Goal: Communication & Community: Answer question/provide support

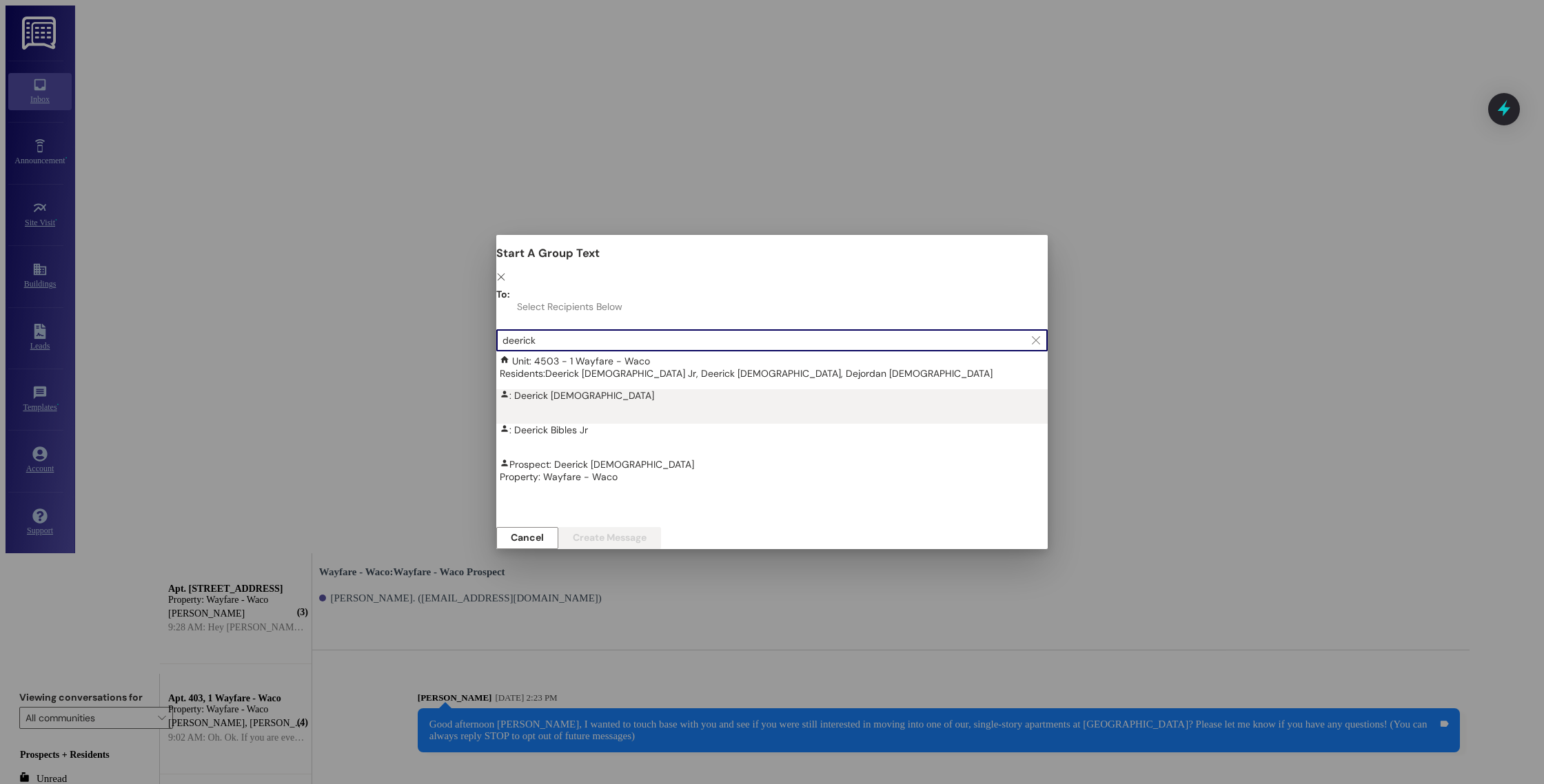
type input "deerick"
click at [500, 390] on div ": Deerick [DEMOGRAPHIC_DATA]" at bounding box center [775, 396] width 552 height 12
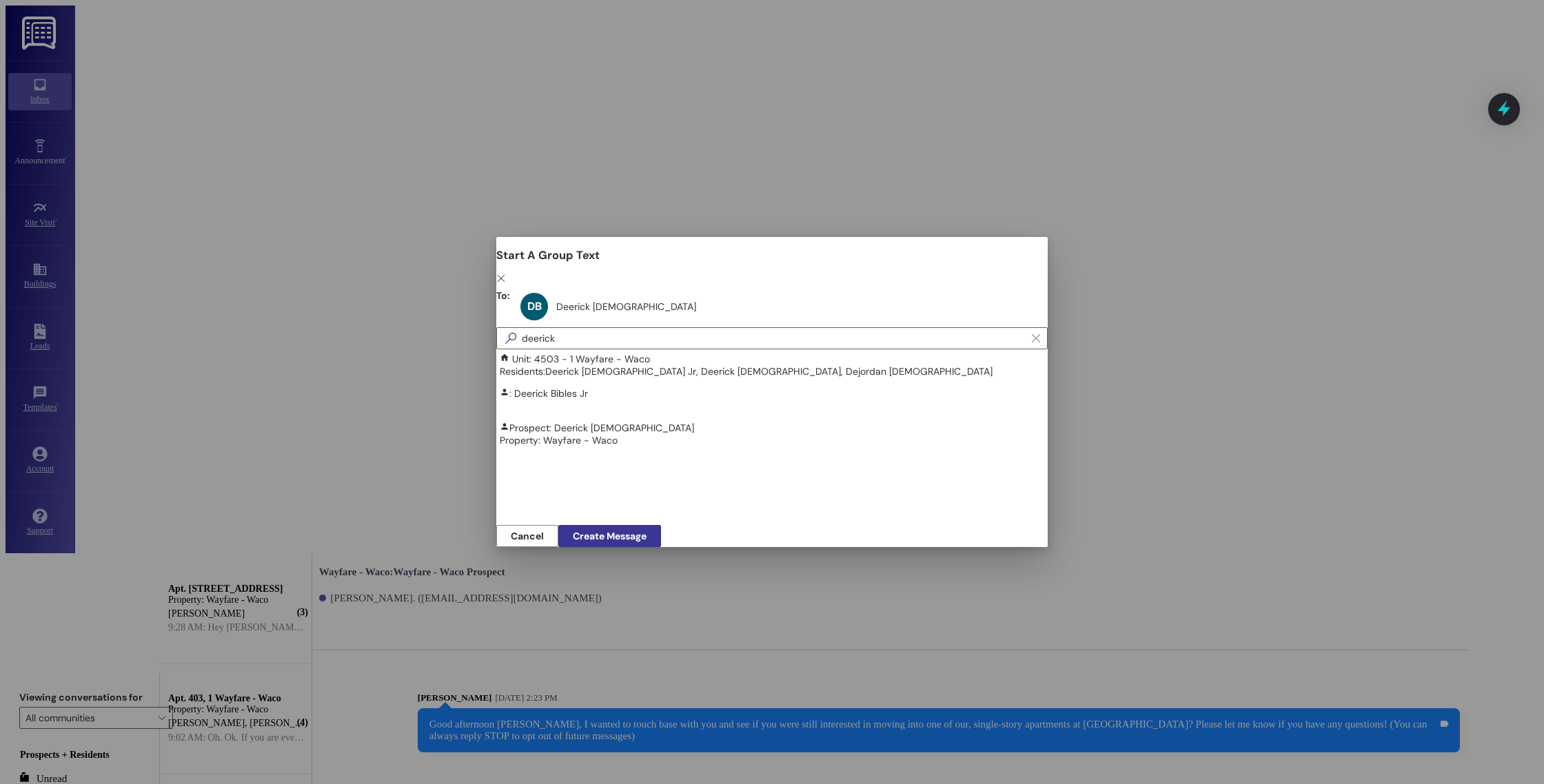
click at [646, 535] on span "Create Message" at bounding box center [609, 536] width 73 height 14
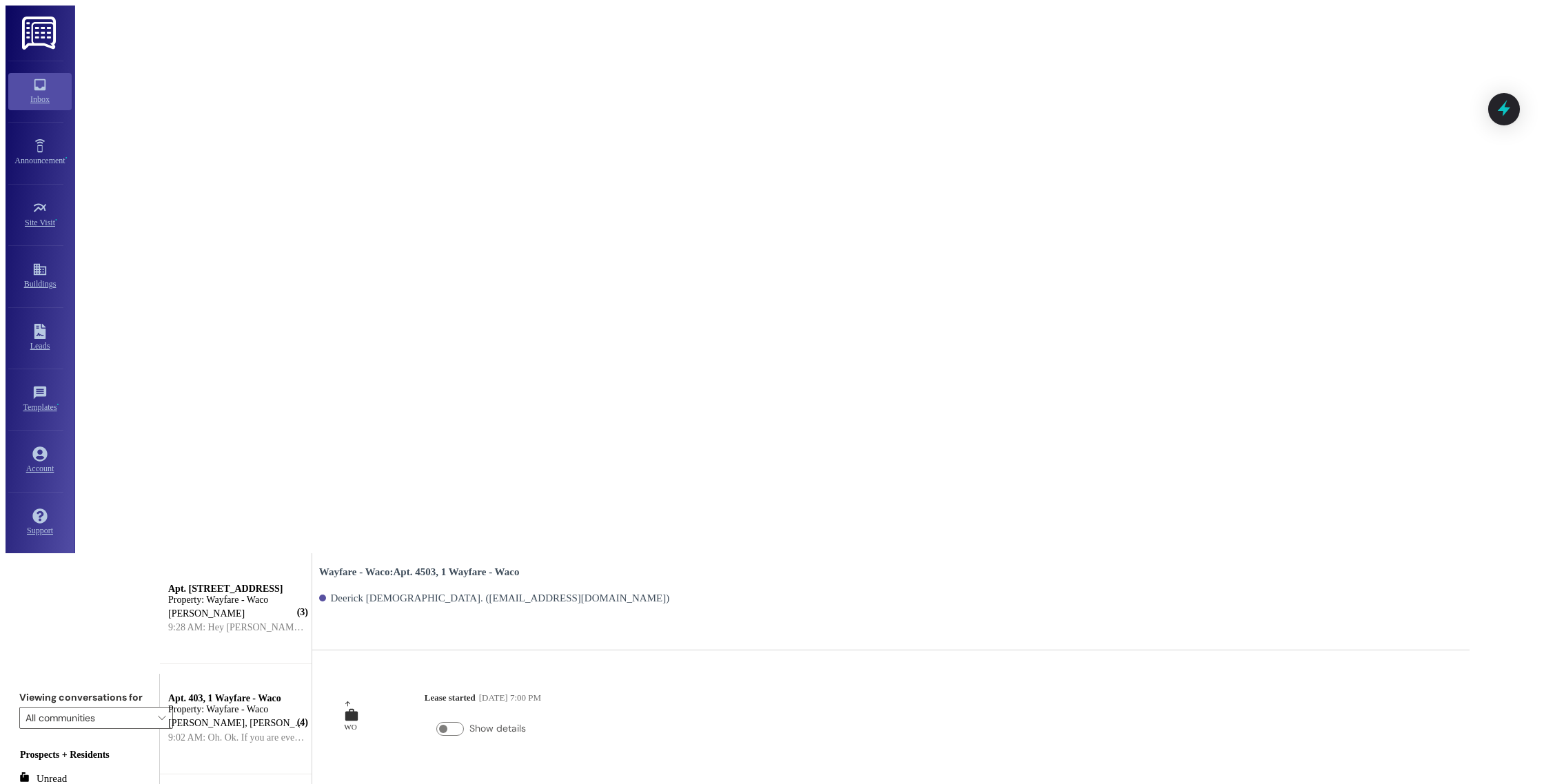
type textarea "Hey Deerick, just want to let you know we have someone up here at the front tha…"
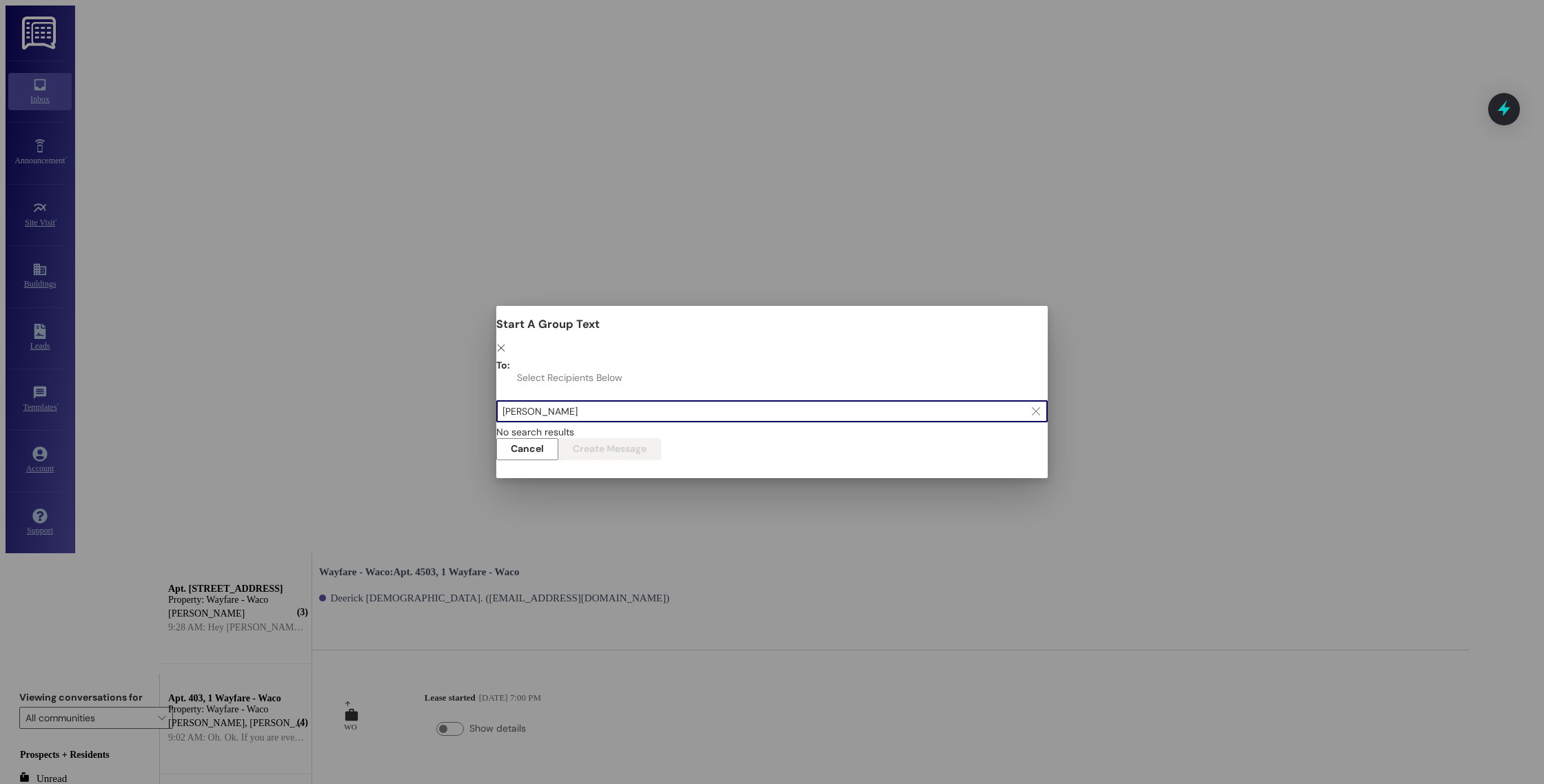
type input "[PERSON_NAME]"
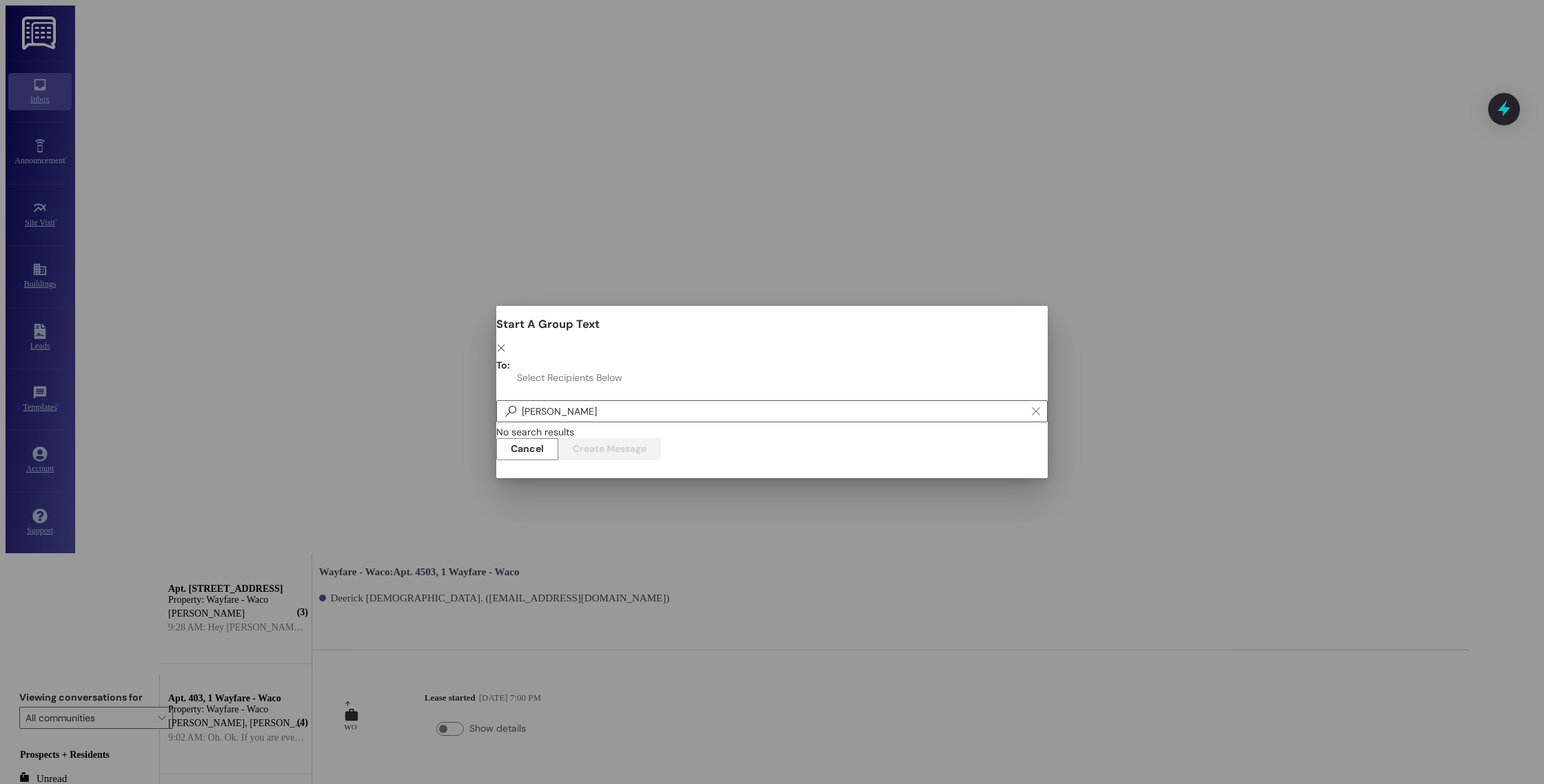
click at [506, 343] on icon "" at bounding box center [501, 347] width 10 height 10
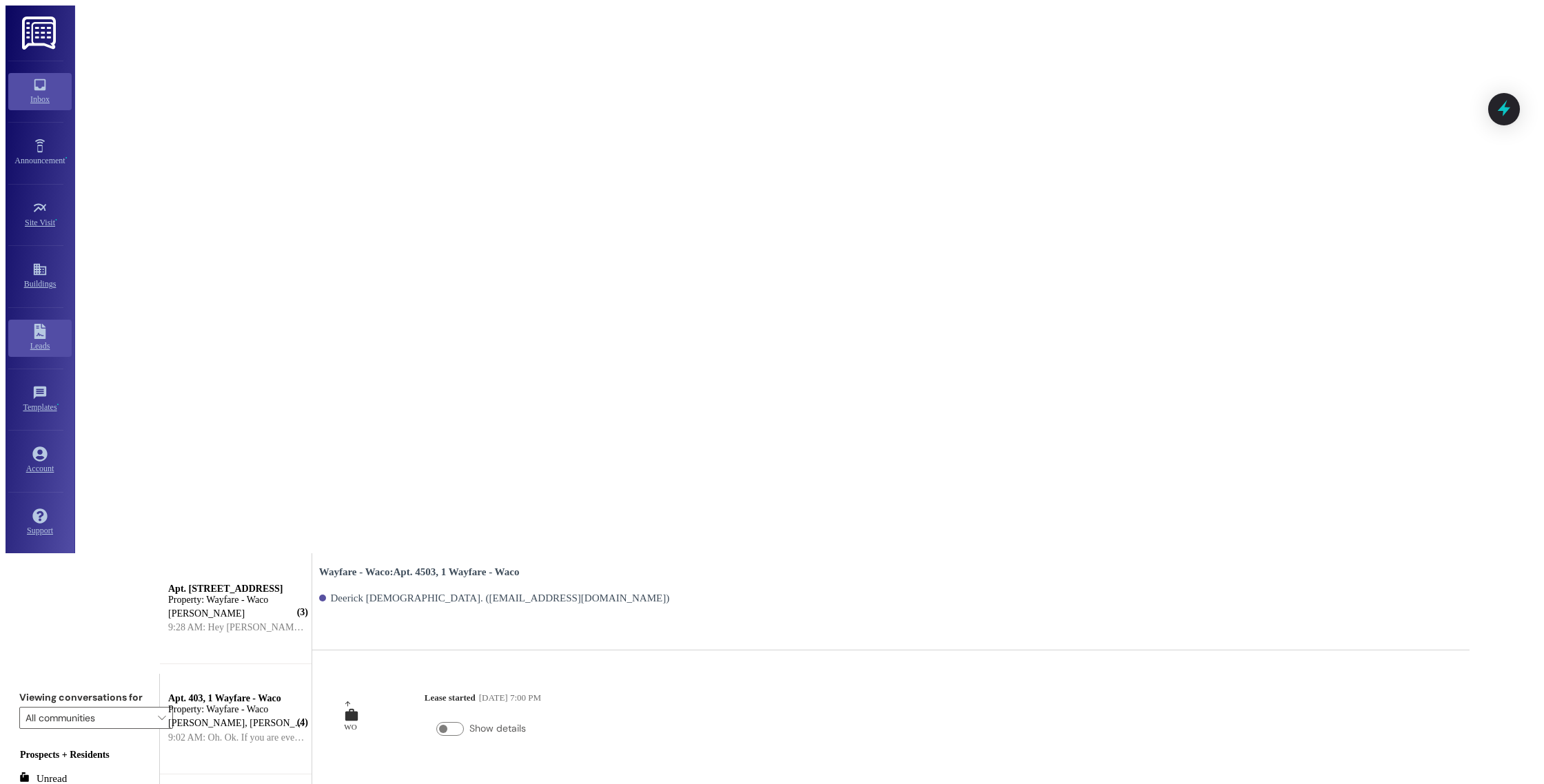
click at [25, 353] on div "Leads" at bounding box center [40, 346] width 76 height 14
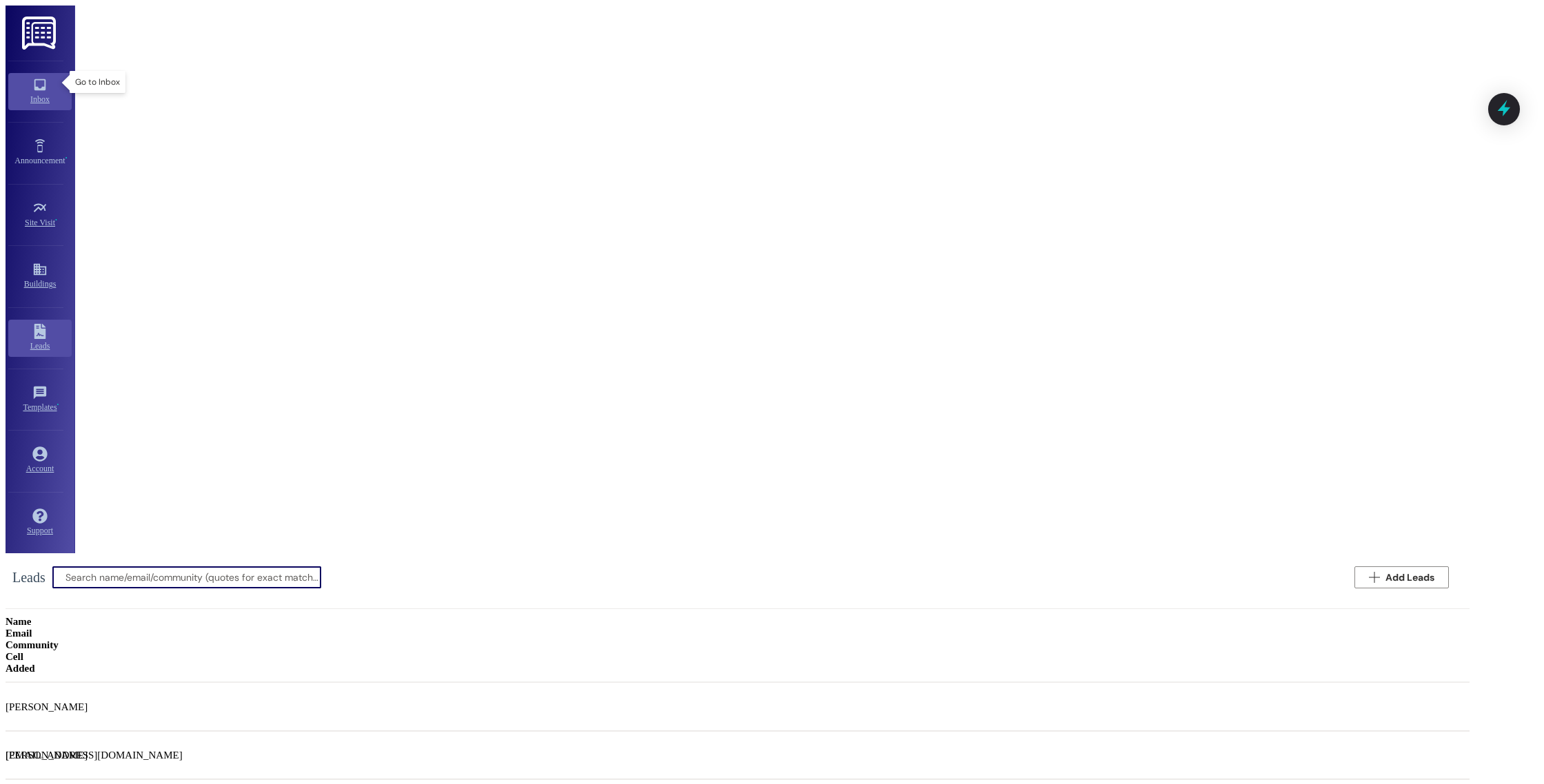
click at [30, 92] on div "Inbox" at bounding box center [40, 99] width 76 height 14
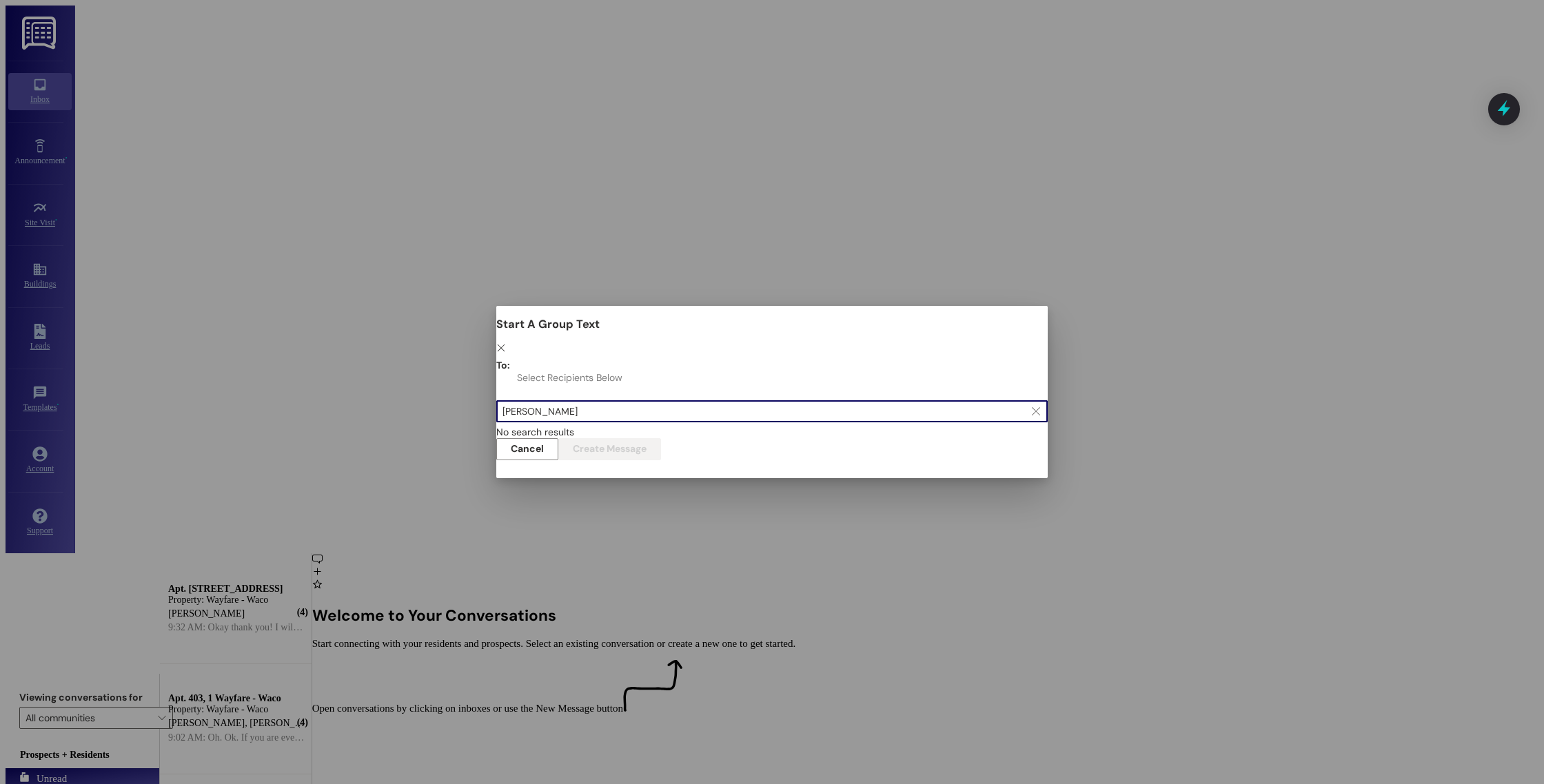
type input "[PERSON_NAME]"
click at [506, 343] on icon "" at bounding box center [501, 347] width 10 height 10
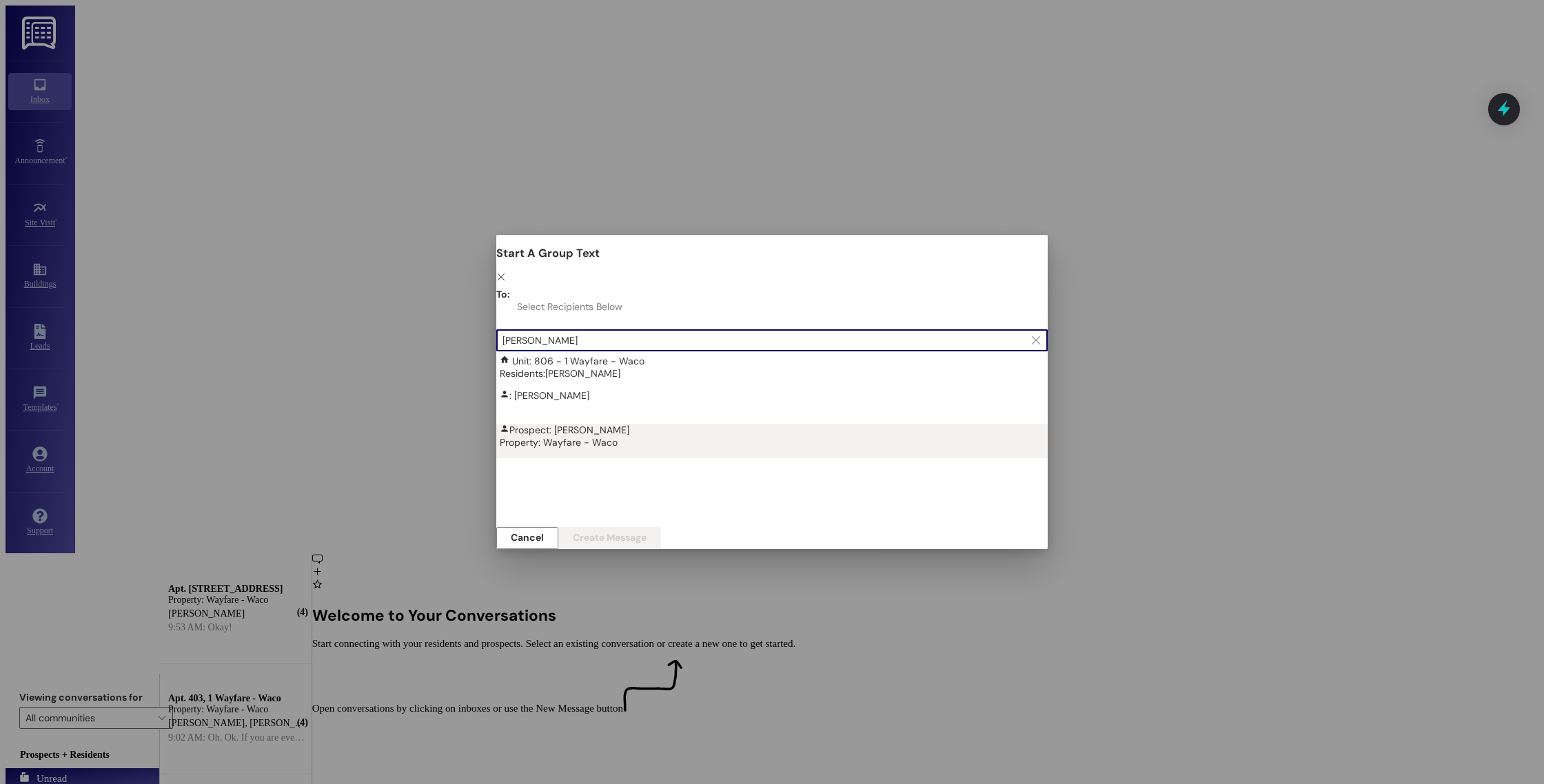
type input "[PERSON_NAME]"
click at [536, 424] on div "Prospect: [PERSON_NAME] Property: Wayfare - Waco" at bounding box center [775, 436] width 552 height 25
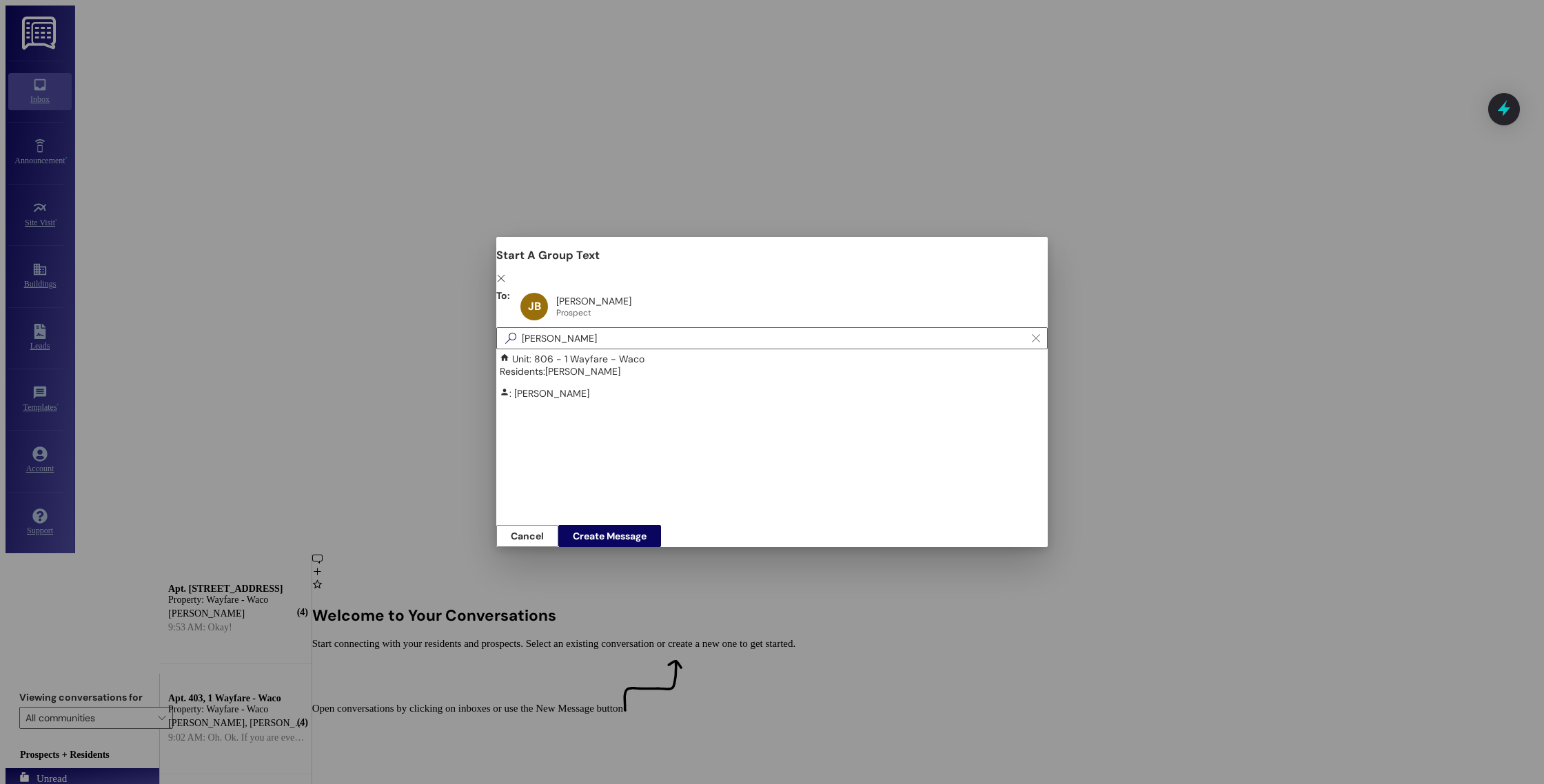
click at [1047, 525] on div "Cancel Create Message" at bounding box center [772, 536] width 552 height 22
click at [646, 531] on span "Create Message" at bounding box center [609, 536] width 73 height 14
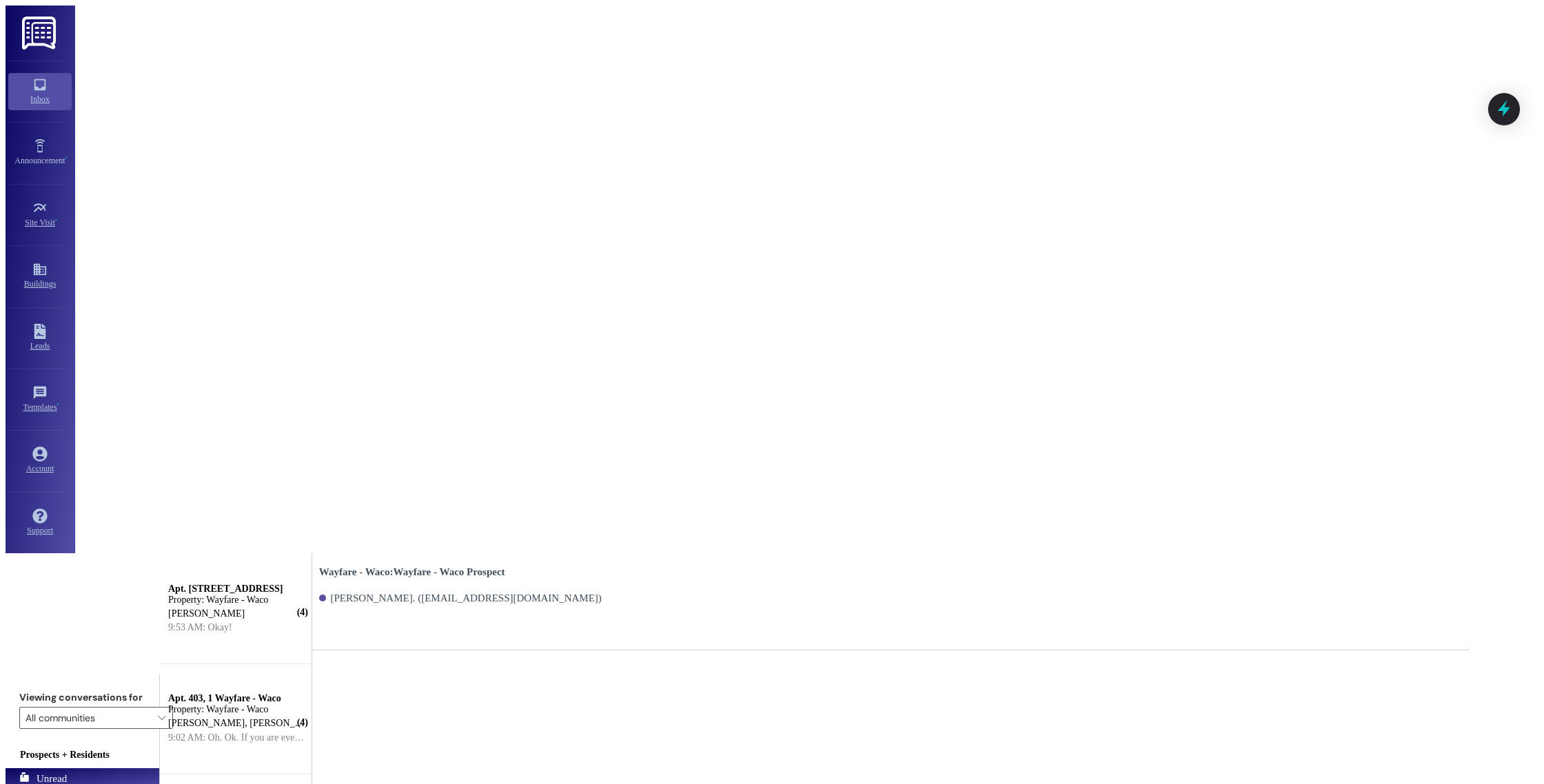
paste textarea "Hello (____), I wanted to touch base with you and see if you were still interes…"
drag, startPoint x: 454, startPoint y: 734, endPoint x: 371, endPoint y: 734, distance: 83.0
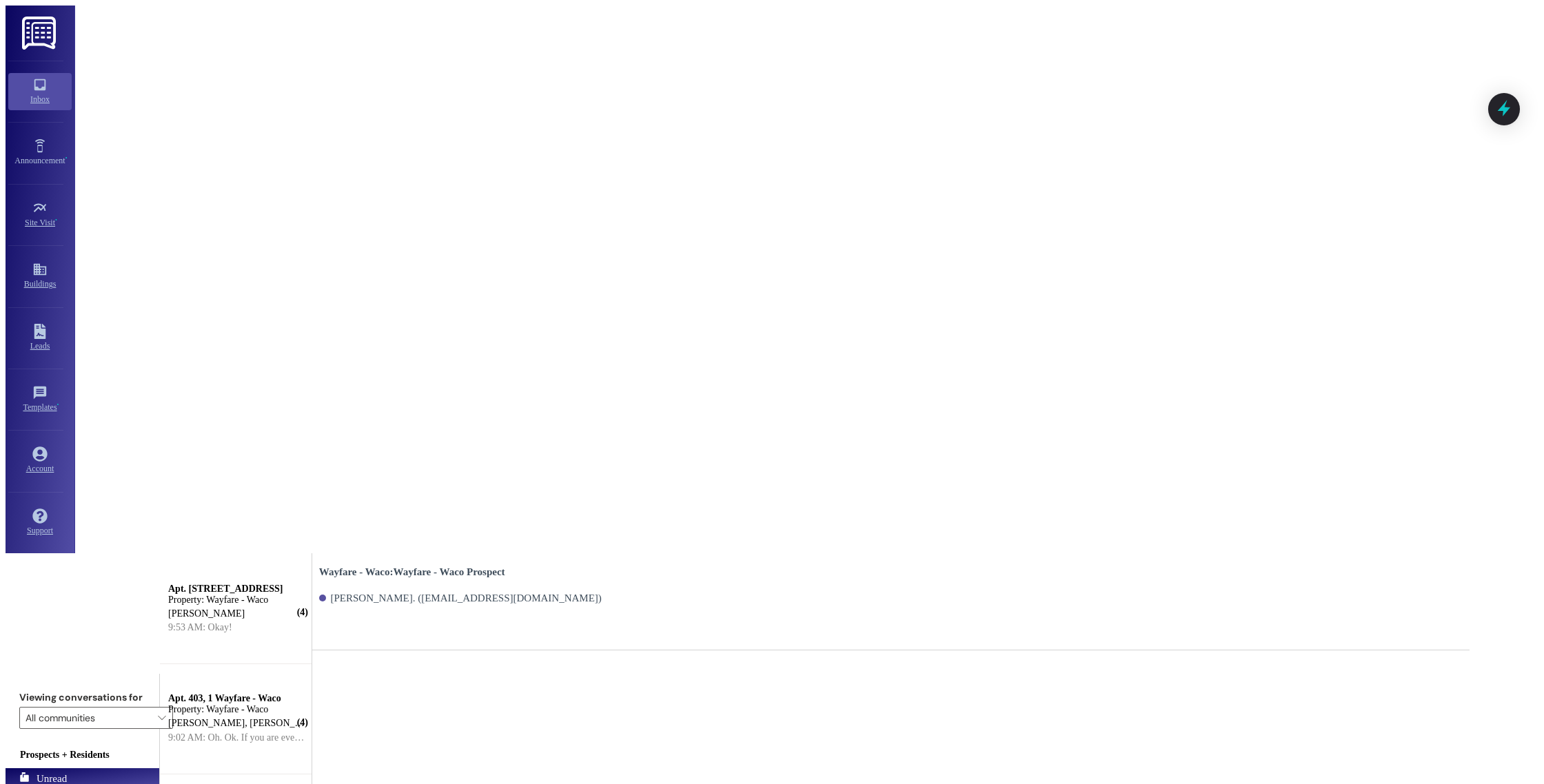
drag, startPoint x: 1222, startPoint y: 733, endPoint x: 406, endPoint y: 733, distance: 816.0
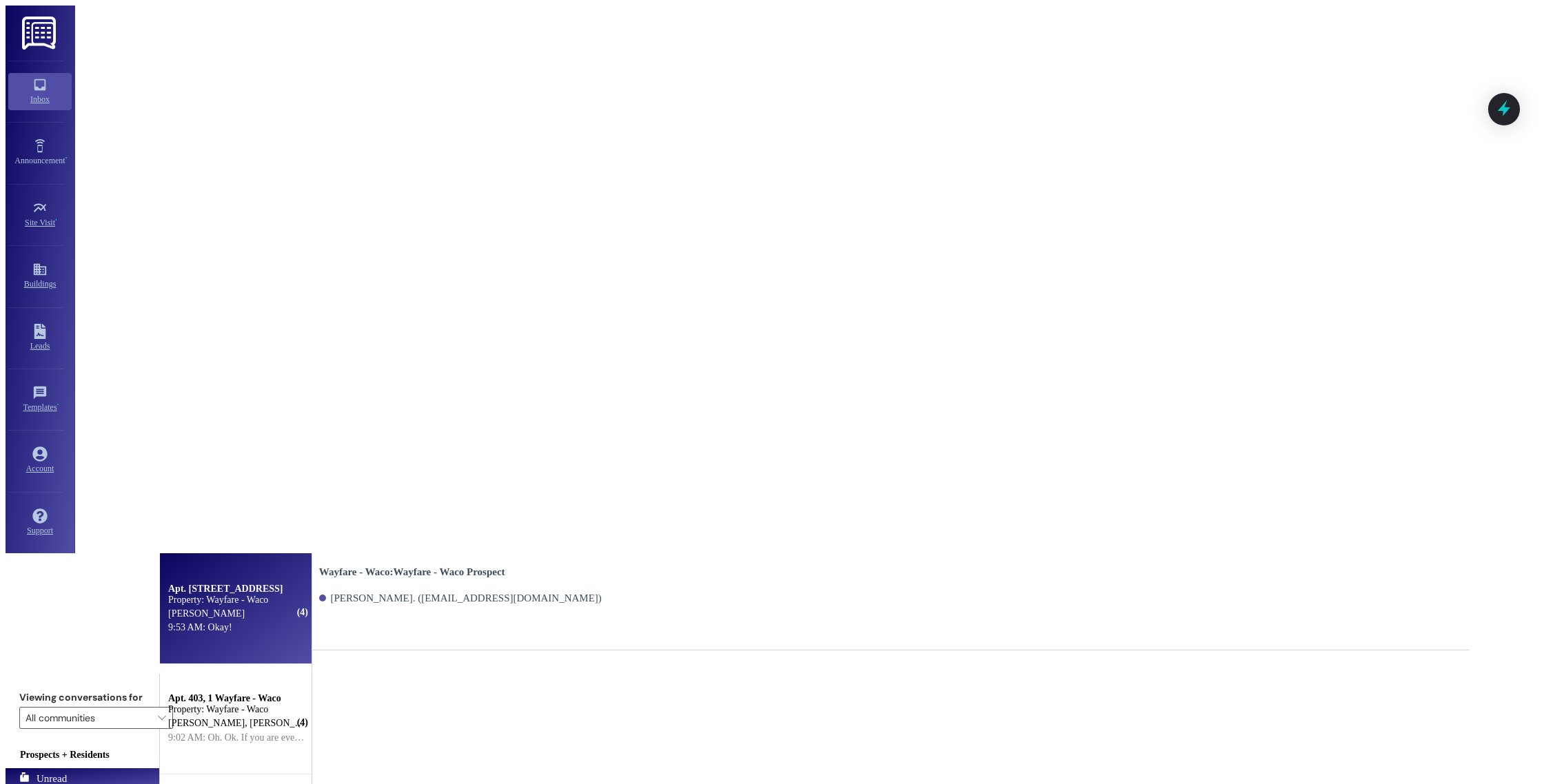
type textarea "Good morning [PERSON_NAME], I wanted to touch base with you and see if you were…"
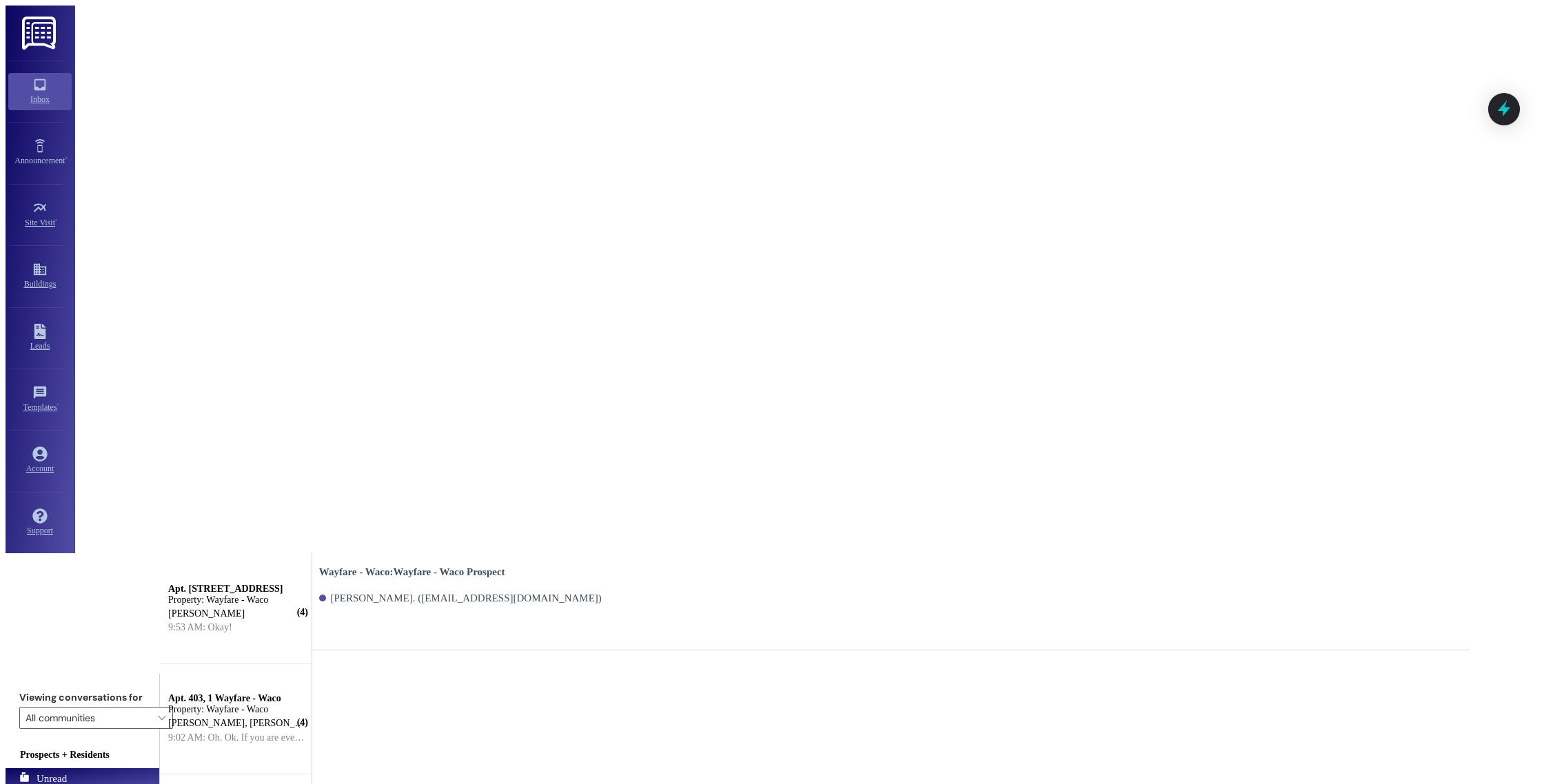
drag, startPoint x: 1240, startPoint y: 733, endPoint x: 402, endPoint y: 731, distance: 838.0
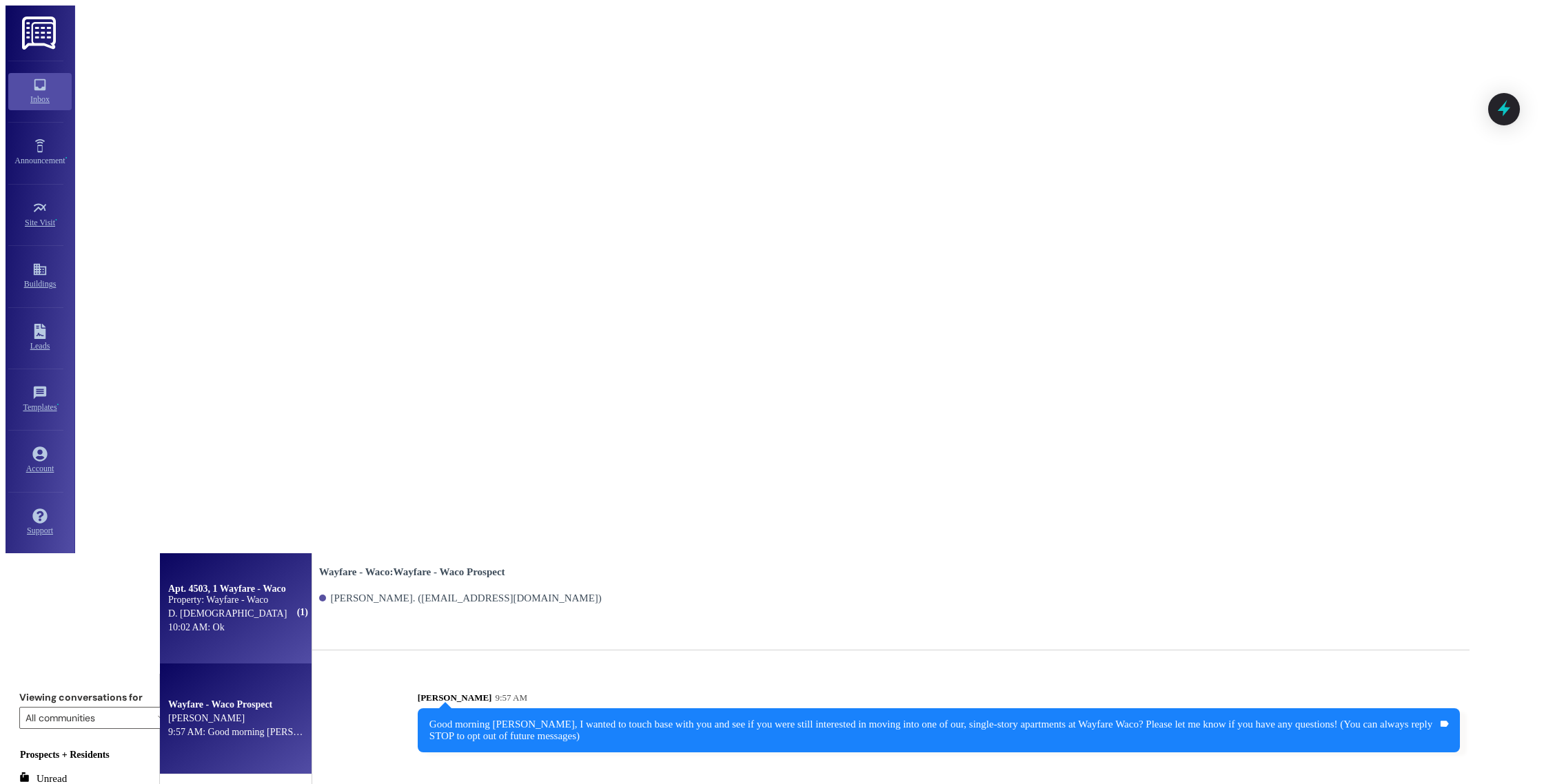
click at [294, 621] on div "10:02 AM: Ok 10:02 AM: Ok" at bounding box center [233, 627] width 133 height 14
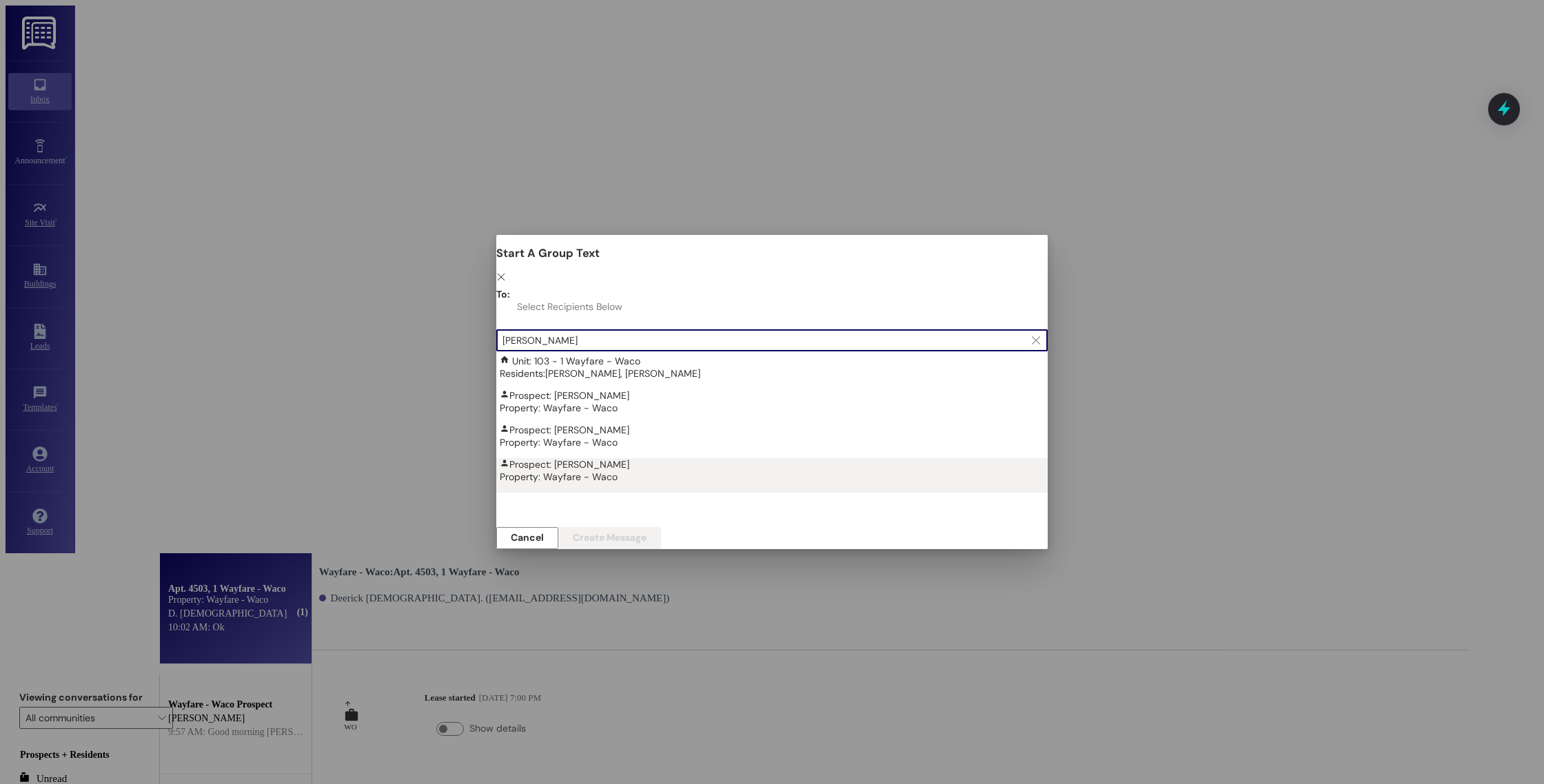
type input "[PERSON_NAME]"
click at [682, 471] on div "Property: Wayfare - Waco" at bounding box center [775, 477] width 552 height 12
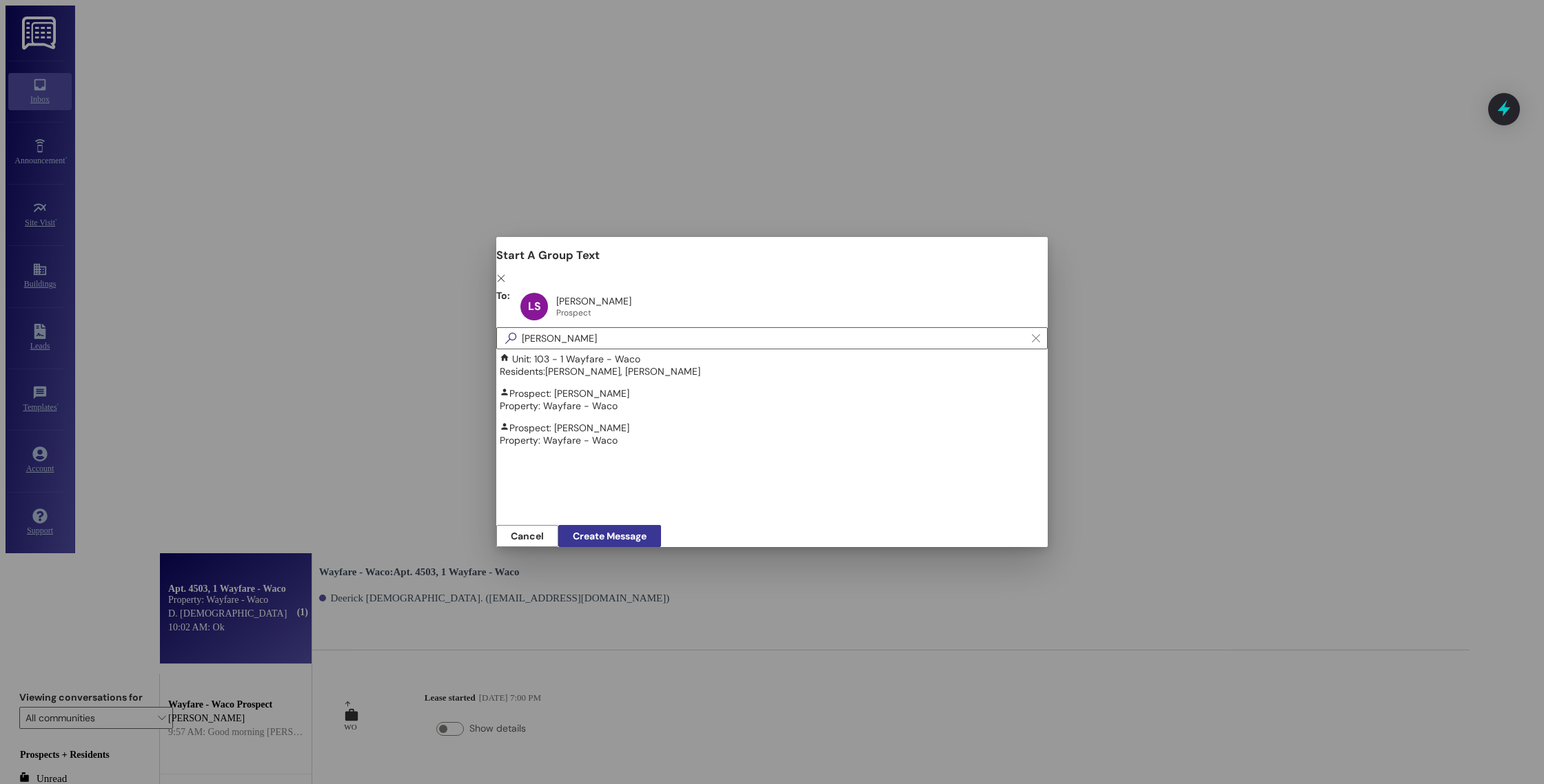
click at [646, 529] on span "Create Message" at bounding box center [609, 536] width 73 height 14
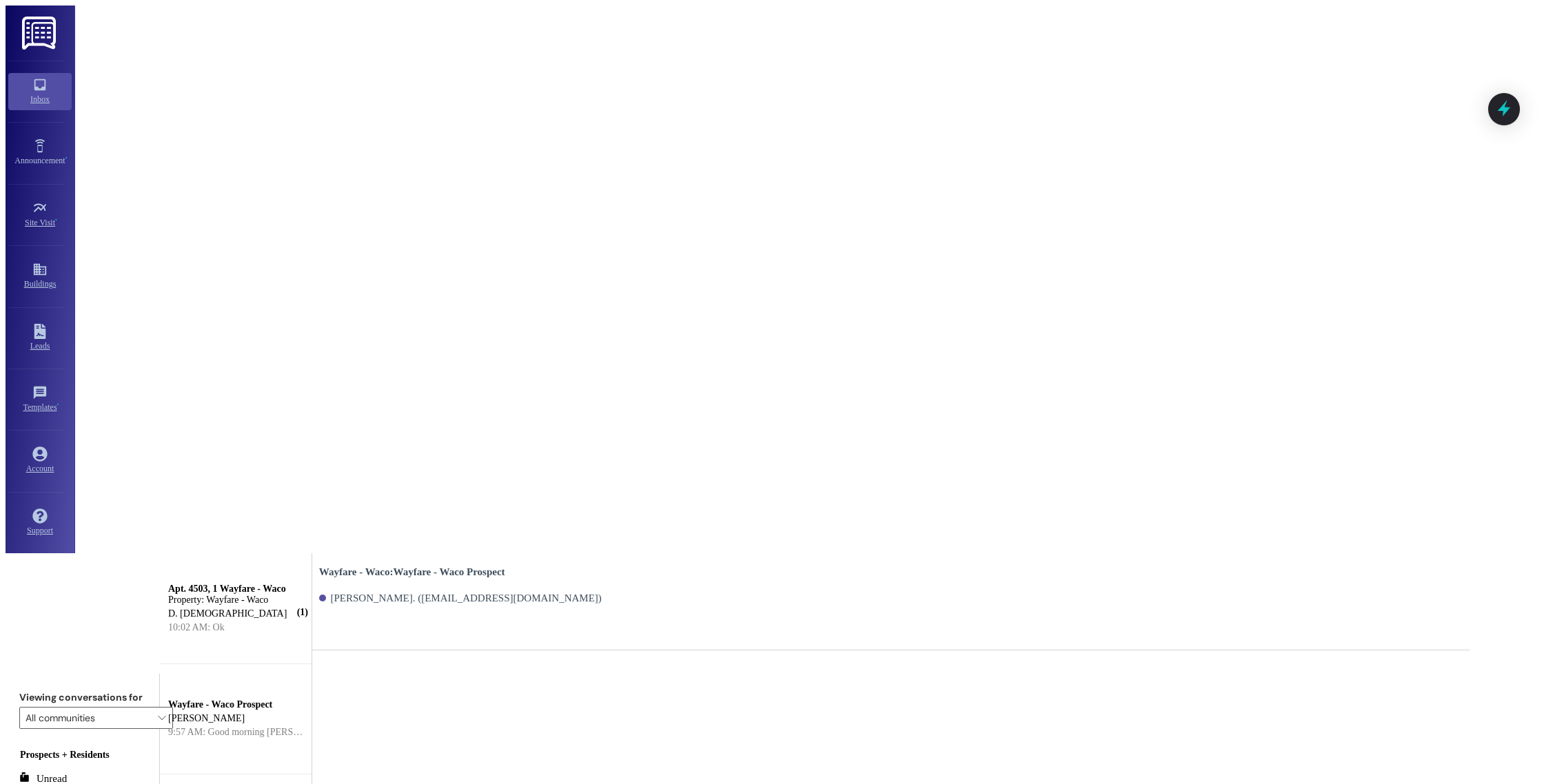
paste textarea "Good morning [PERSON_NAME], I wanted to touch base with you and see if you were…"
type textarea "Good morning [PERSON_NAME], I wanted to touch base with you and see if you were…"
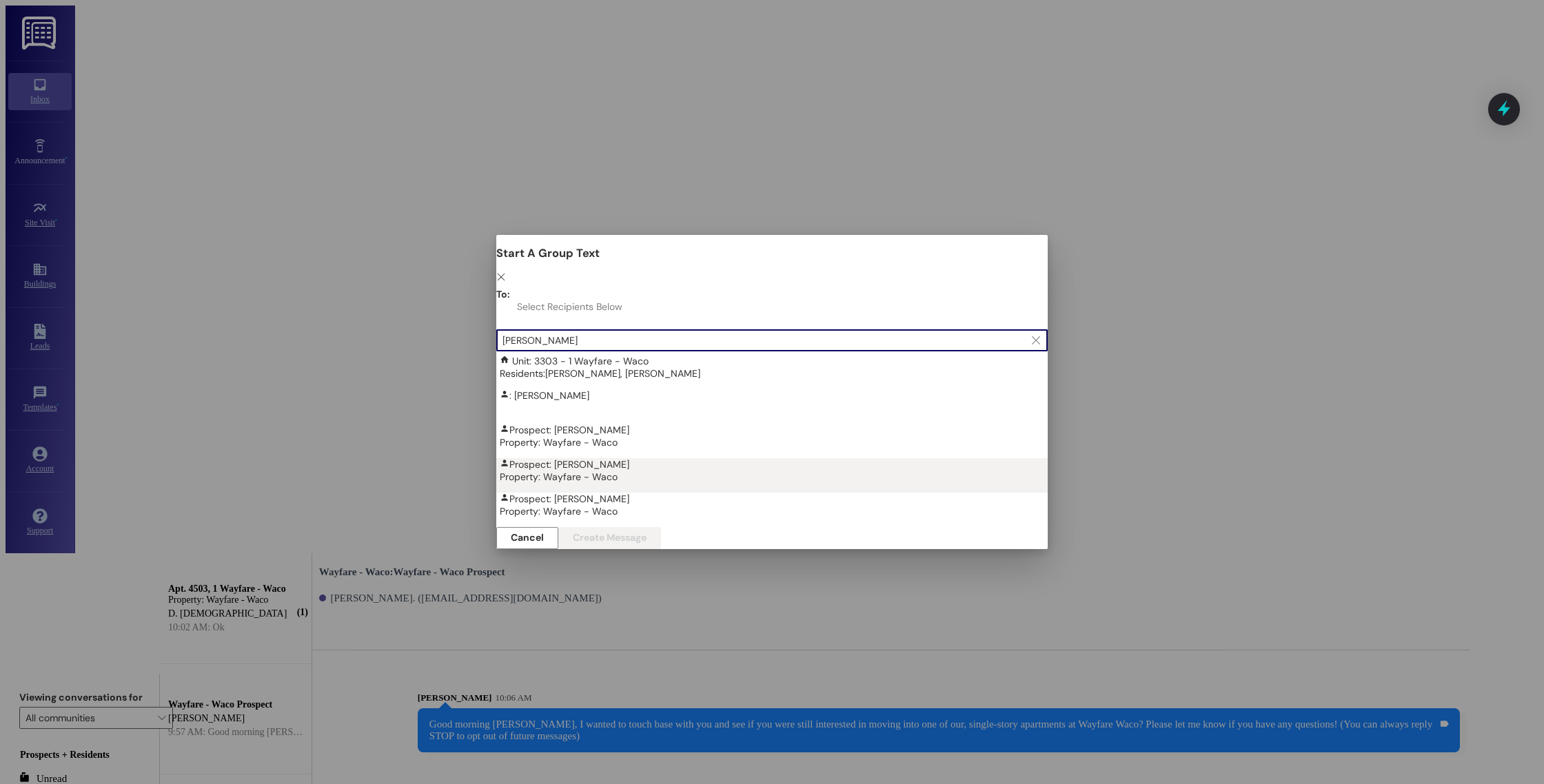
type input "[PERSON_NAME]"
click at [716, 459] on div "Prospect: [PERSON_NAME] Property: Wayfare - Waco" at bounding box center [775, 471] width 552 height 25
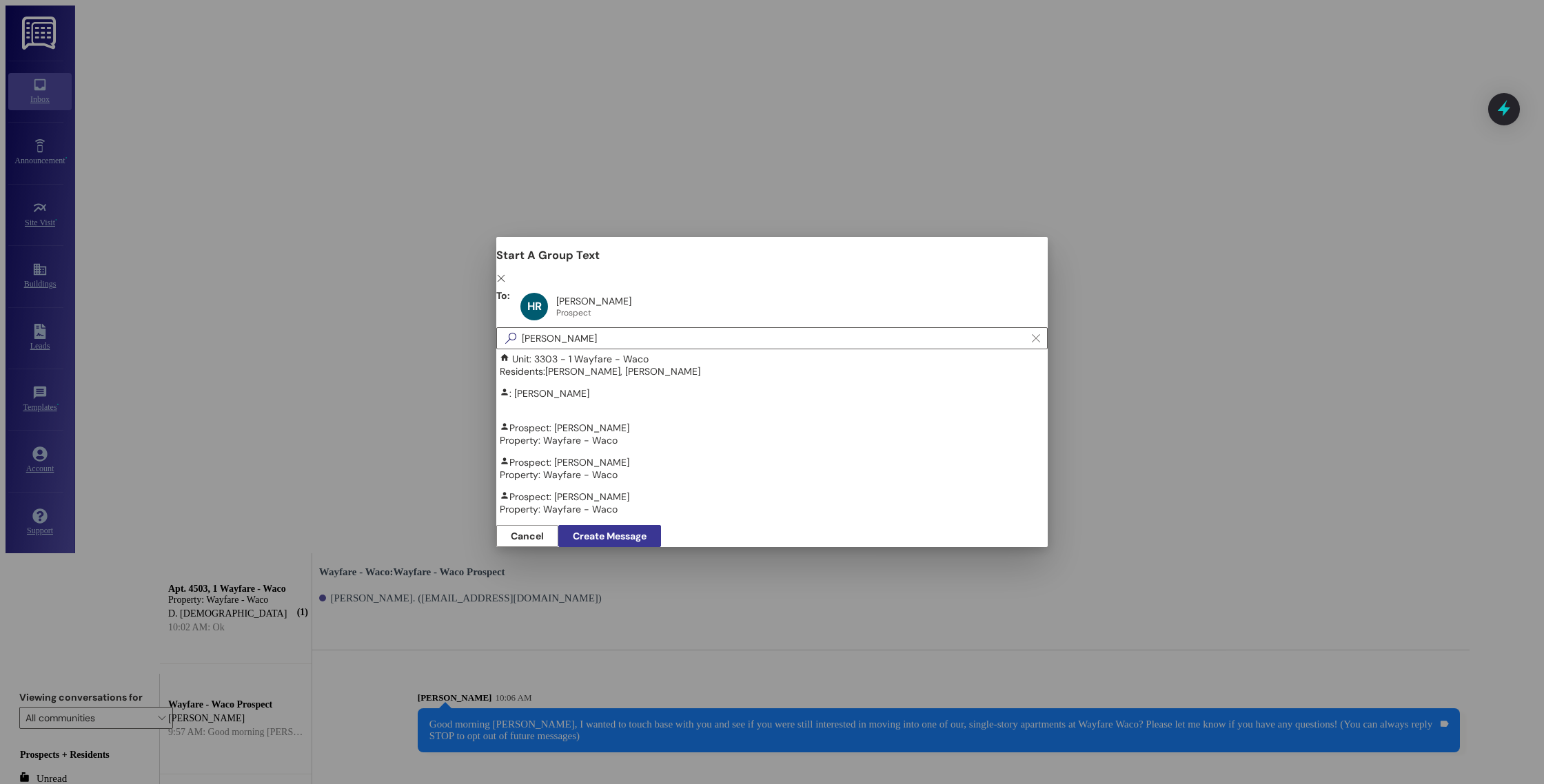
click at [661, 530] on button "Create Message" at bounding box center [610, 536] width 103 height 22
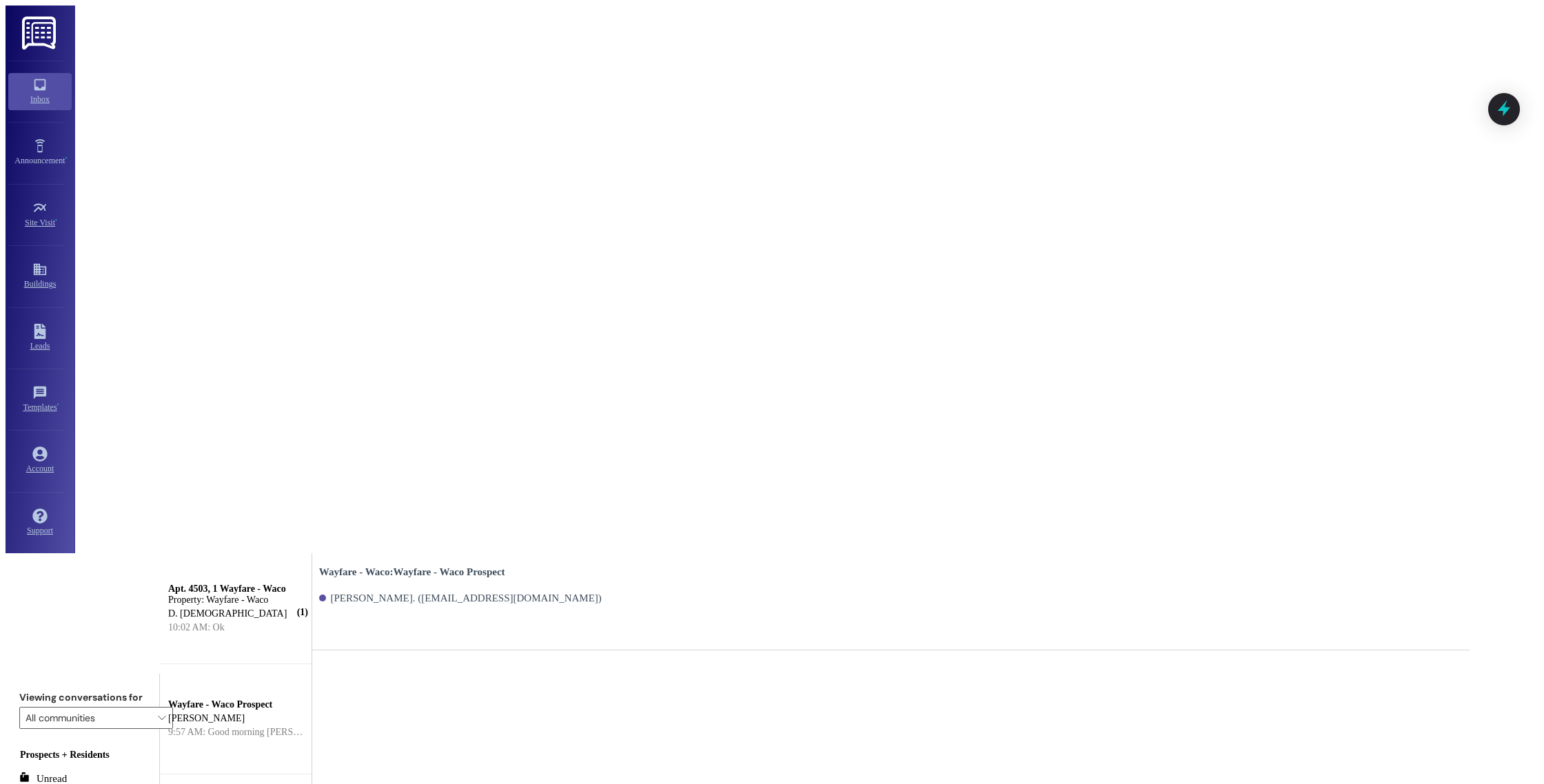
paste textarea "Good morning [PERSON_NAME], I wanted to touch base with you and see if you were…"
type textarea "Good morning [PERSON_NAME], I wanted to touch base with you and see if you were…"
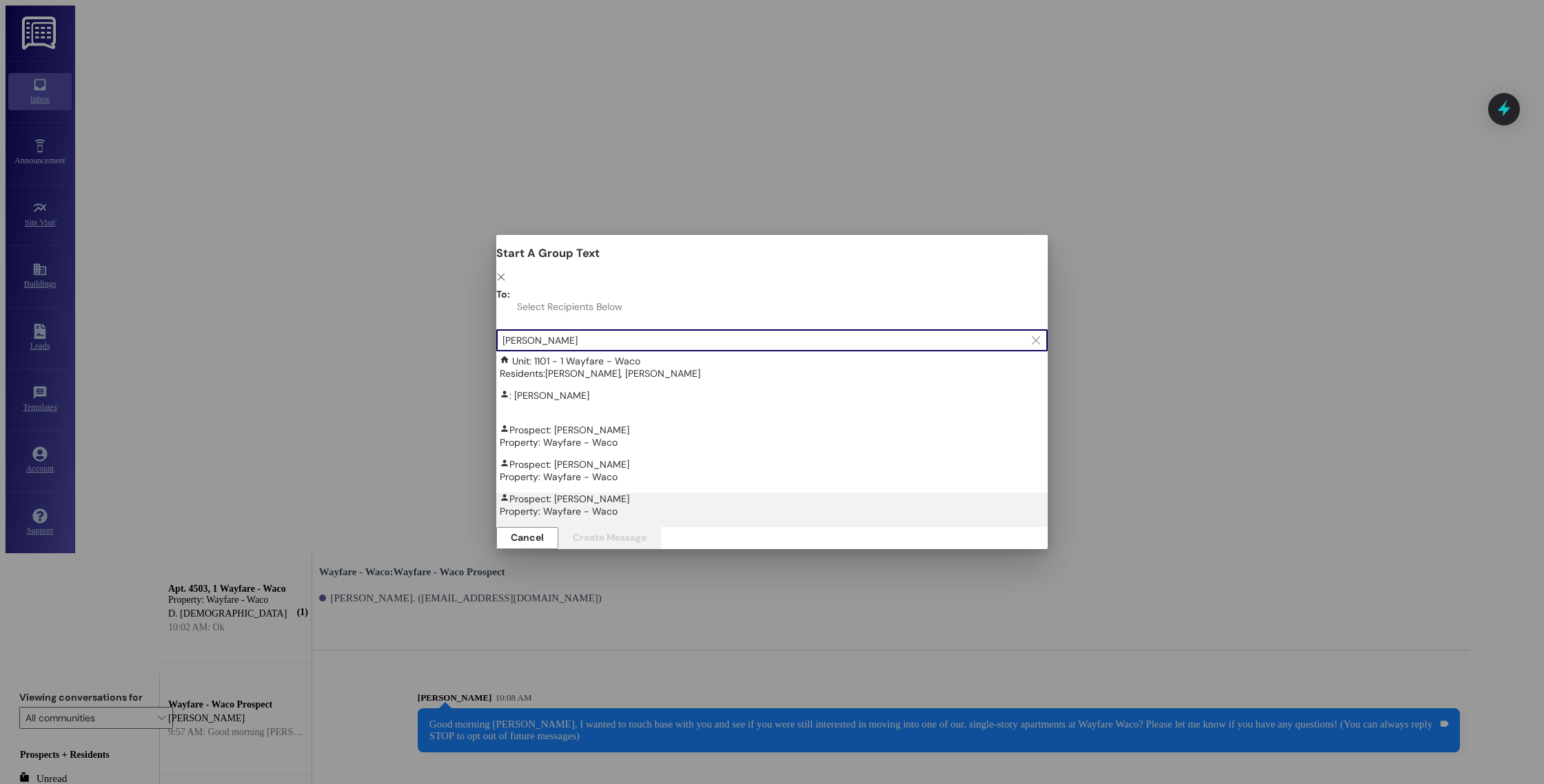
type input "[PERSON_NAME]"
click at [523, 505] on div "Property: Wayfare - Waco" at bounding box center [775, 511] width 552 height 12
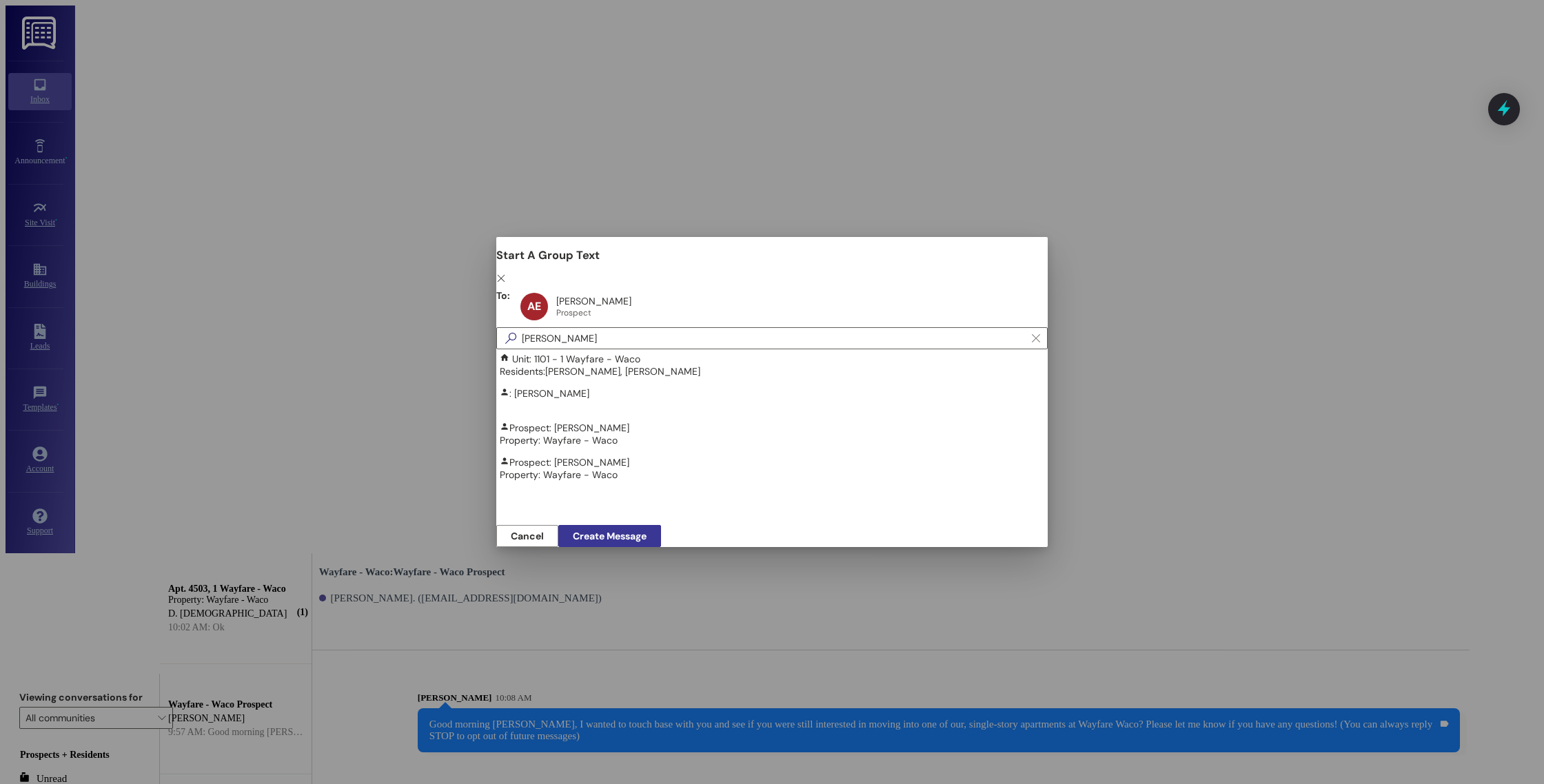
click at [646, 529] on span "Create Message" at bounding box center [609, 536] width 73 height 14
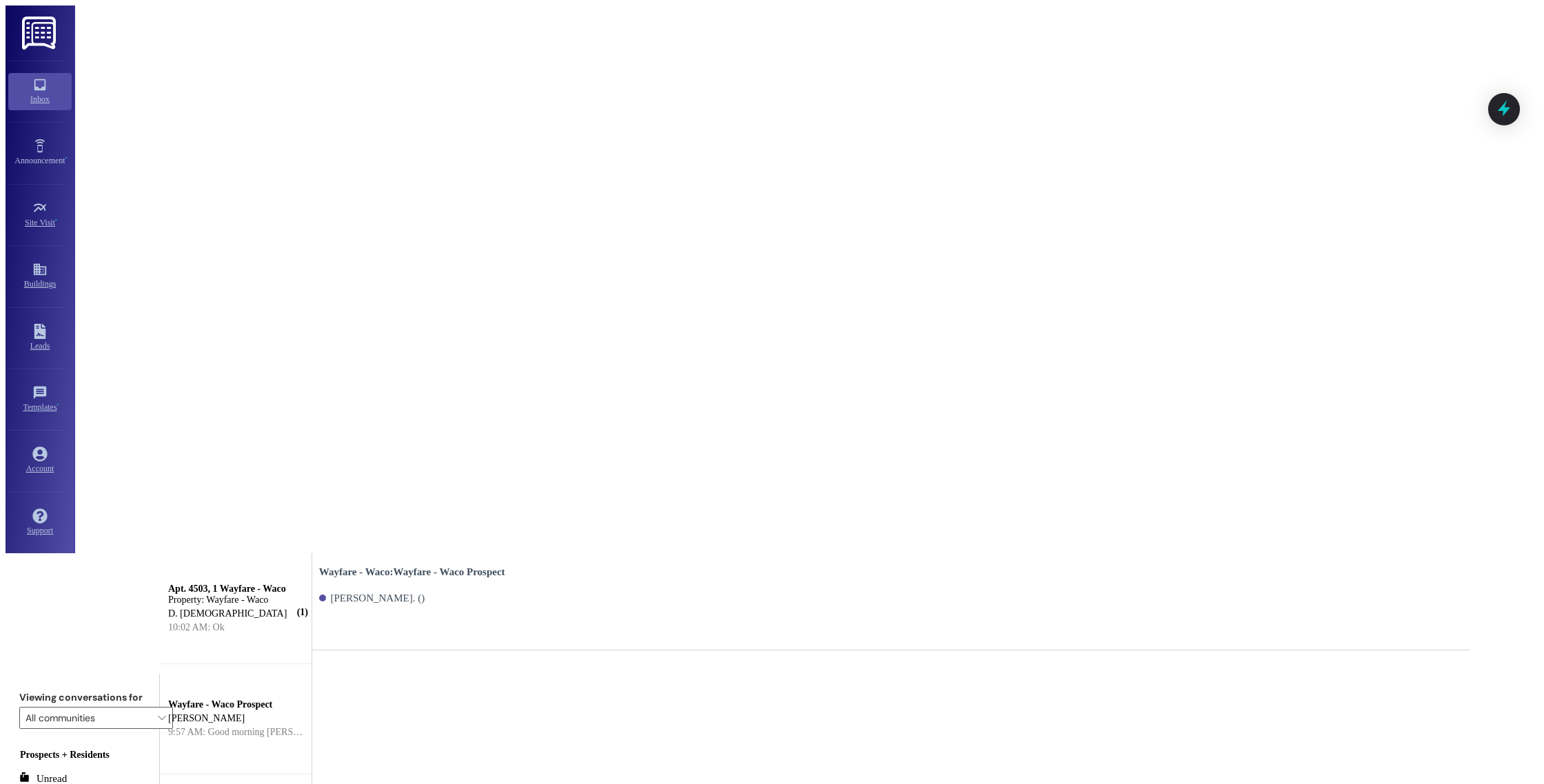
paste textarea "Good morning [PERSON_NAME], I wanted to touch base with you and see if you were…"
type textarea "Good morning [PERSON_NAME], I wanted to touch base with you and see if you were…"
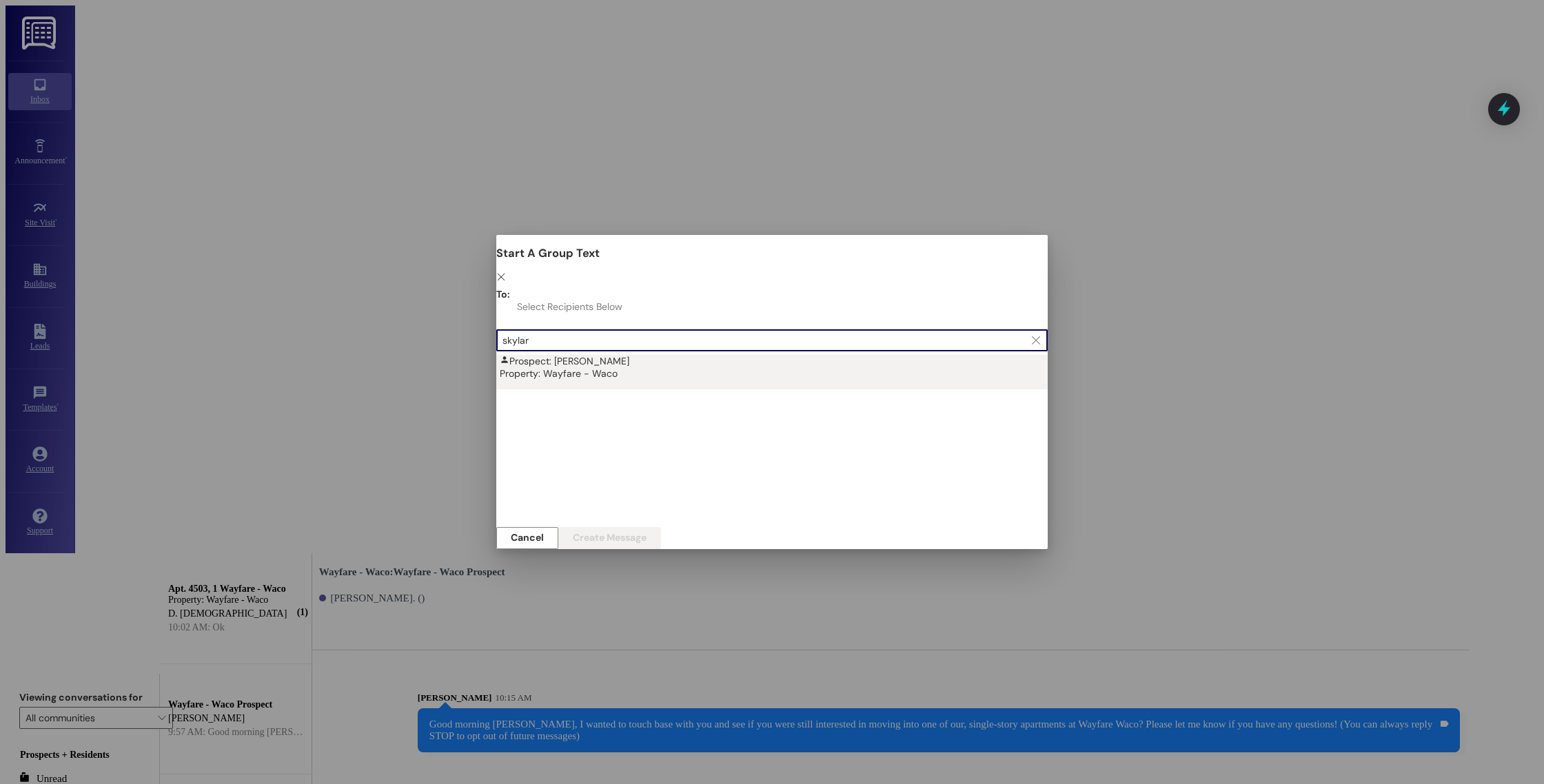
type input "skylar"
click at [774, 367] on div "Property: Wayfare - Waco" at bounding box center [775, 373] width 552 height 12
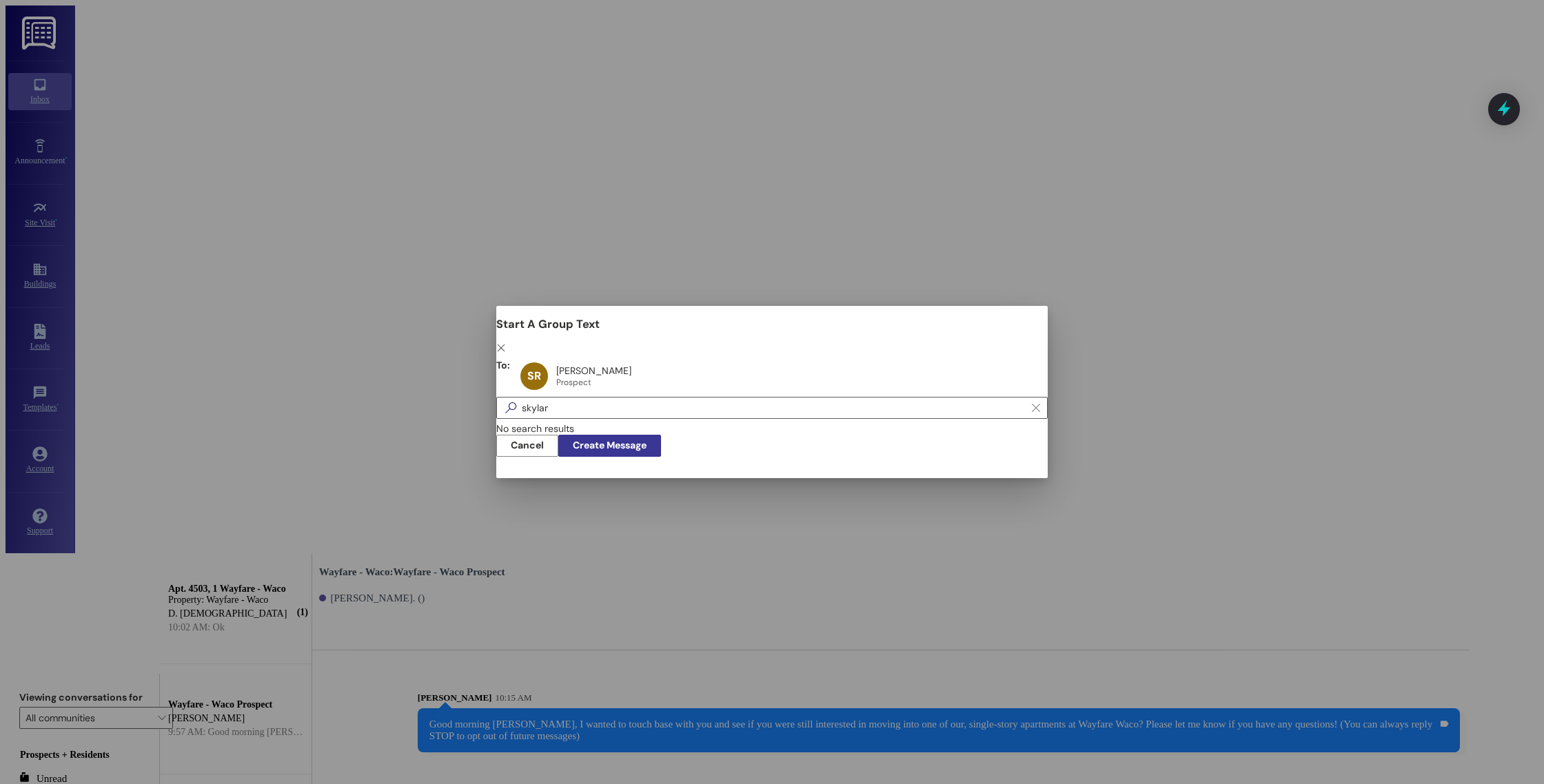
click at [646, 453] on span "Create Message" at bounding box center [609, 445] width 73 height 14
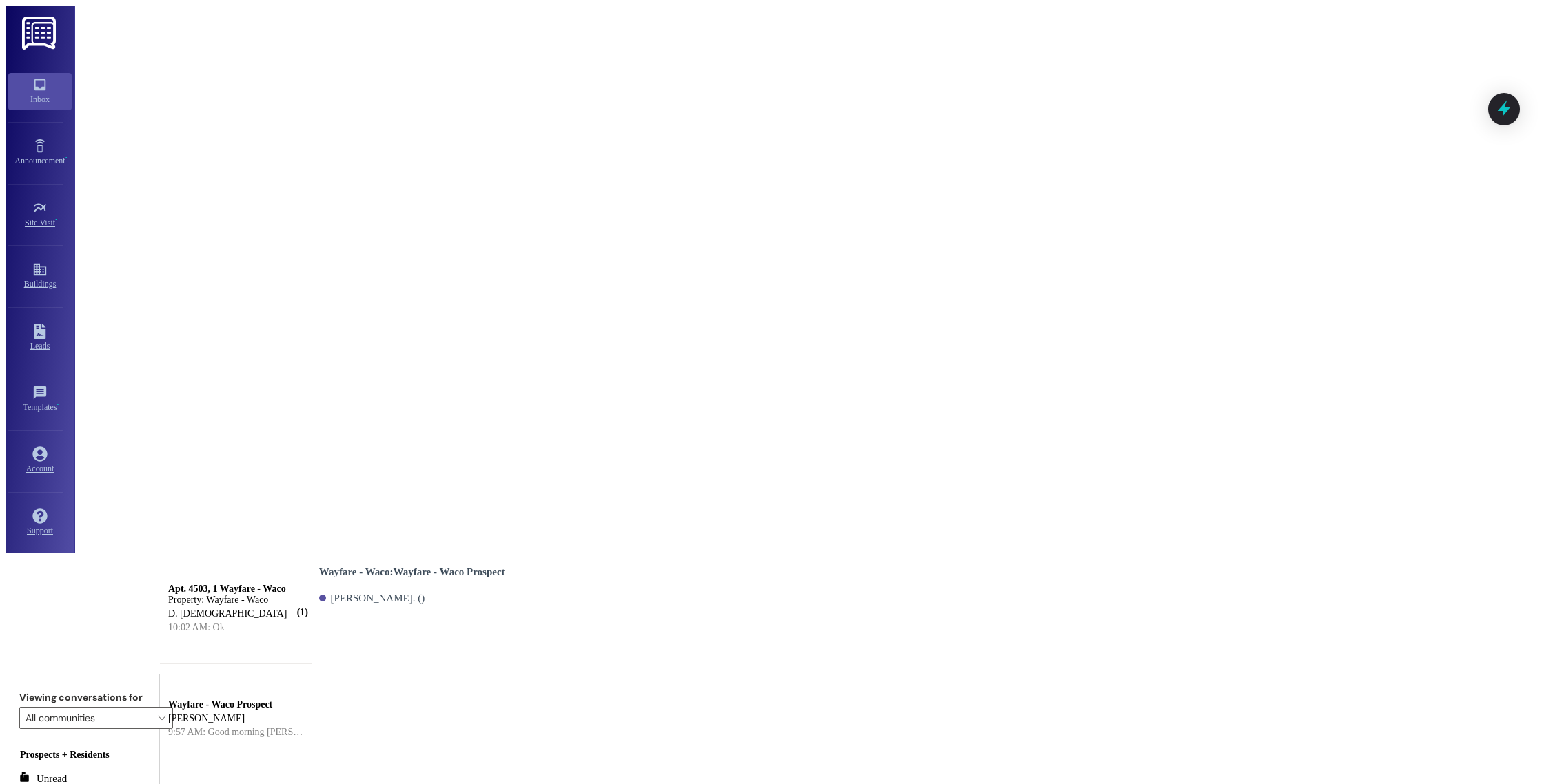
paste textarea "Good morning [PERSON_NAME], I wanted to touch base with you and see if you were…"
type textarea "Good morning [PERSON_NAME], I wanted to touch base with you and see if you were…"
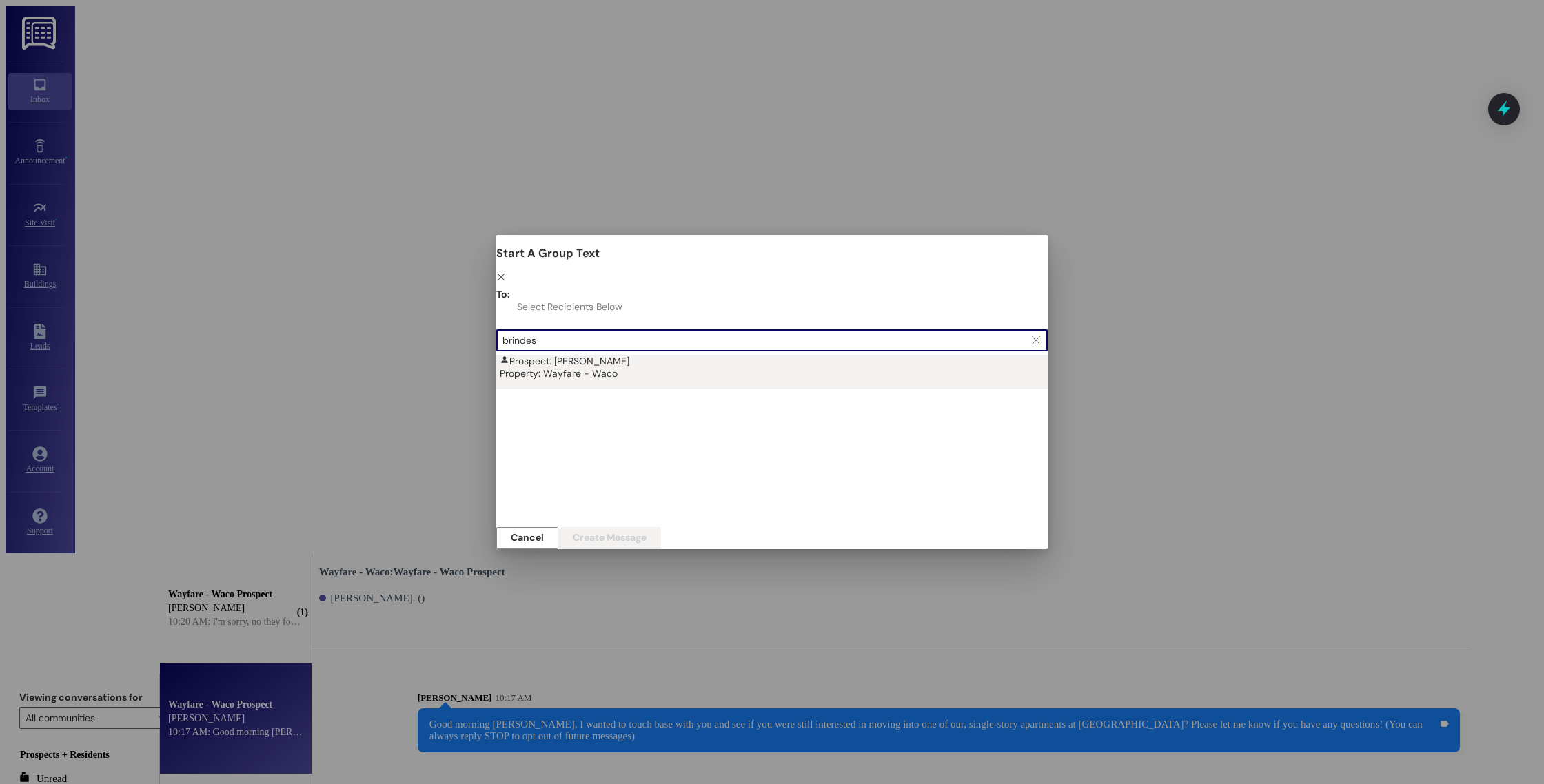
type input "brindes"
click at [698, 367] on div "Property: Wayfare - Waco" at bounding box center [775, 373] width 552 height 12
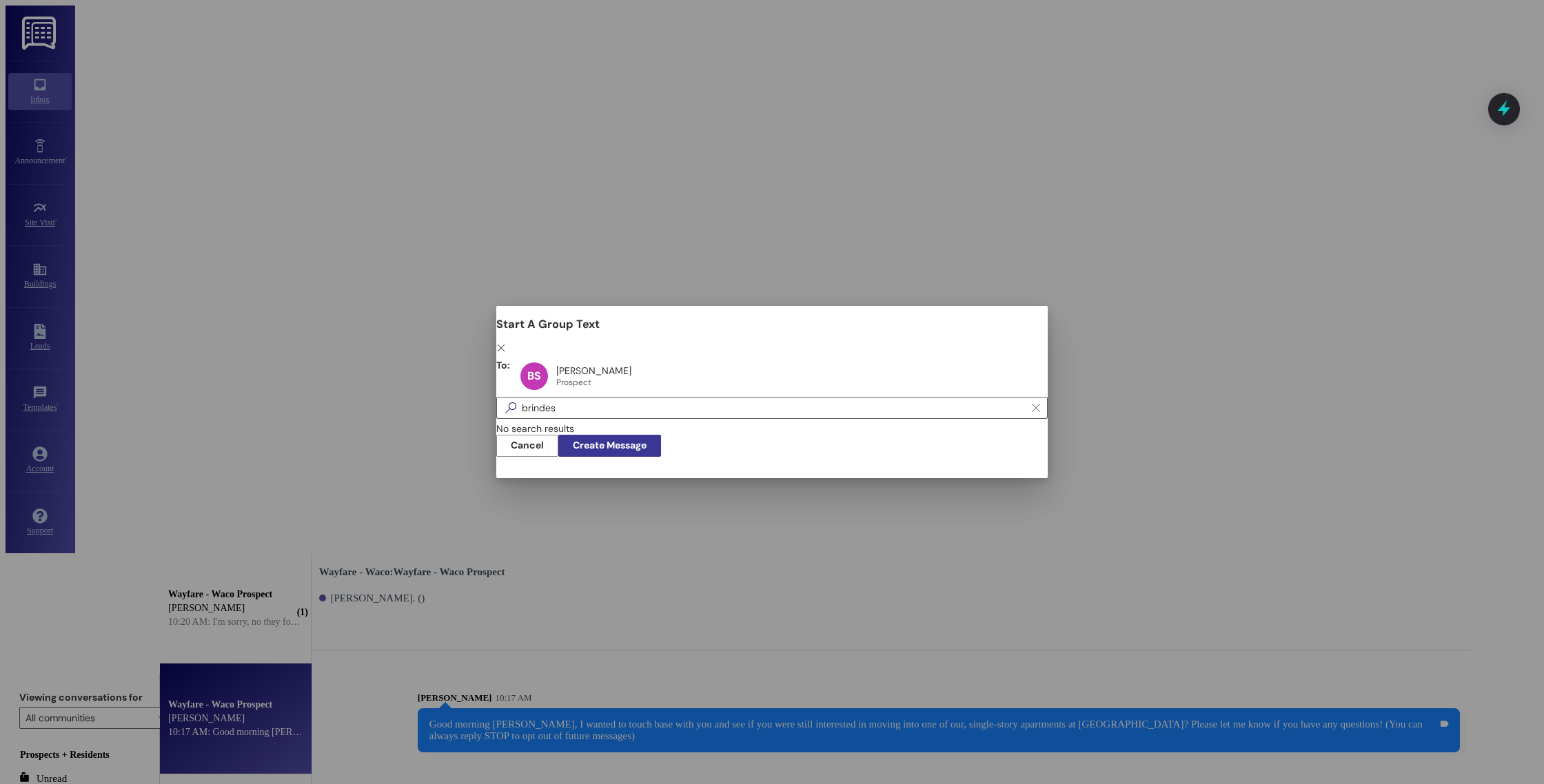
click at [646, 453] on span "Create Message" at bounding box center [609, 445] width 73 height 14
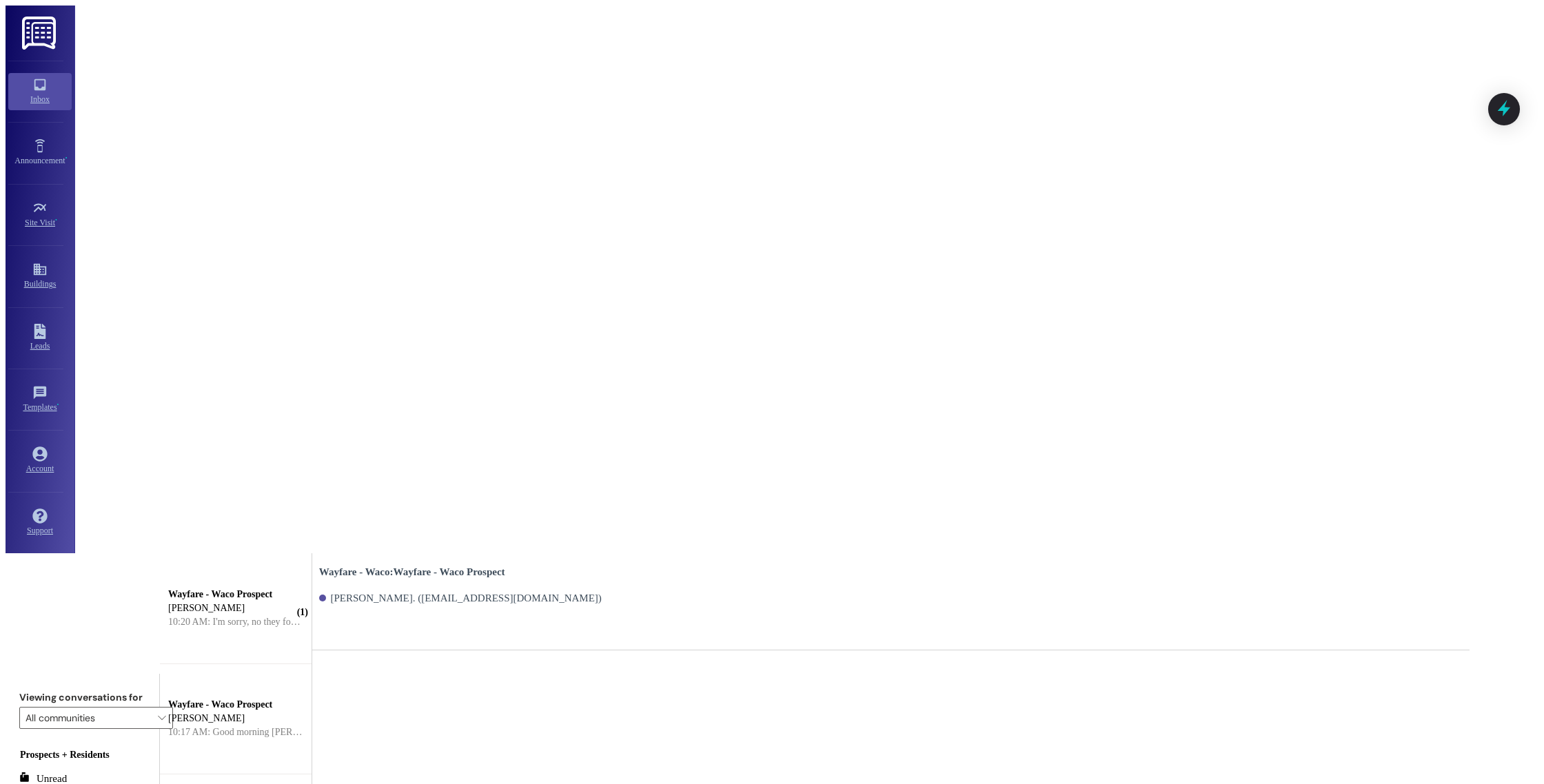
paste textarea "Good morning [PERSON_NAME], I wanted to touch base with you and see if you were…"
type textarea "Good morning [PERSON_NAME], I wanted to touch base with you and see if you were…"
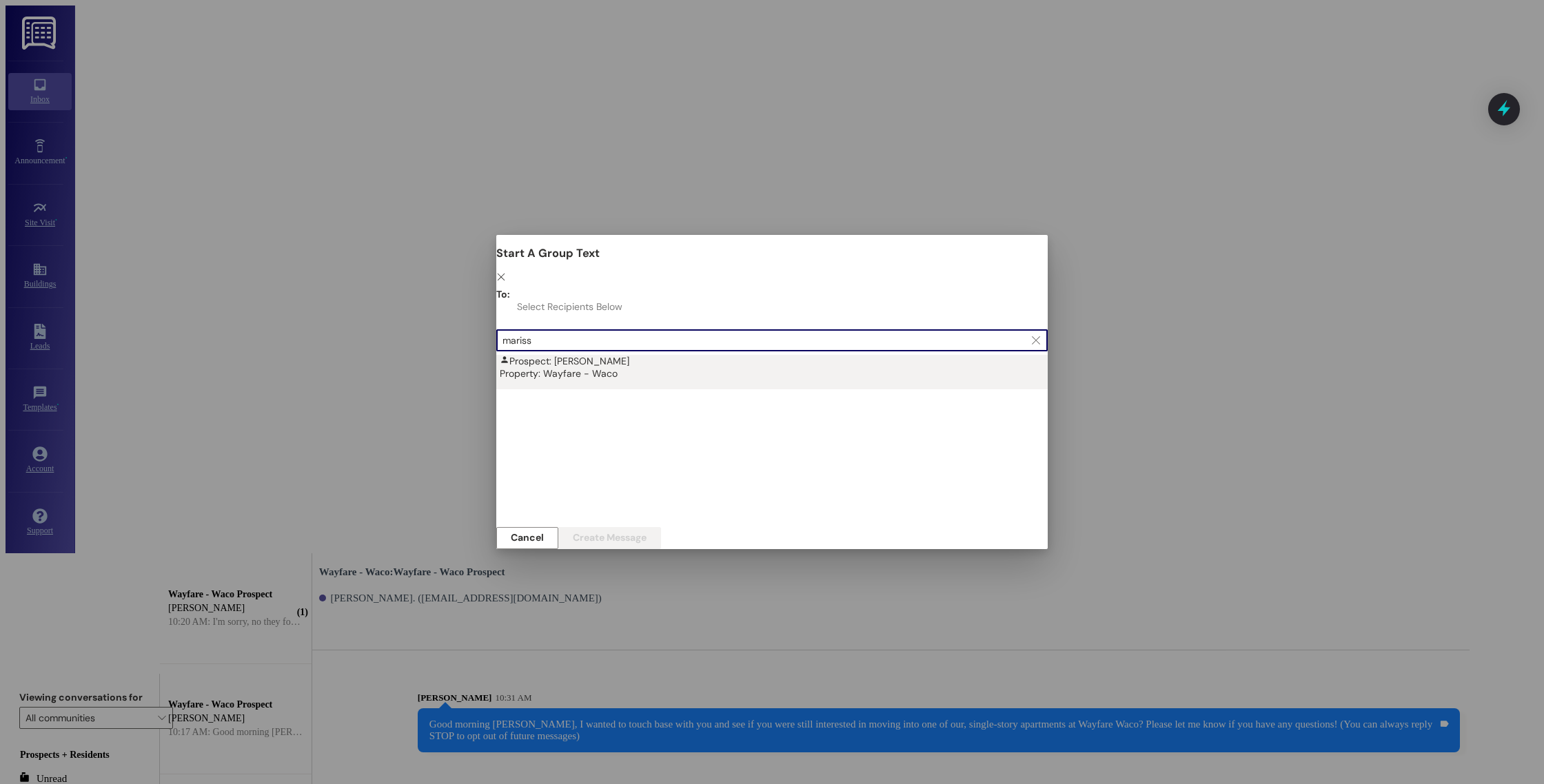
type input "mariss"
click at [671, 355] on div "Prospect: [PERSON_NAME] Property: Wayfare - Waco" at bounding box center [775, 367] width 552 height 25
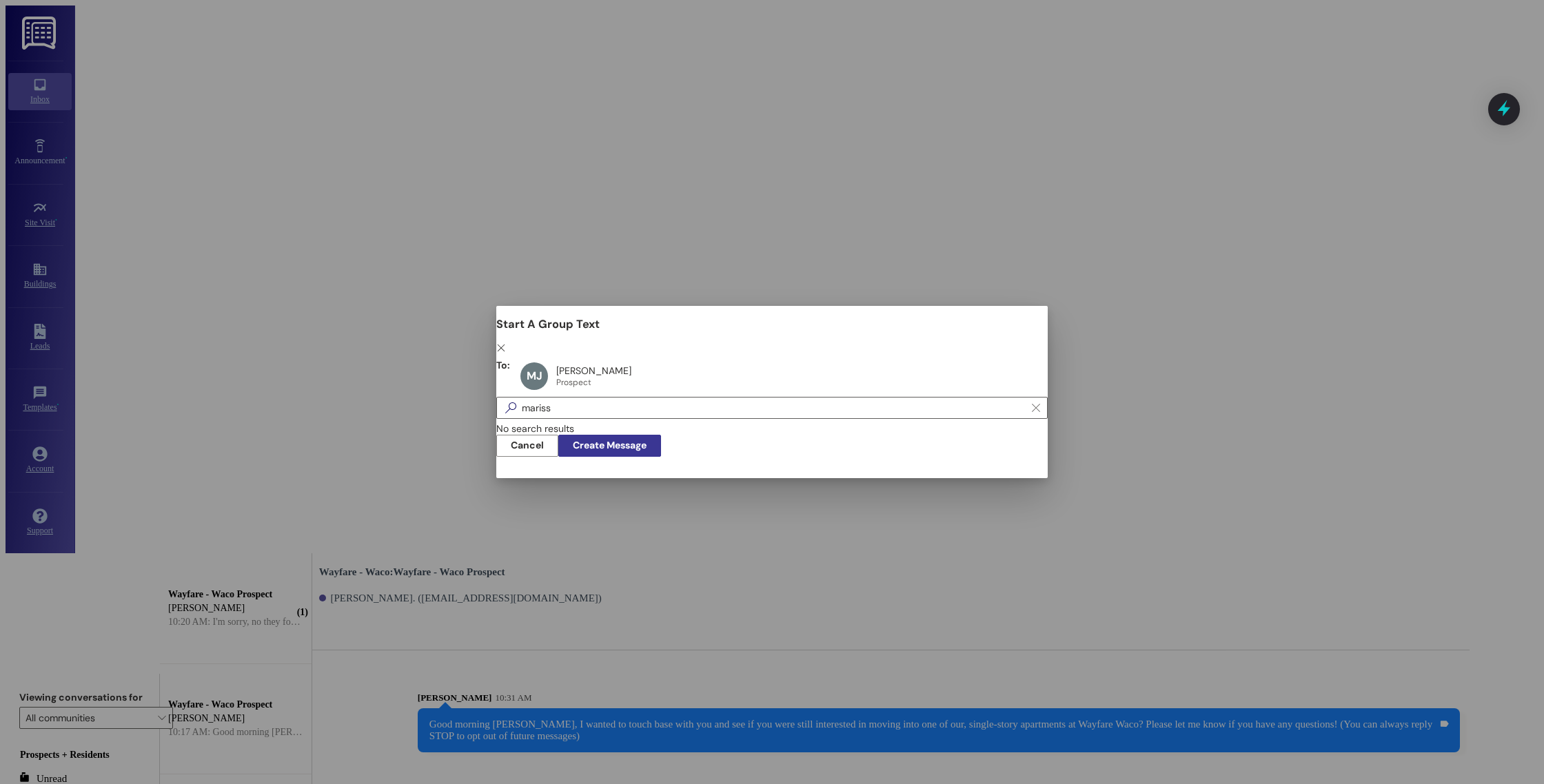
click at [646, 447] on span "Create Message" at bounding box center [609, 445] width 73 height 14
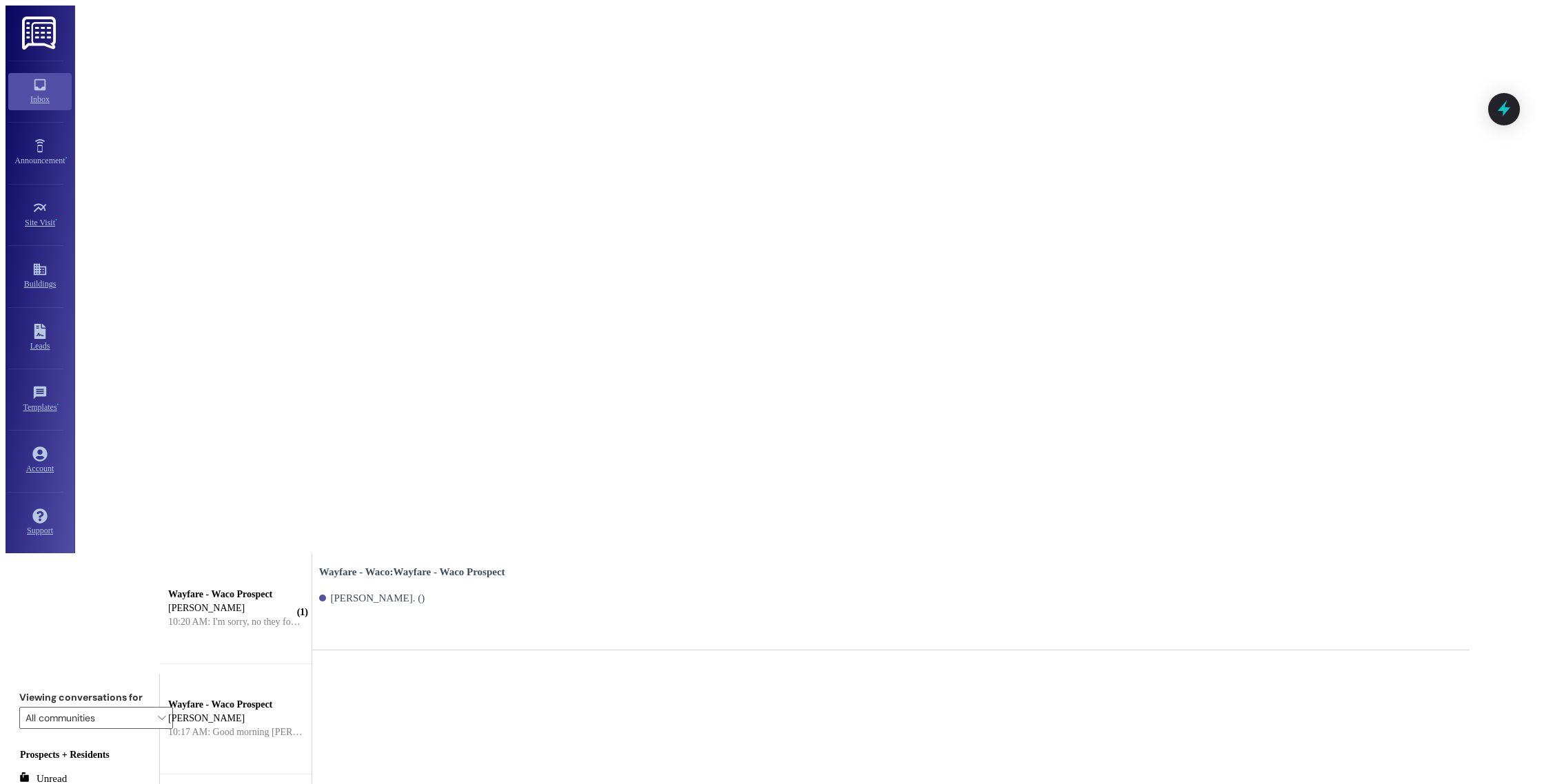
paste textarea "Good morning [PERSON_NAME], I wanted to touch base with you and see if you were…"
type textarea "Good morning [PERSON_NAME], I wanted to touch base with you and see if you were…"
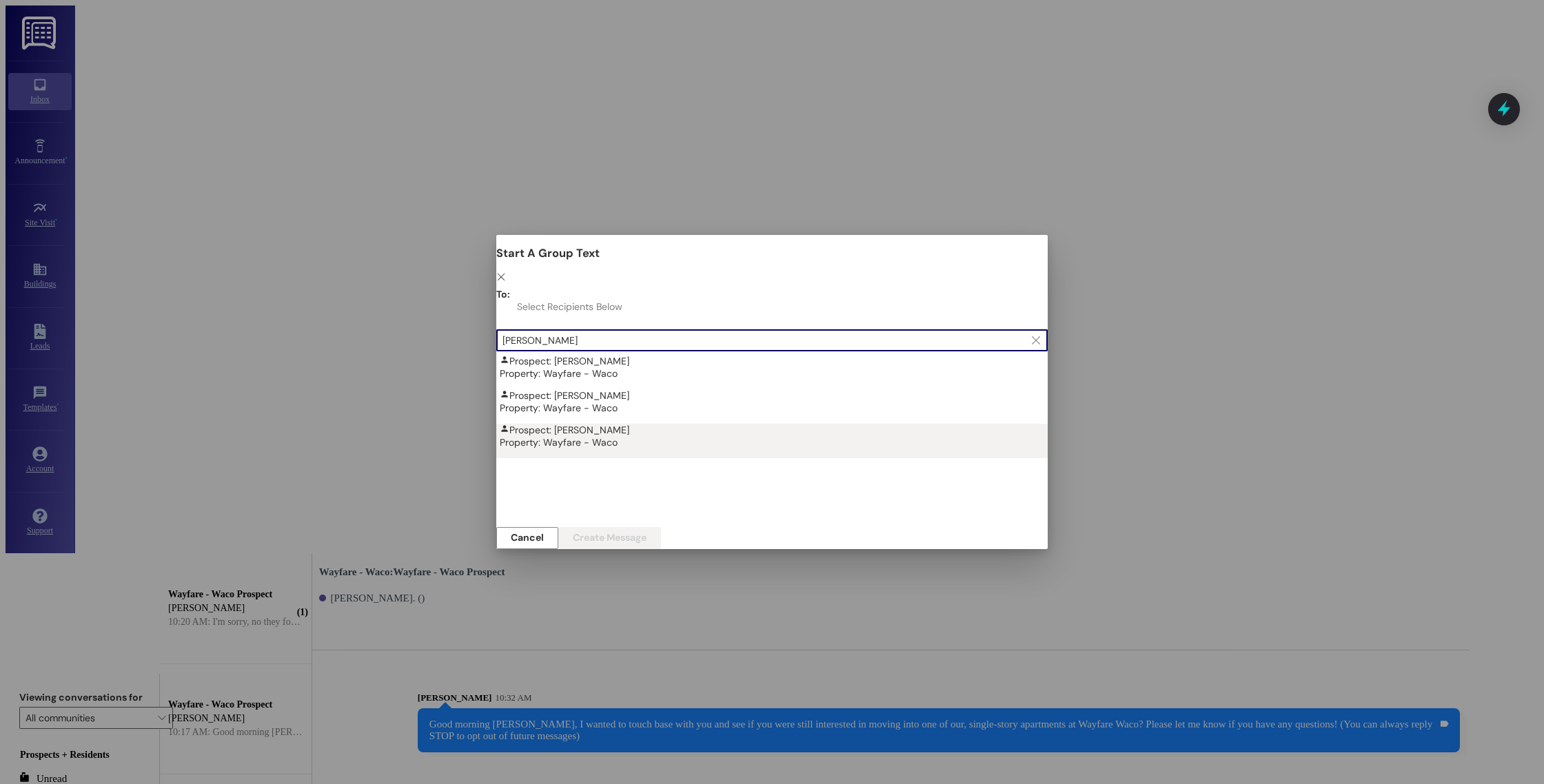
type input "[PERSON_NAME]"
click at [751, 424] on div "Prospect: [PERSON_NAME] Property: Wayfare - Waco" at bounding box center [775, 436] width 552 height 25
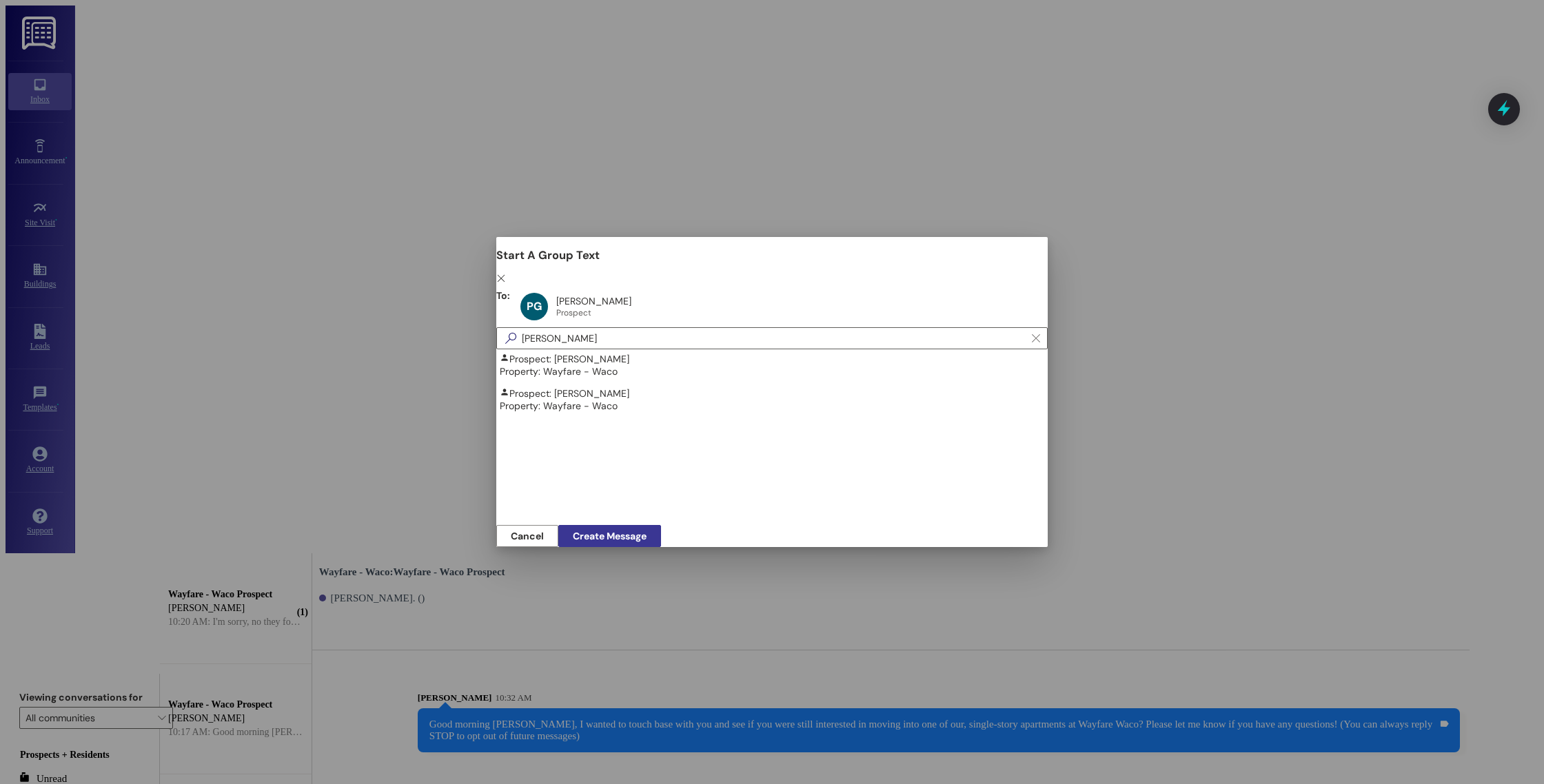
click at [646, 529] on span "Create Message" at bounding box center [609, 536] width 73 height 14
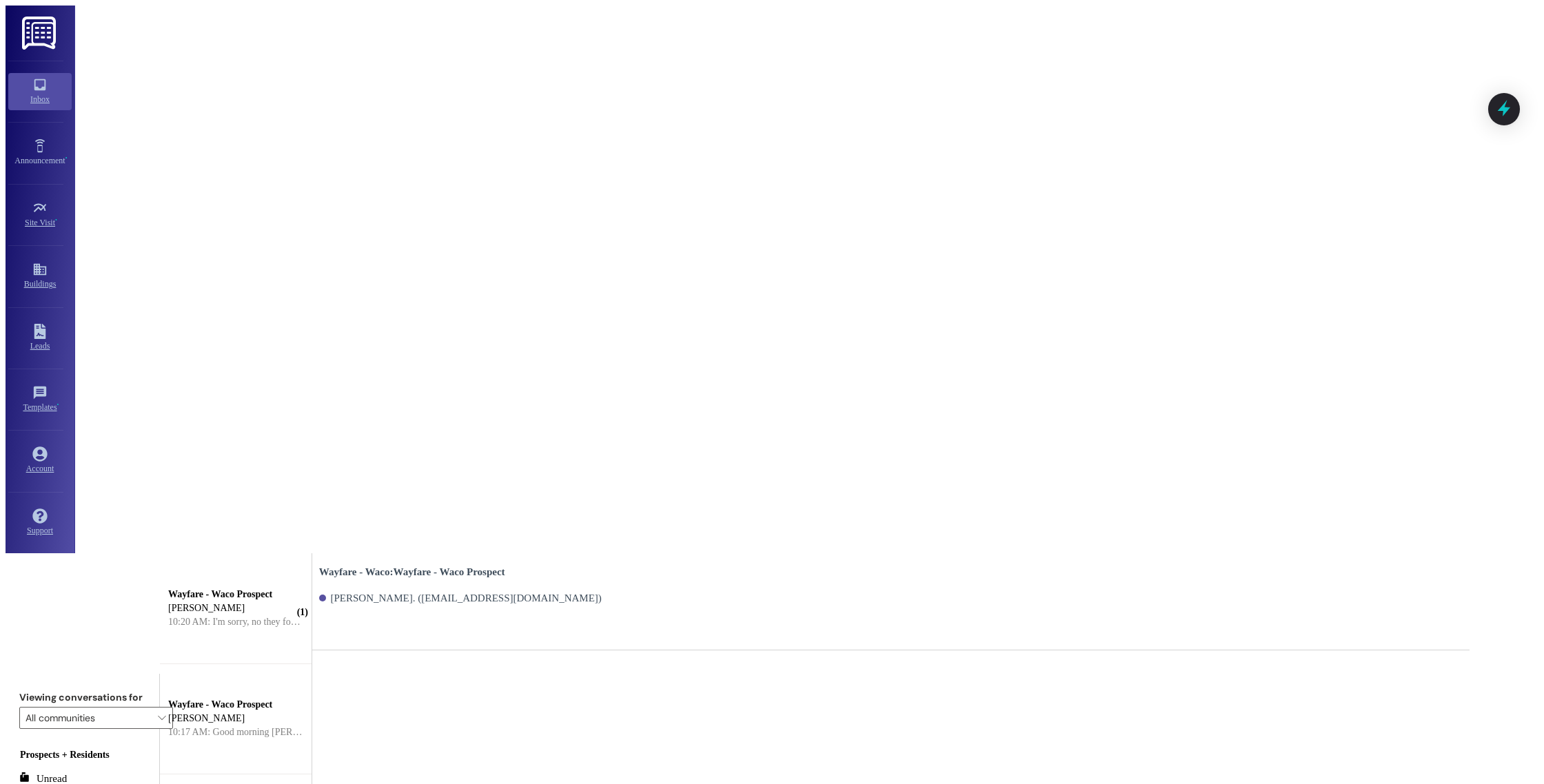
paste textarea "Good morning [PERSON_NAME], I wanted to touch base with you and see if you were…"
type textarea "Good morning [PERSON_NAME], I wanted to touch base with you and see if you were…"
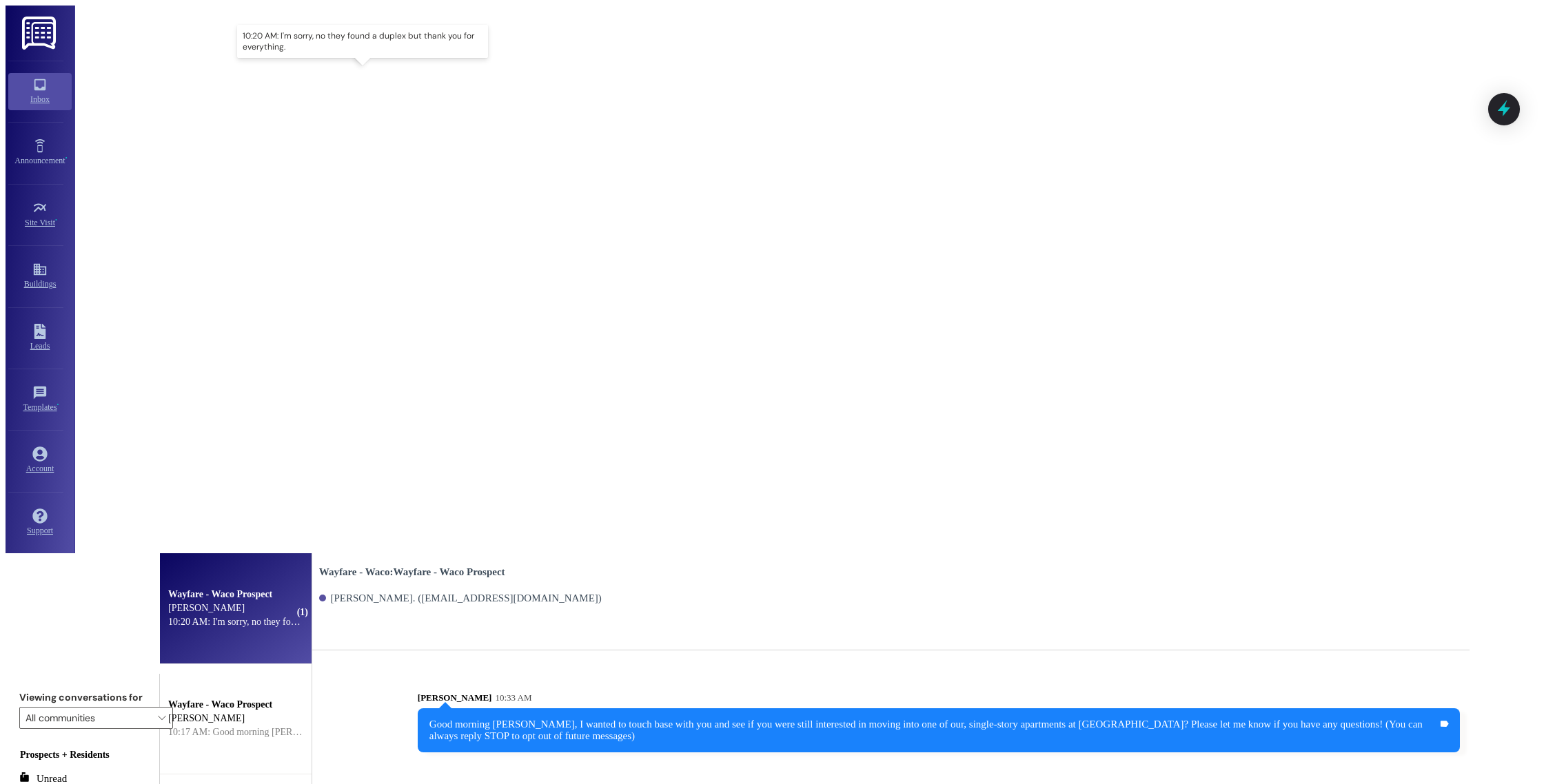
click at [278, 617] on div "10:20 AM: I'm sorry, no they found a duplex but thank you for everything. 10:20…" at bounding box center [312, 622] width 288 height 11
type textarea "No worries, thank you for letting us know!"
drag, startPoint x: 658, startPoint y: 285, endPoint x: 381, endPoint y: 275, distance: 277.2
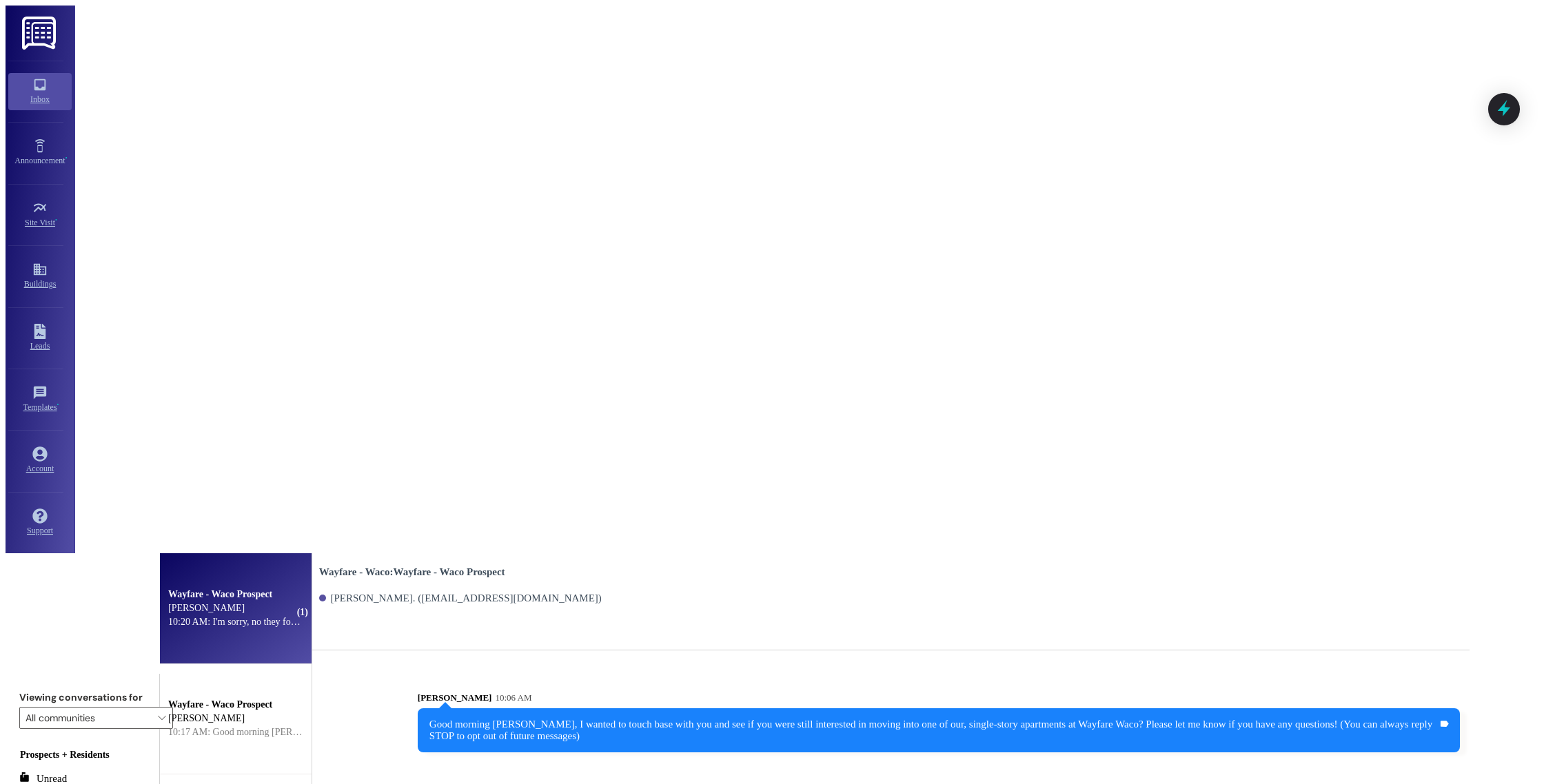
copy div "I'm sorry, no they found a duplex but thank you for everything"
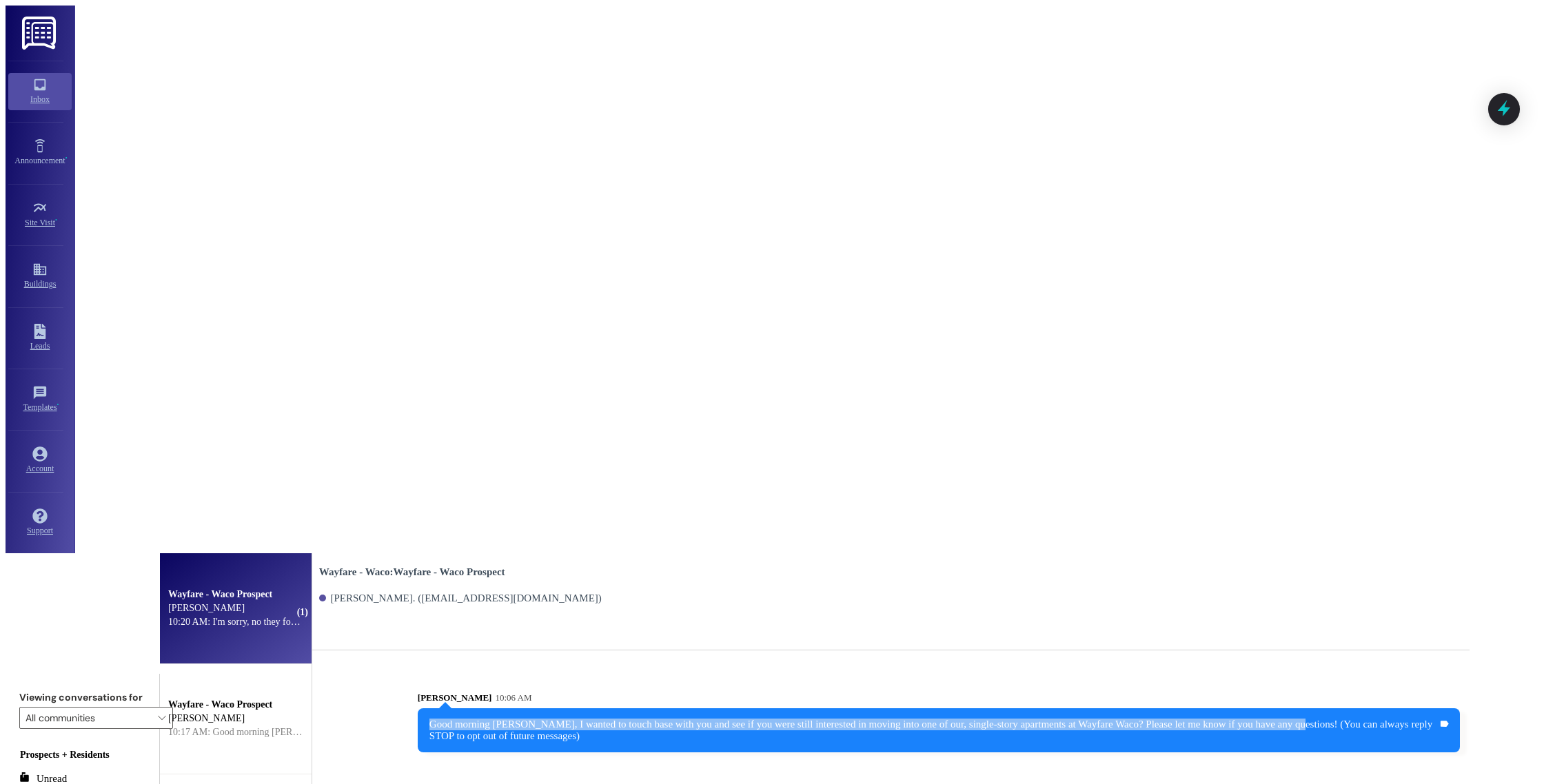
drag, startPoint x: 1366, startPoint y: 169, endPoint x: 539, endPoint y: 148, distance: 827.3
click at [539, 692] on div "[PERSON_NAME] 10:06 AM Good morning [PERSON_NAME], I wanted to touch base with …" at bounding box center [939, 722] width 1042 height 60
copy div "Good morning [PERSON_NAME], I wanted to touch base with you and see if you were…"
click at [539, 692] on div "[PERSON_NAME] 10:06 AM" at bounding box center [939, 700] width 1042 height 16
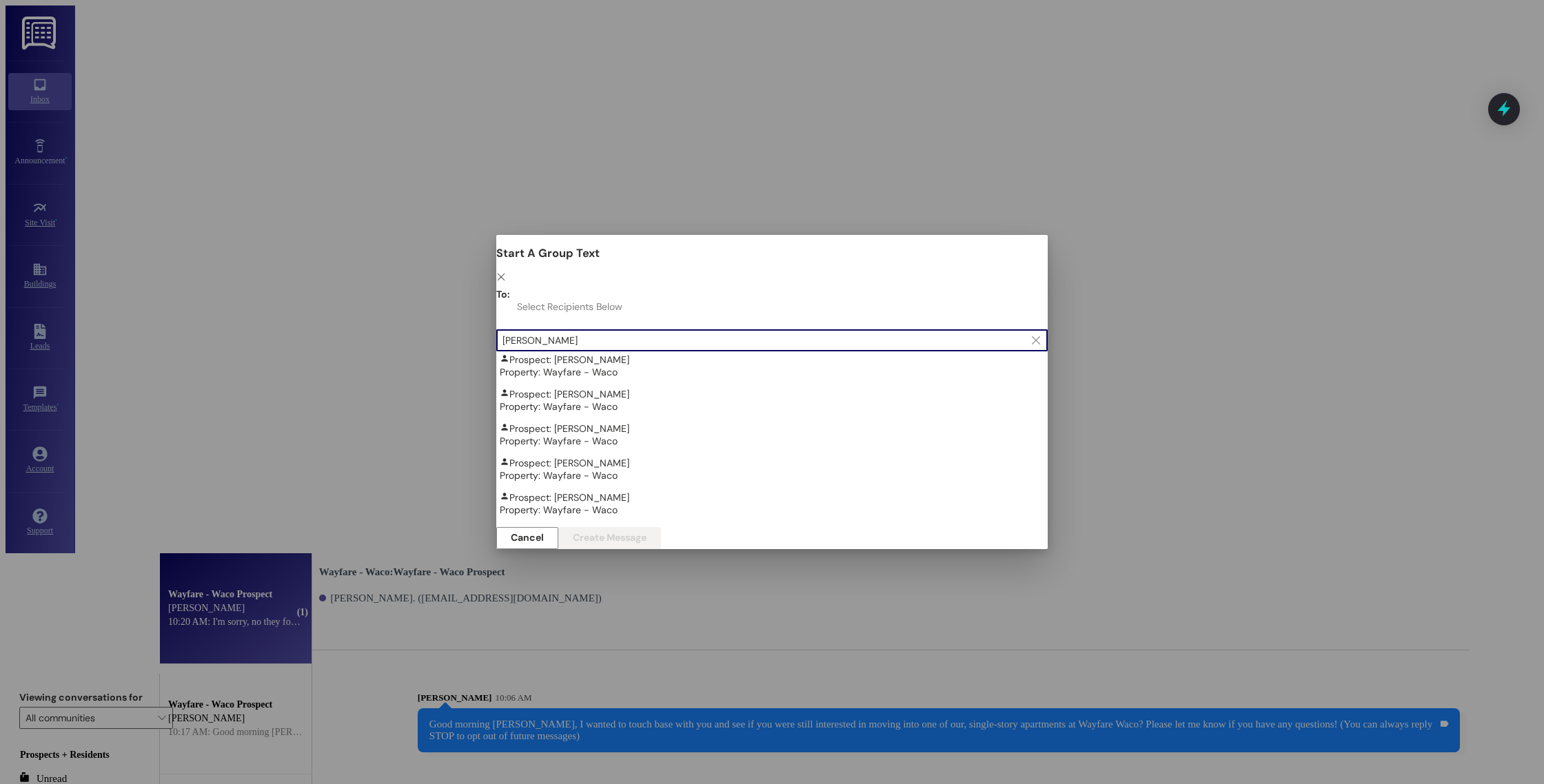
scroll to position [347, 0]
type input "[PERSON_NAME]"
click at [602, 456] on div "Prospect: [PERSON_NAME] Property: Wayfare - Waco" at bounding box center [775, 468] width 552 height 25
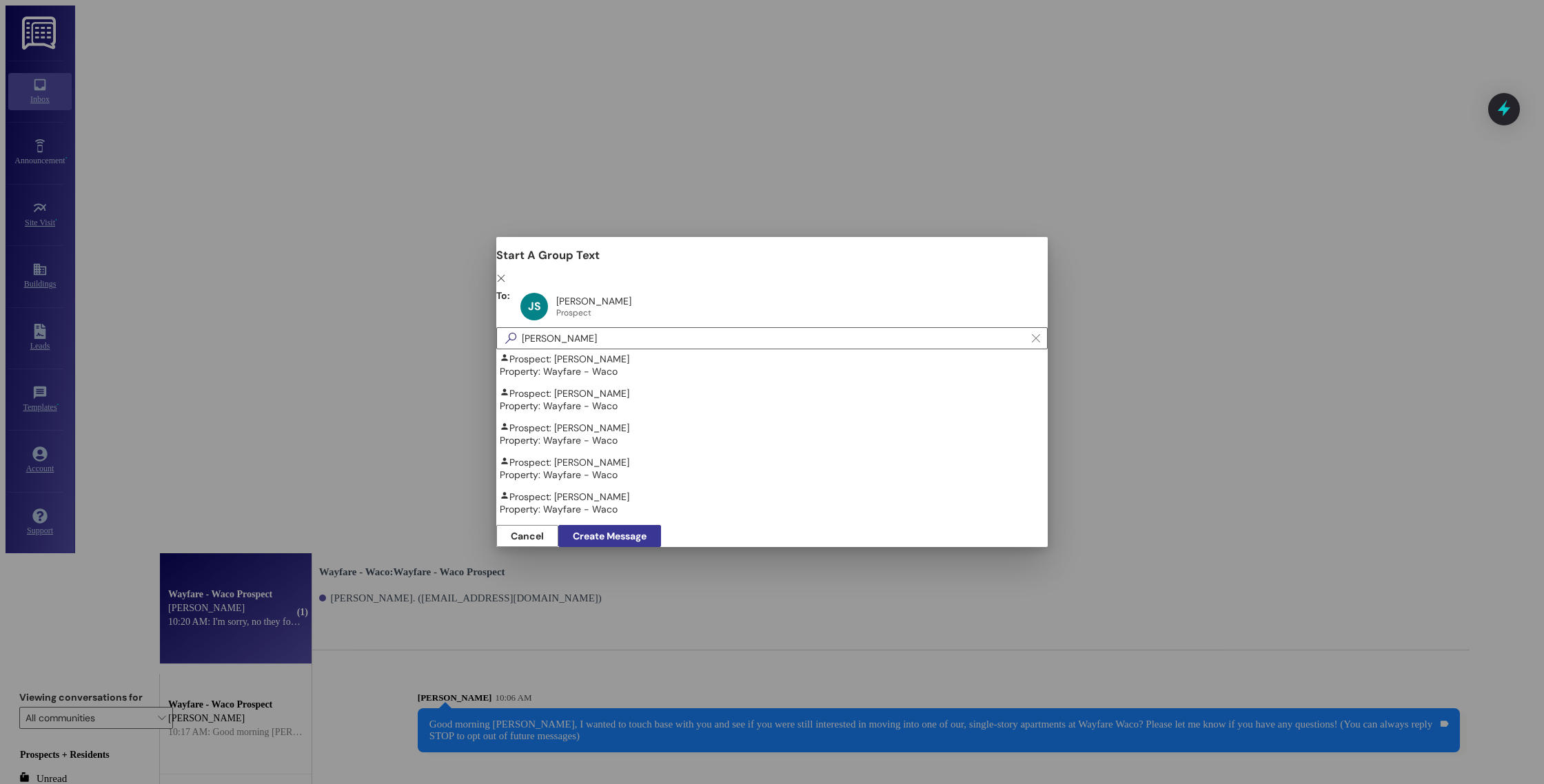
click at [646, 529] on span "Create Message" at bounding box center [609, 536] width 73 height 14
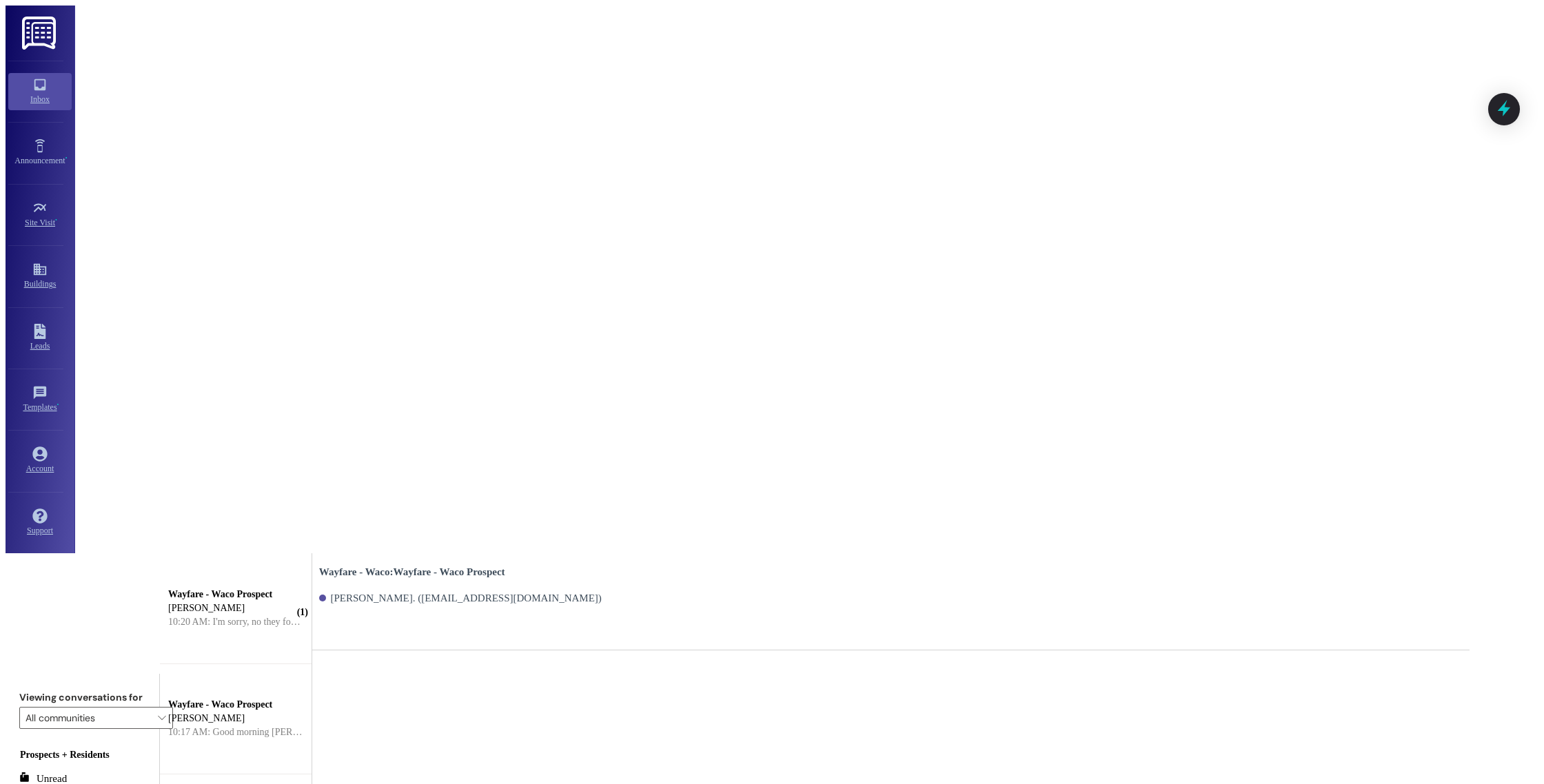
paste textarea "Good morning [PERSON_NAME], I wanted to touch base with you and see if you were…"
type textarea "Good morning [PERSON_NAME], I wanted to touch base with you and see if you were…"
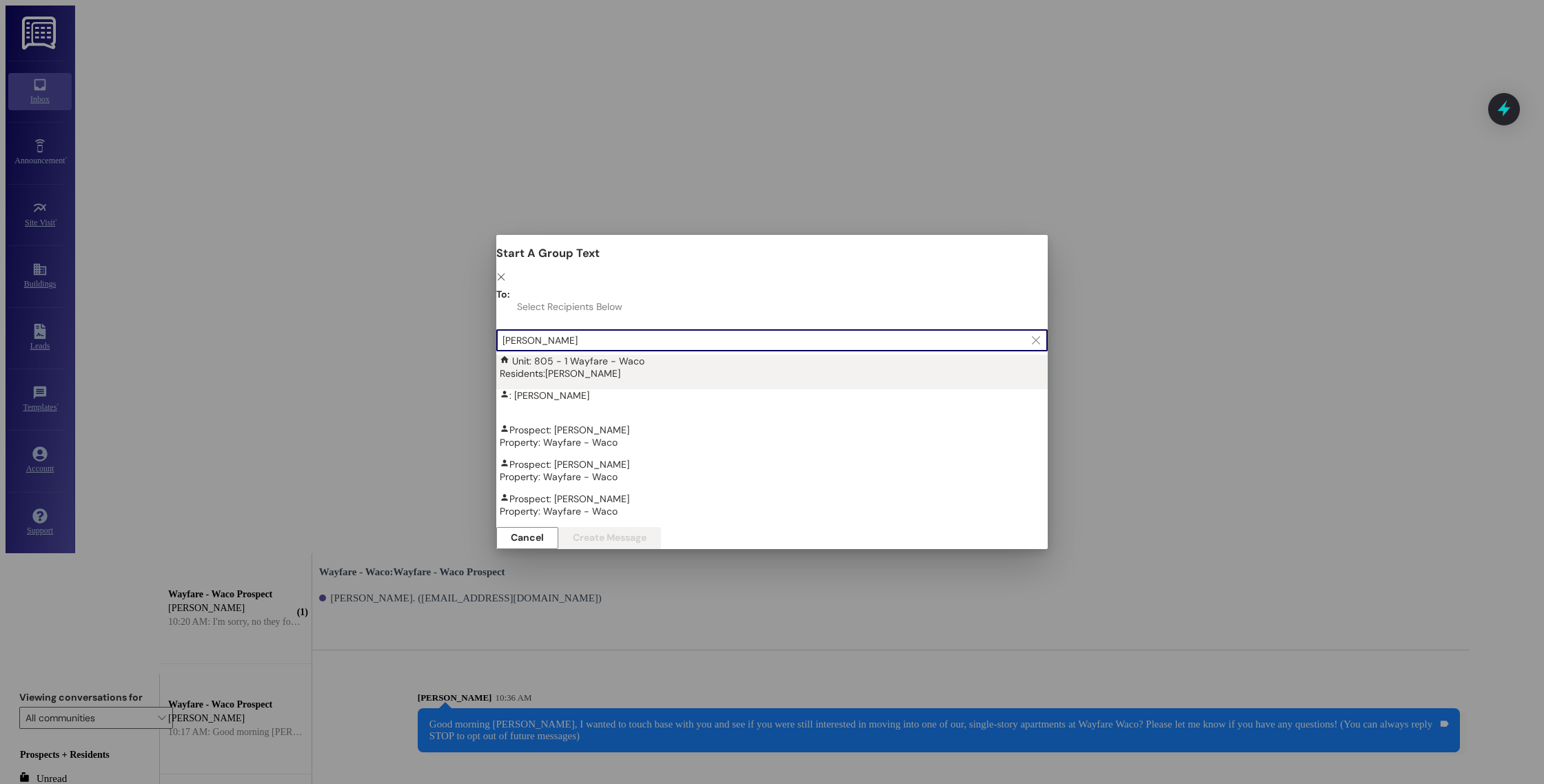
scroll to position [39, 0]
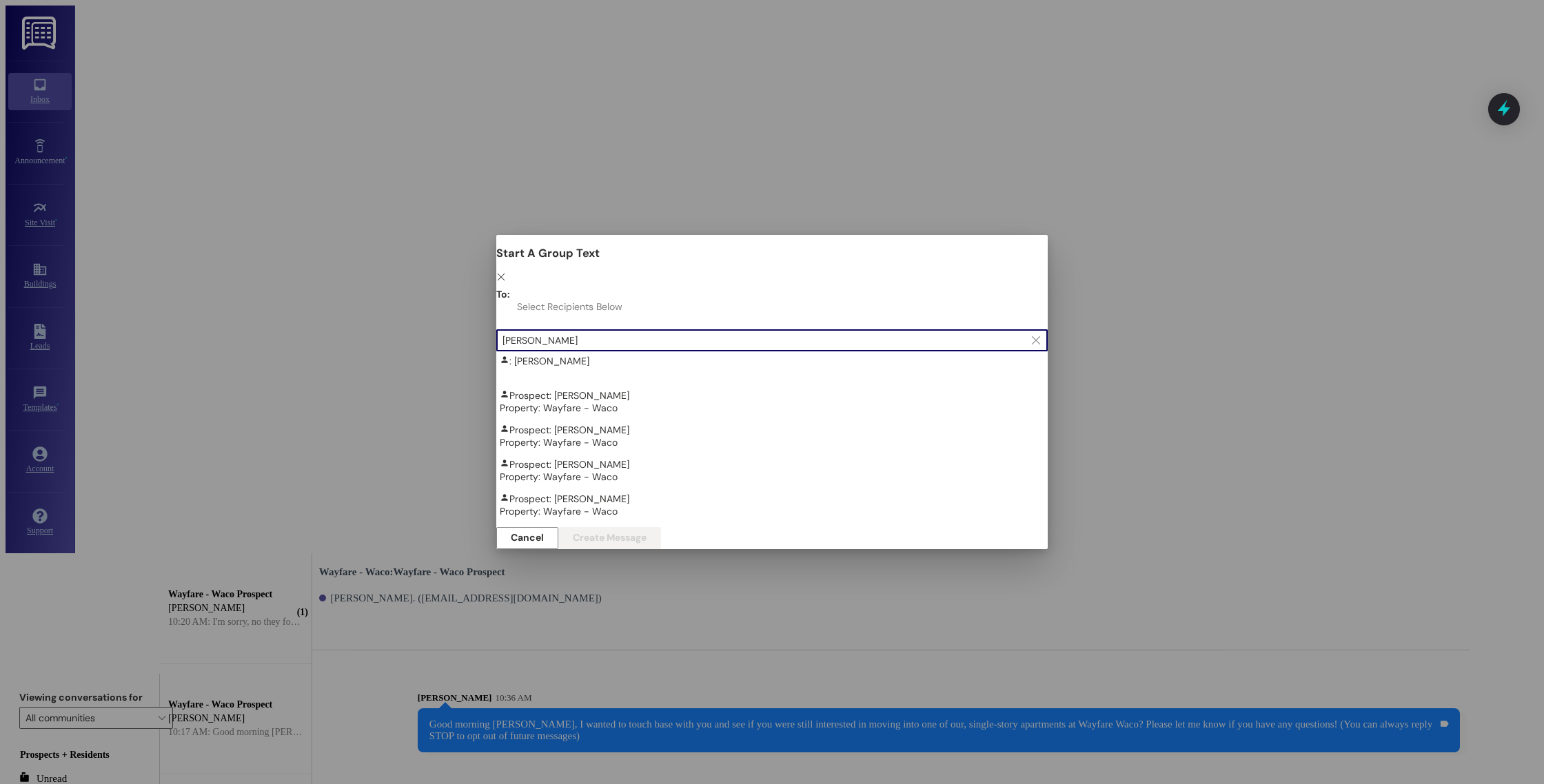
type input "[PERSON_NAME]"
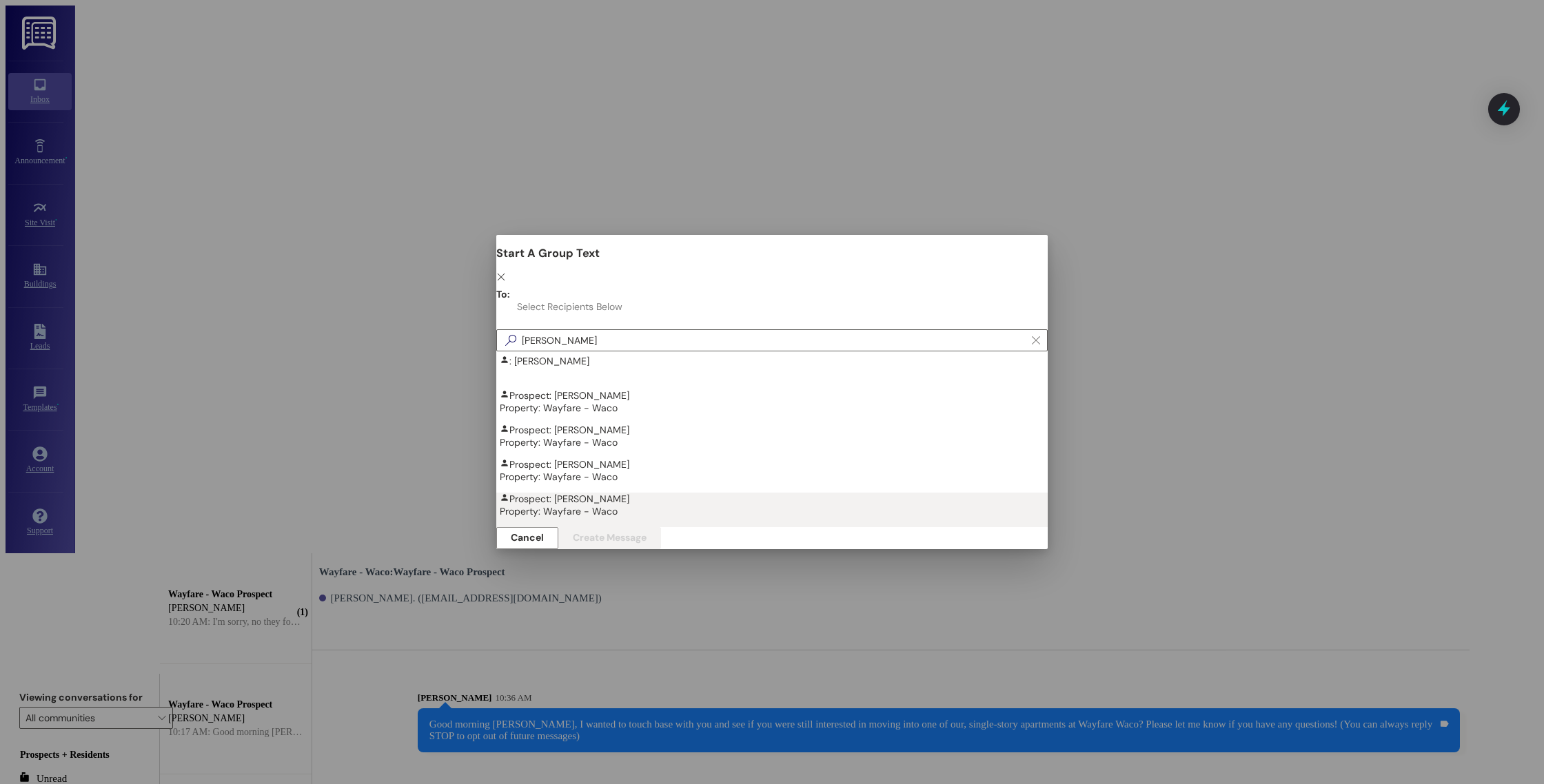
click at [602, 493] on div "Prospect: [PERSON_NAME] Property: Wayfare - Waco" at bounding box center [775, 505] width 552 height 25
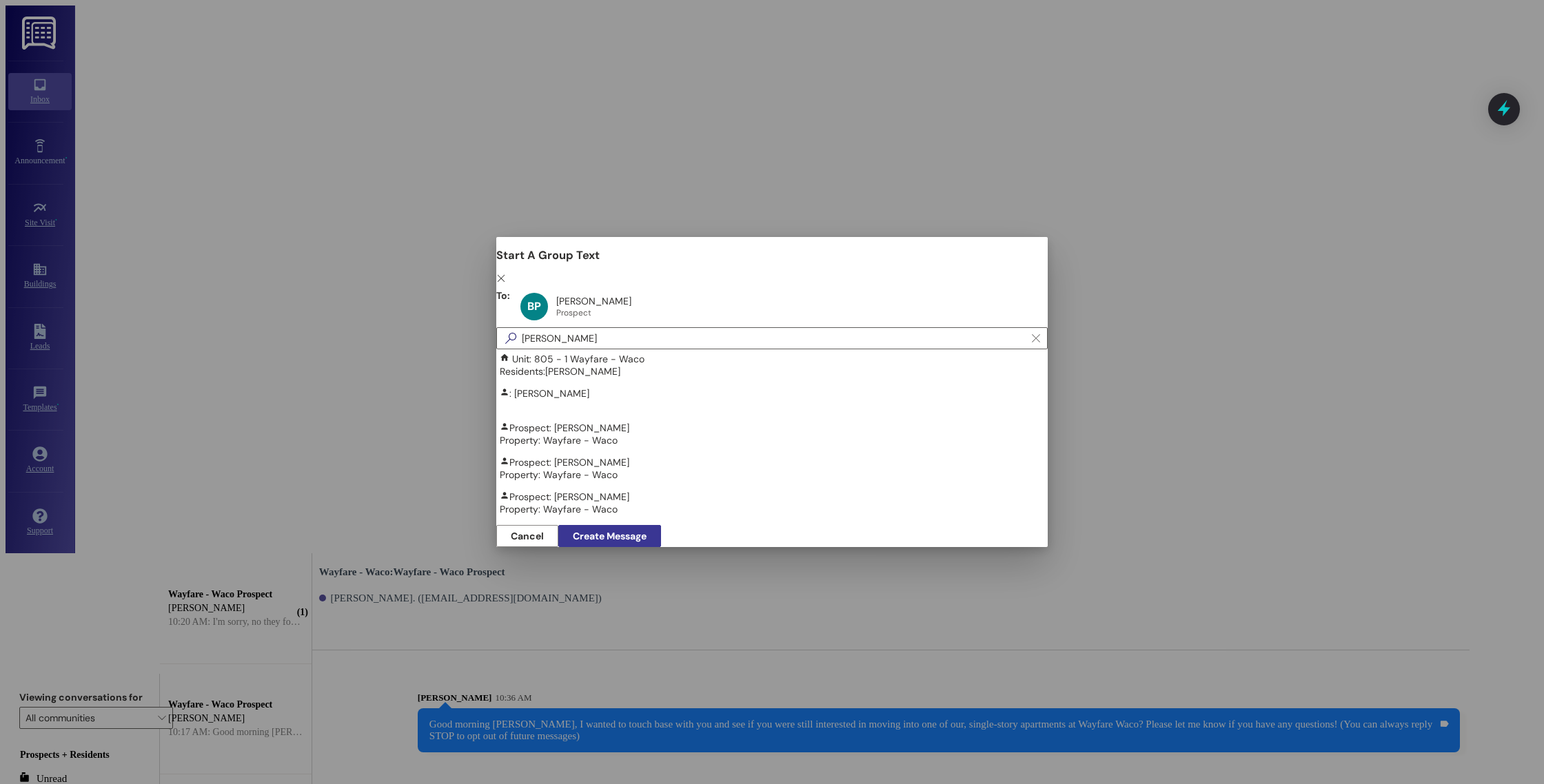
click at [661, 525] on button "Create Message" at bounding box center [610, 536] width 103 height 22
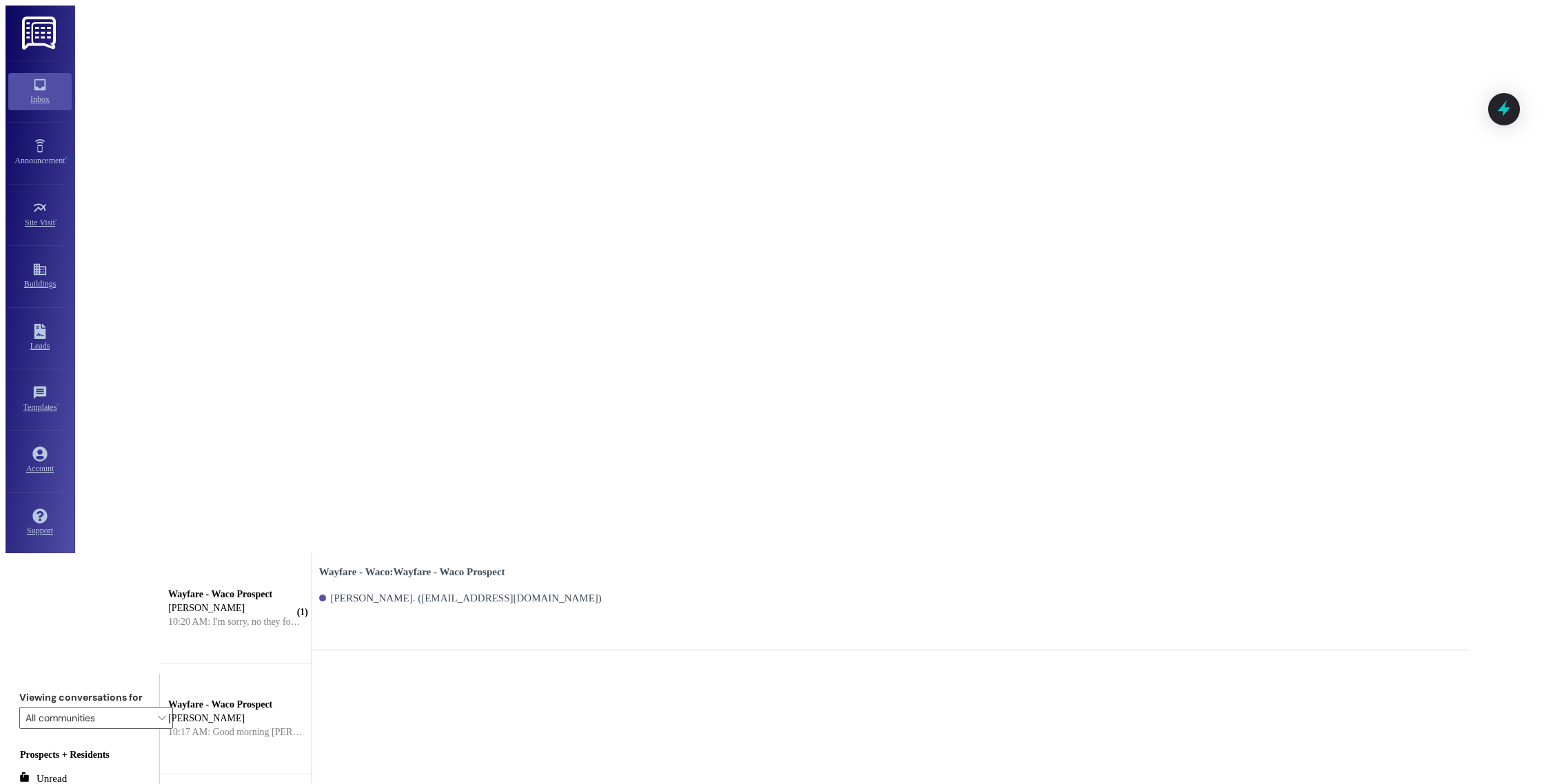
paste textarea "Good morning [PERSON_NAME], I wanted to touch base with you and see if you were…"
type textarea "Good morning [PERSON_NAME], I wanted to touch base with you and see if you were…"
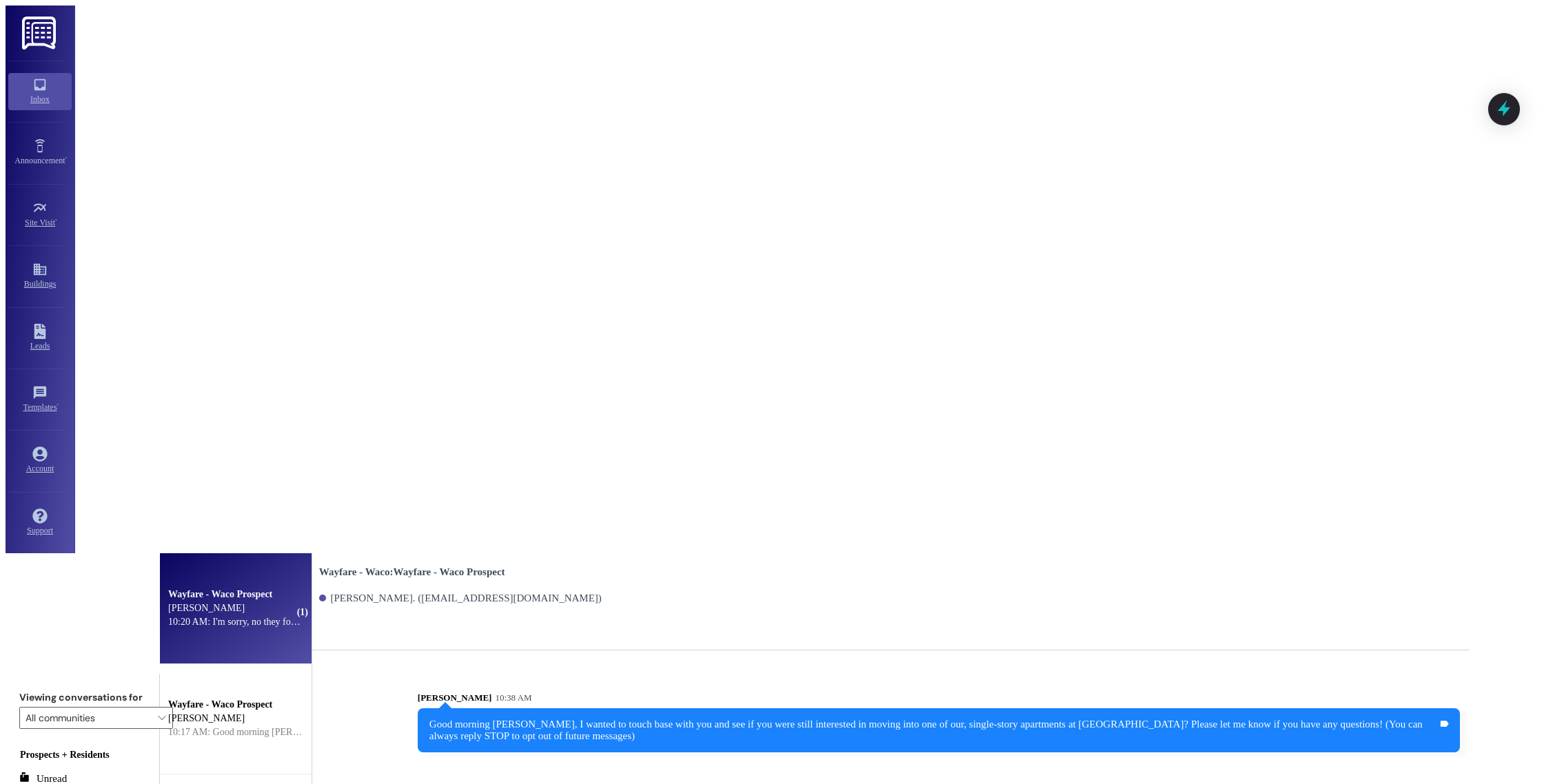
click at [319, 553] on div "Wayfare - Waco Prospect [PERSON_NAME] 10:20 AM: I'm sorry, no they found a dupl…" at bounding box center [238, 608] width 158 height 111
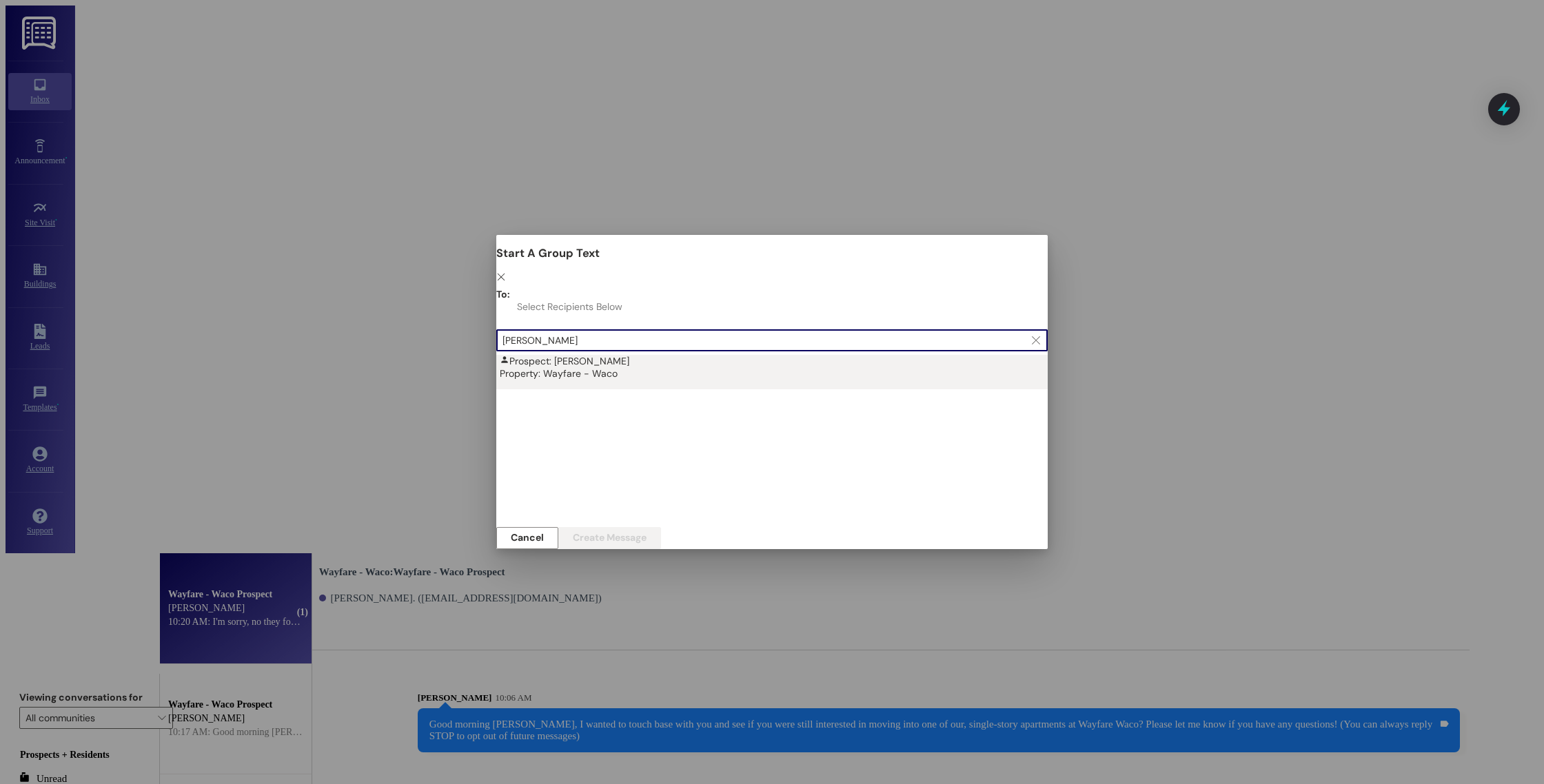
type input "[PERSON_NAME]"
click at [532, 367] on div "Property: Wayfare - Waco" at bounding box center [775, 373] width 552 height 12
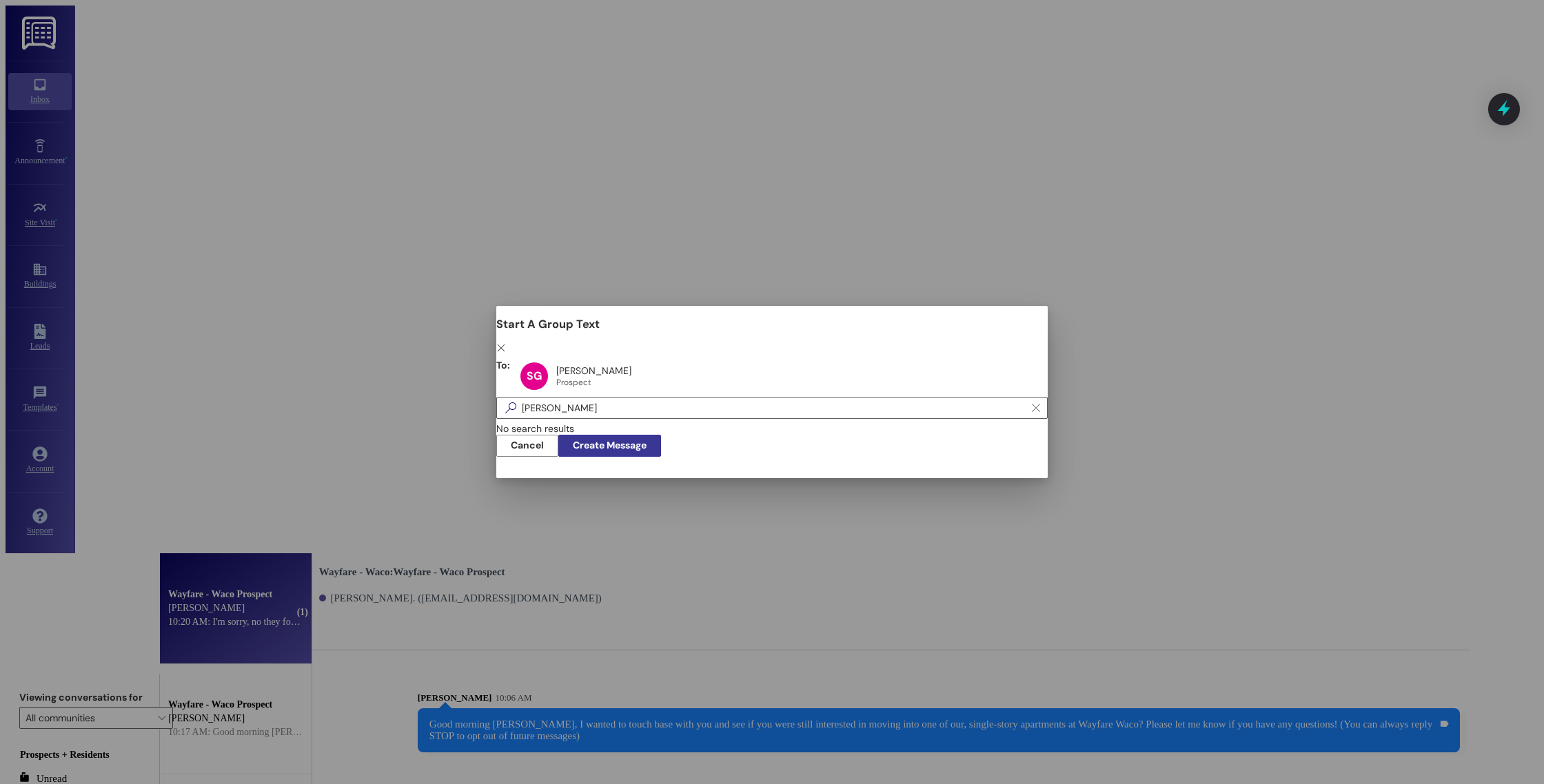
click at [661, 457] on button "Create Message" at bounding box center [610, 446] width 103 height 22
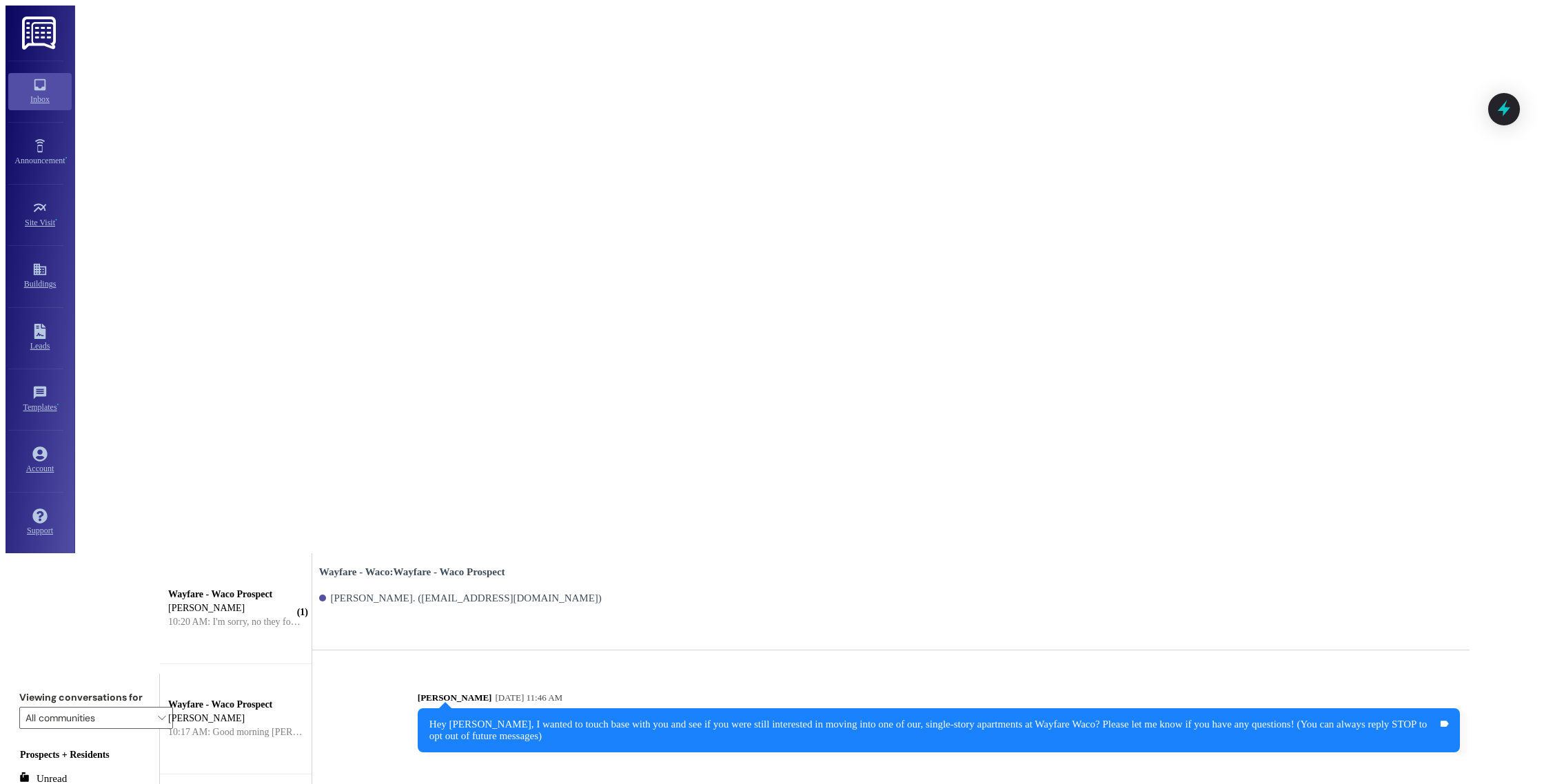
drag, startPoint x: 1288, startPoint y: 281, endPoint x: 677, endPoint y: 266, distance: 611.2
copy div "Yes absolutely! So unfortunately we are stuck in our current lease until [DATE]…"
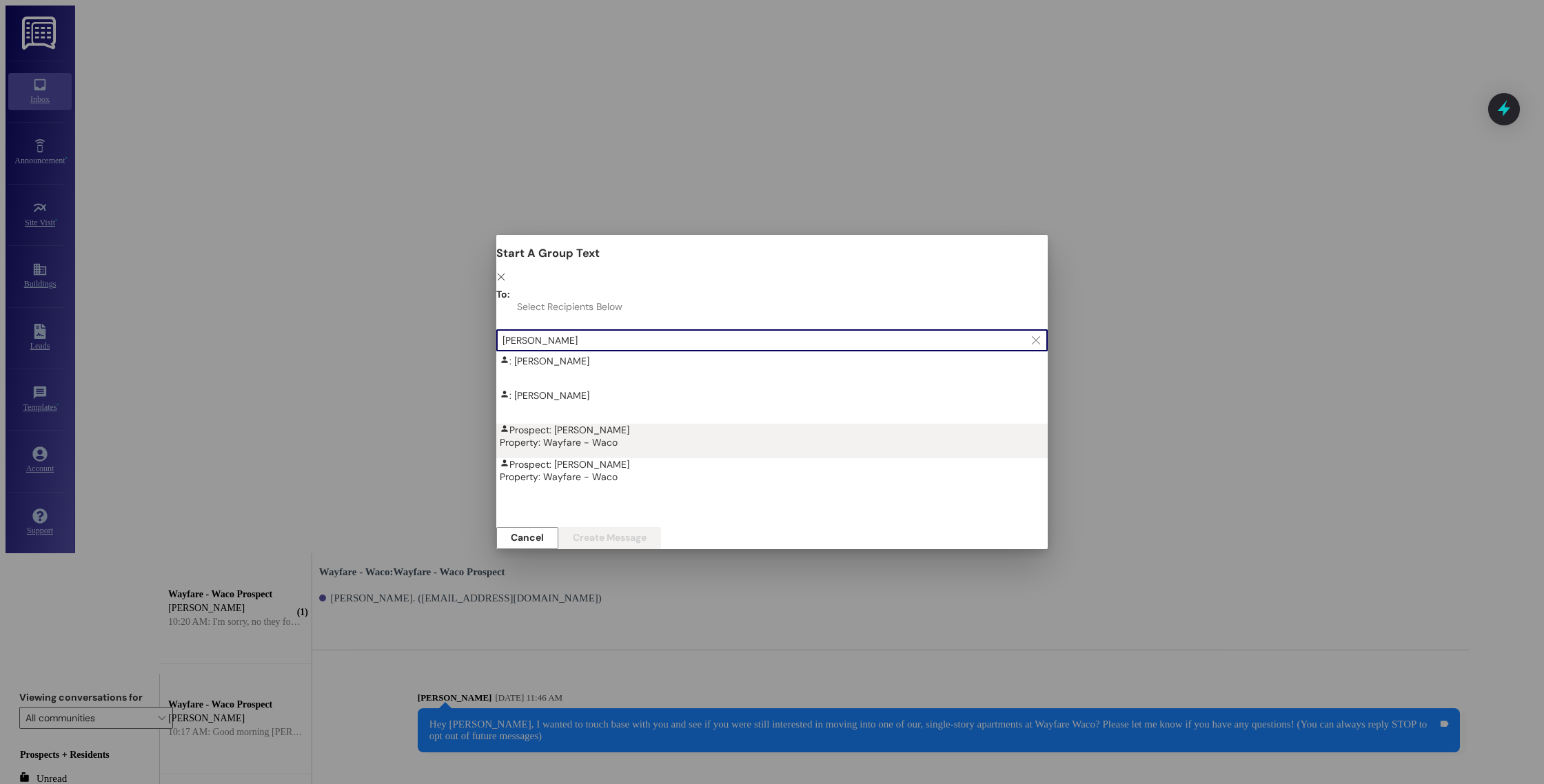
type input "[PERSON_NAME]"
click at [699, 424] on div "Prospect: [PERSON_NAME] Property: Wayfare - Waco" at bounding box center [775, 436] width 552 height 25
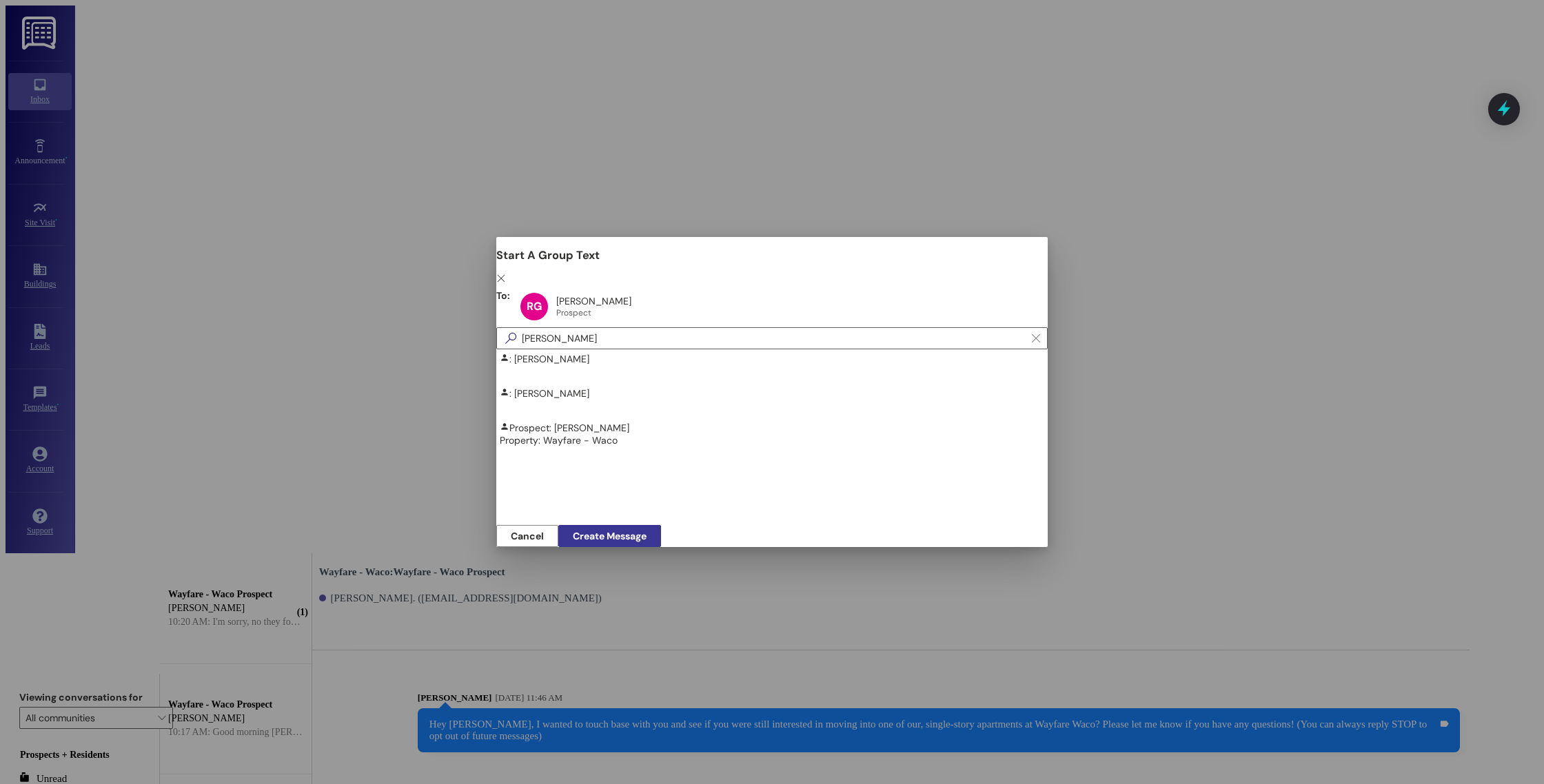
click at [646, 530] on span "Create Message" at bounding box center [609, 536] width 73 height 14
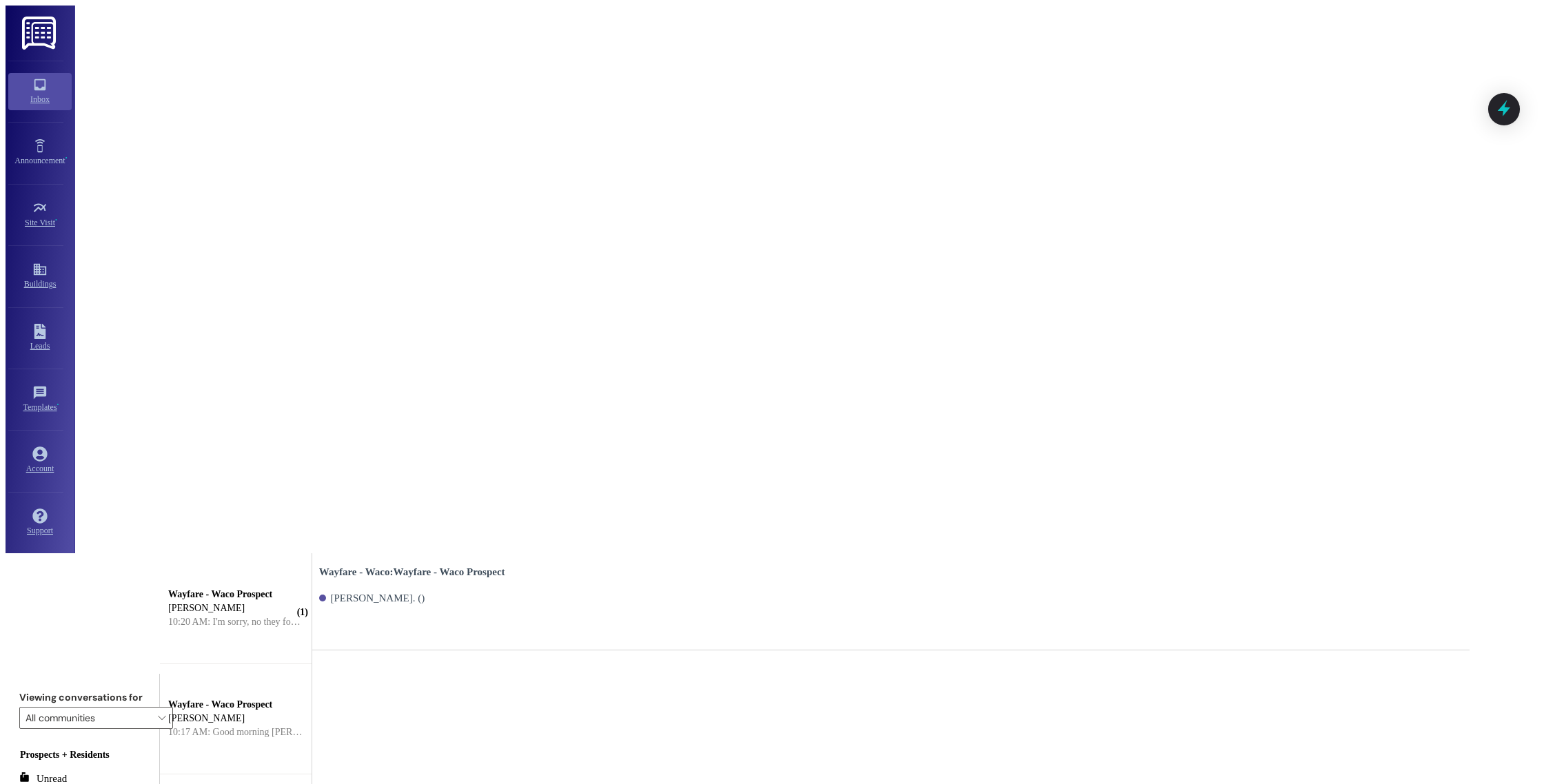
paste textarea "Yes absolutely! So unfortunately we are stuck in our current lease until [DATE]…"
type textarea "Yes absolutely! So unfortunately we are stuck in our current lease until [DATE]…"
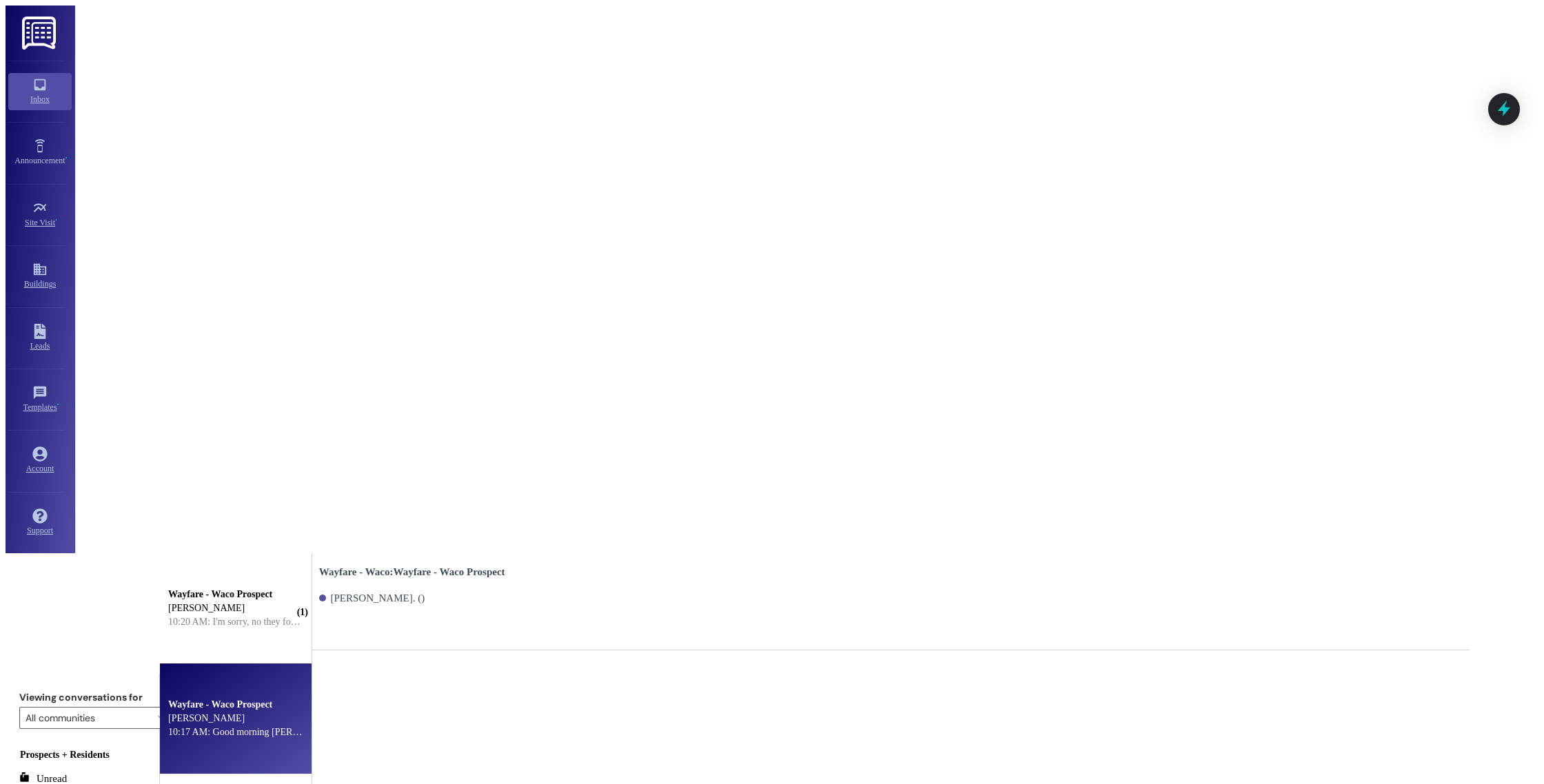
click at [322, 727] on div "10:17 AM: Good morning [PERSON_NAME], I wanted to touch base with you and see i…" at bounding box center [730, 733] width 1123 height 11
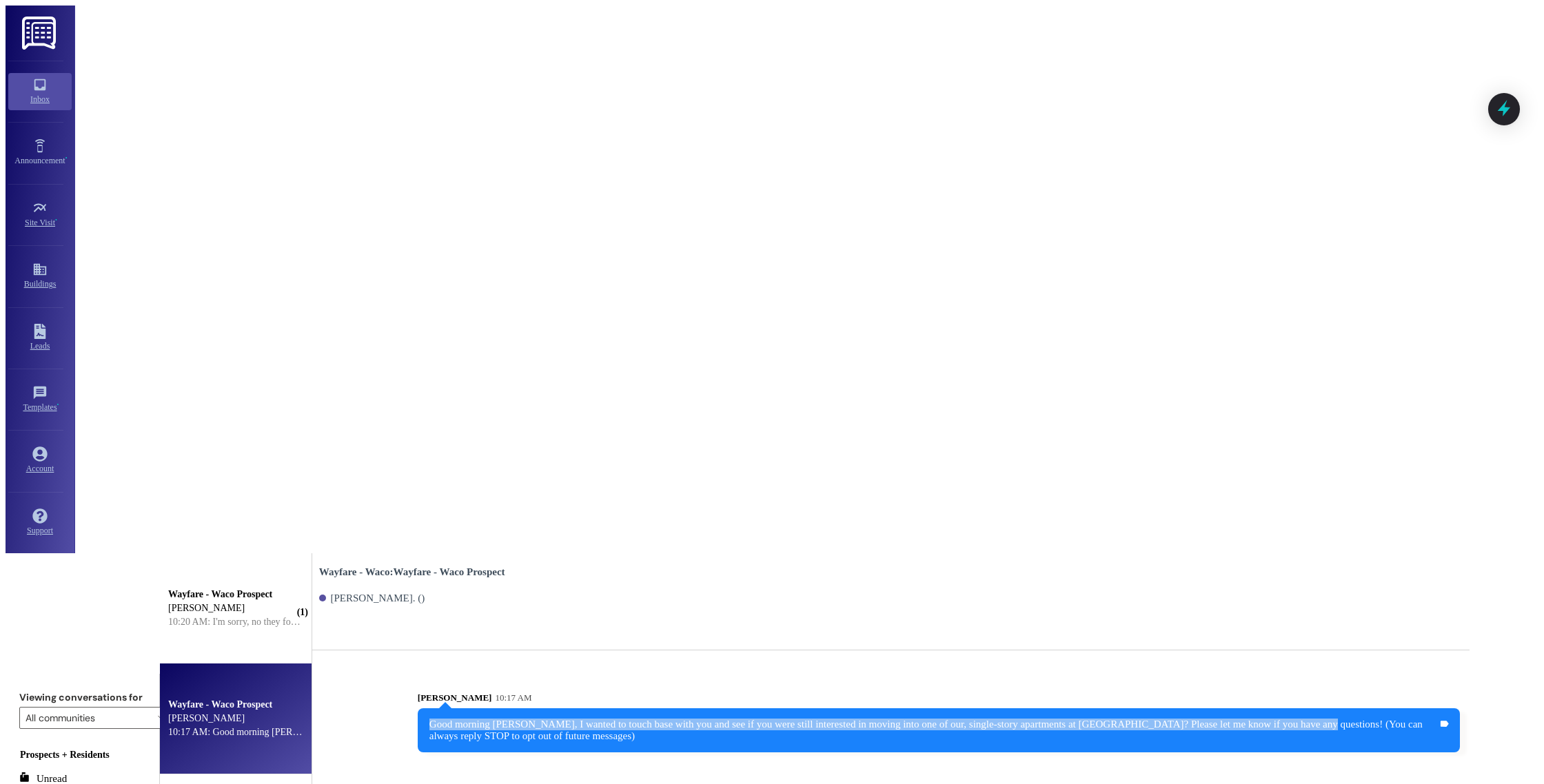
drag, startPoint x: 1375, startPoint y: 170, endPoint x: 621, endPoint y: 152, distance: 754.2
click at [620, 708] on div "Good morning [PERSON_NAME], I wanted to touch base with you and see if you were…" at bounding box center [939, 730] width 1042 height 44
copy div "Good morning [PERSON_NAME], I wanted to touch base with you and see if you were…"
click at [621, 708] on div "Good morning [PERSON_NAME], I wanted to touch base with you and see if you were…" at bounding box center [939, 730] width 1042 height 44
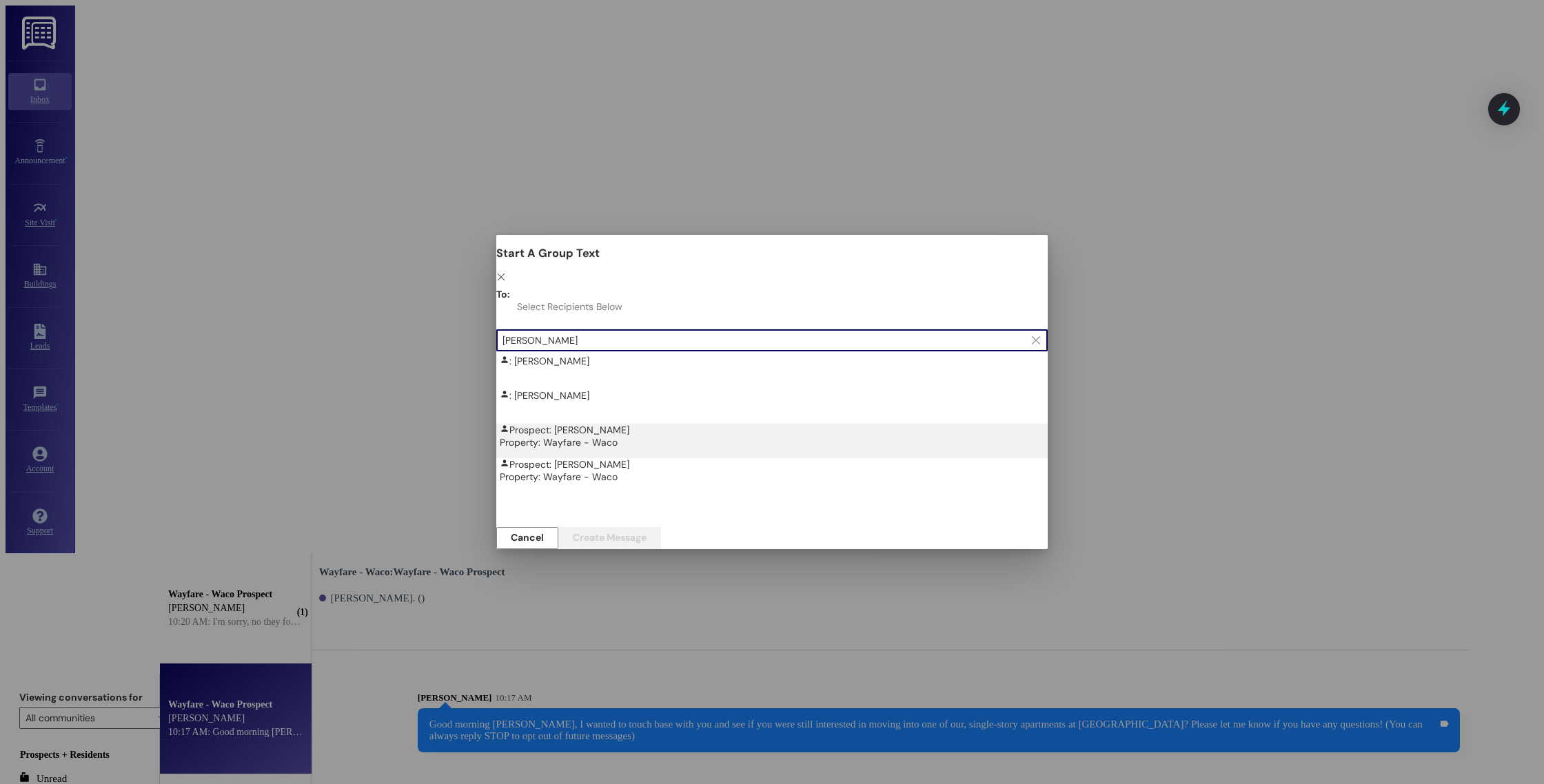
type input "[PERSON_NAME]"
click at [632, 436] on div "Property: Wayfare - Waco" at bounding box center [775, 442] width 552 height 12
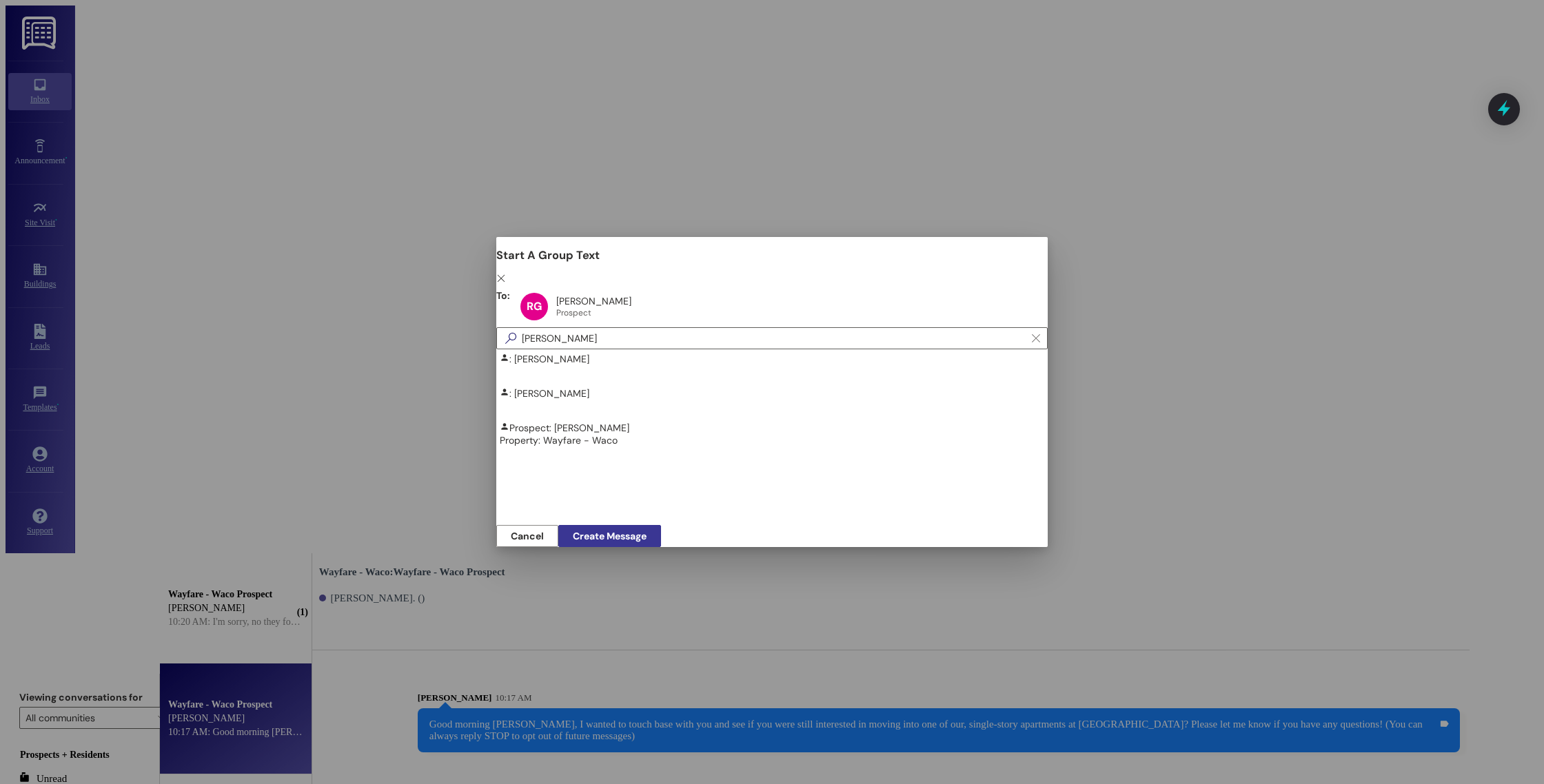
click at [646, 529] on span "Create Message" at bounding box center [609, 536] width 73 height 14
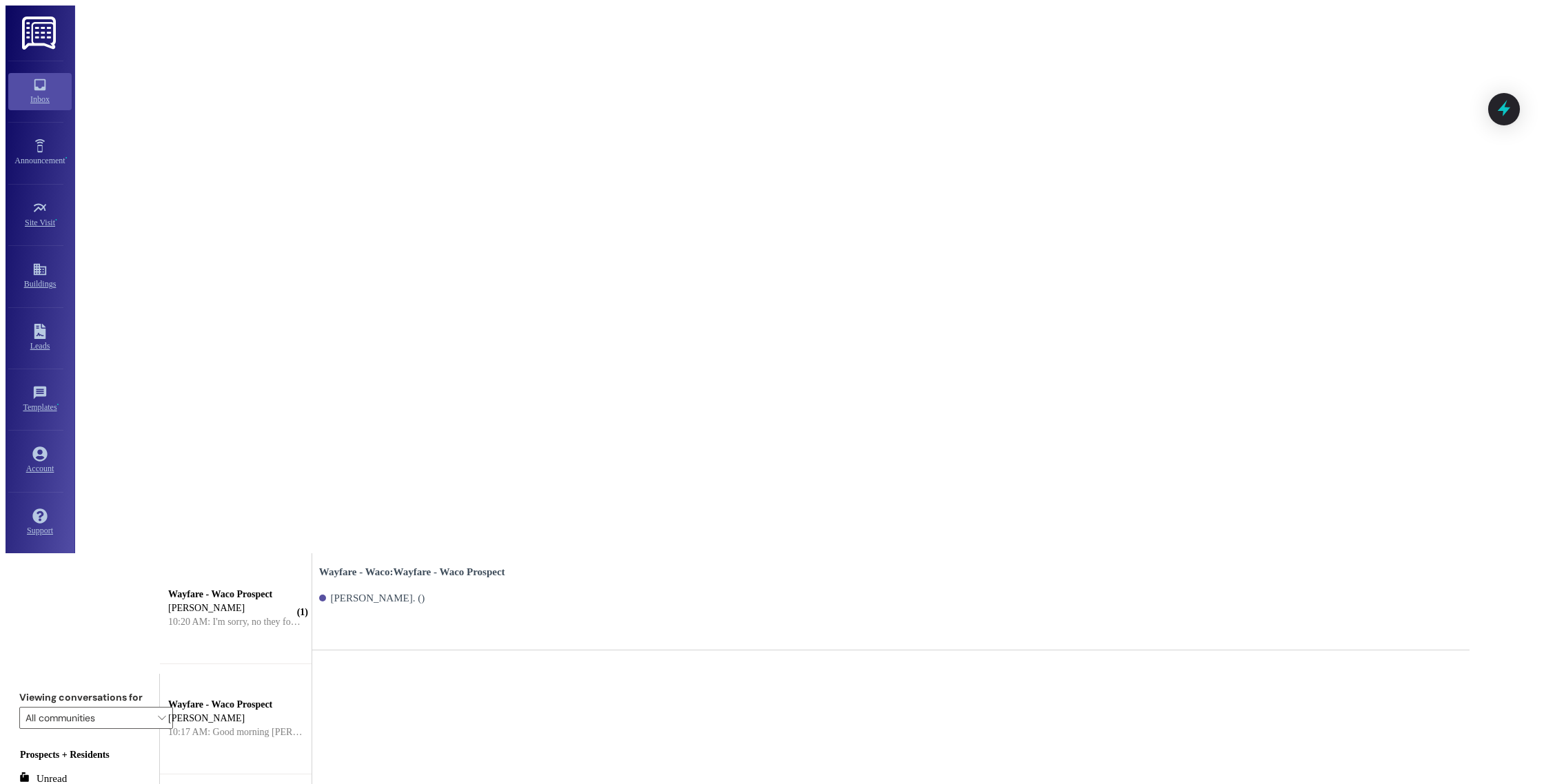
paste textarea "Good morning [PERSON_NAME], I wanted to touch base with you and see if you were…"
type textarea "Good morning [PERSON_NAME], I wanted to touch base with you and see if you were…"
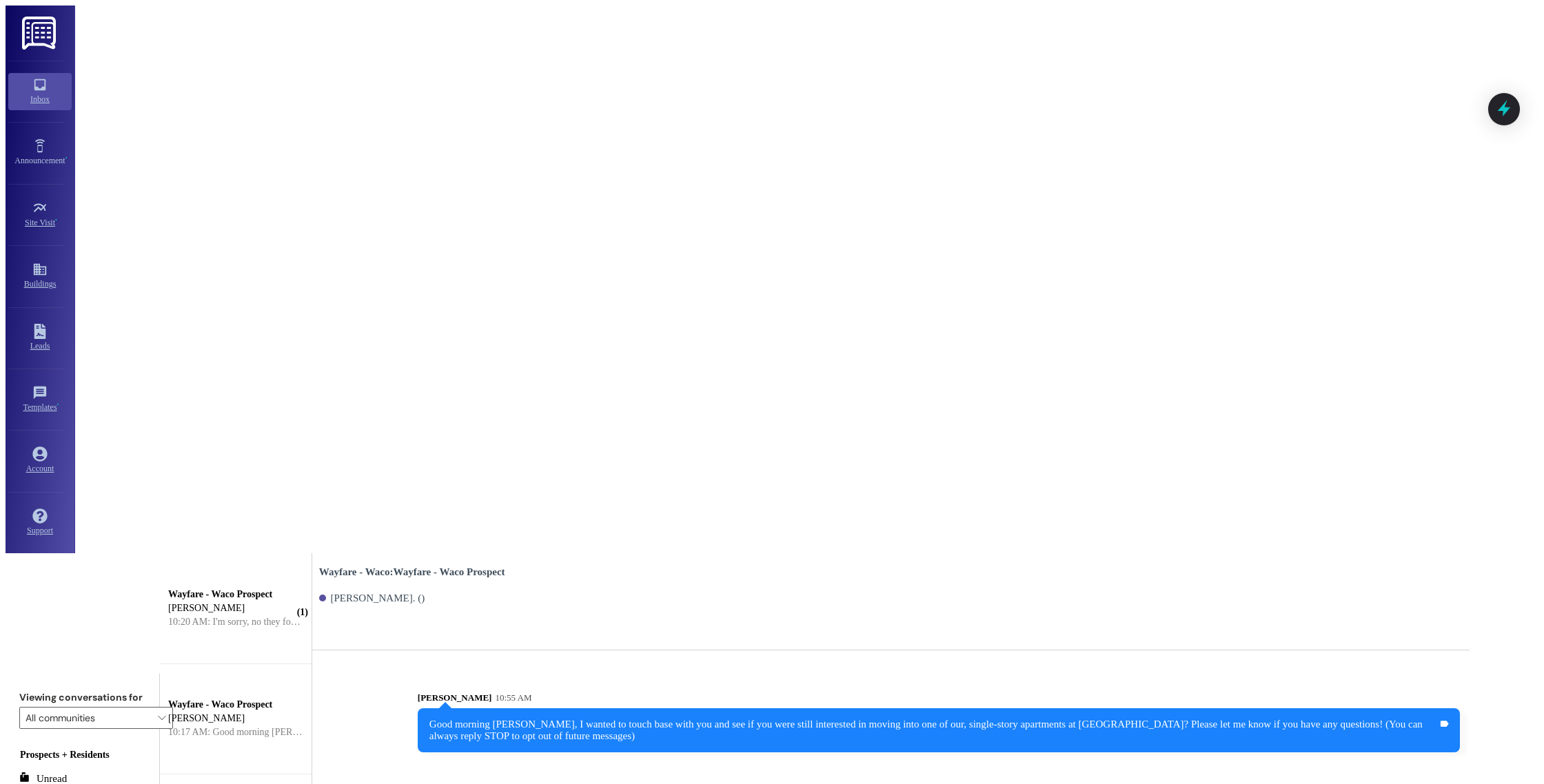
type textarea "[PERSON_NAME]* Im sorry!!"
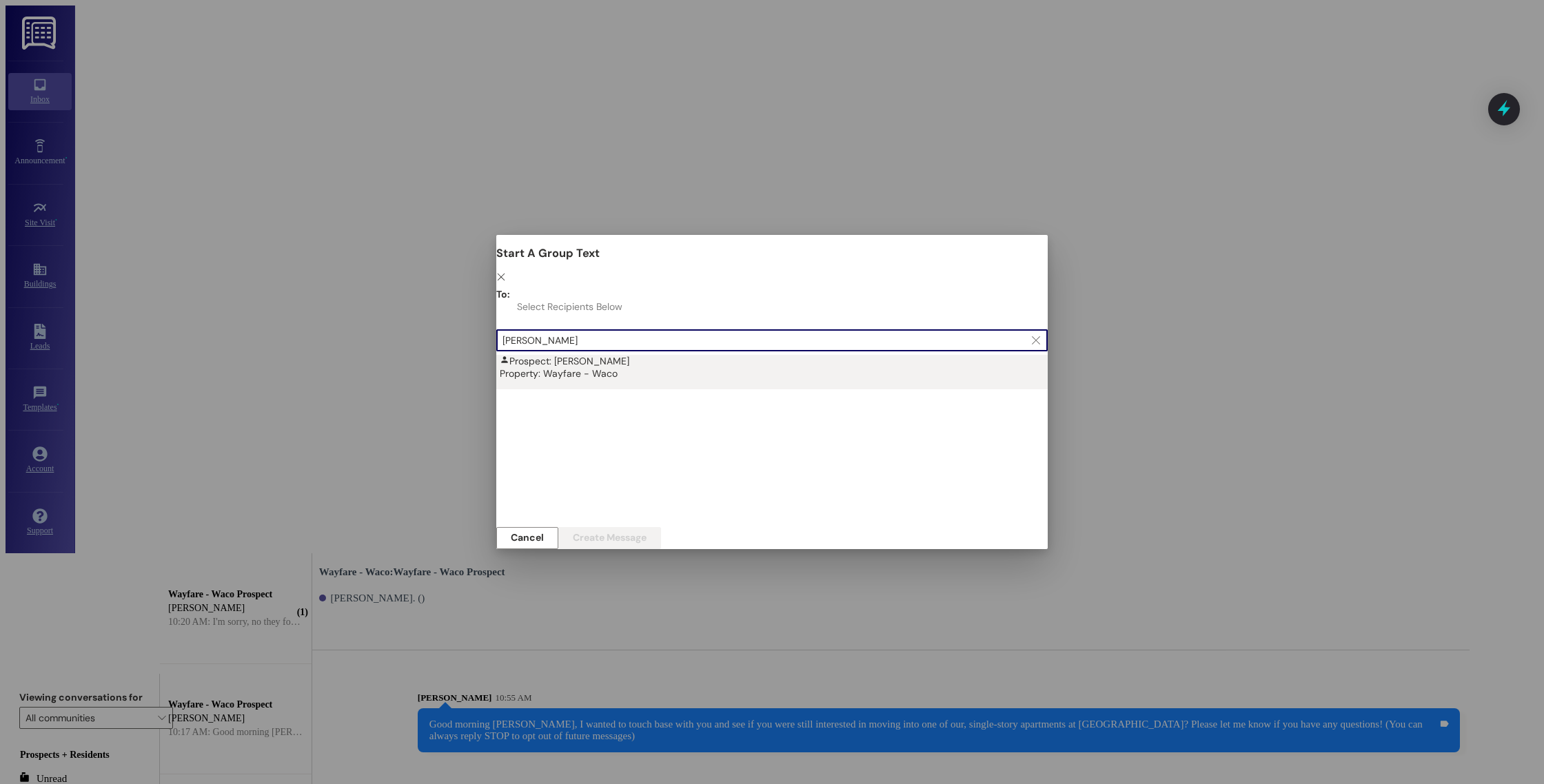
type input "[PERSON_NAME]"
click at [674, 367] on div "Property: Wayfare - Waco" at bounding box center [775, 373] width 552 height 12
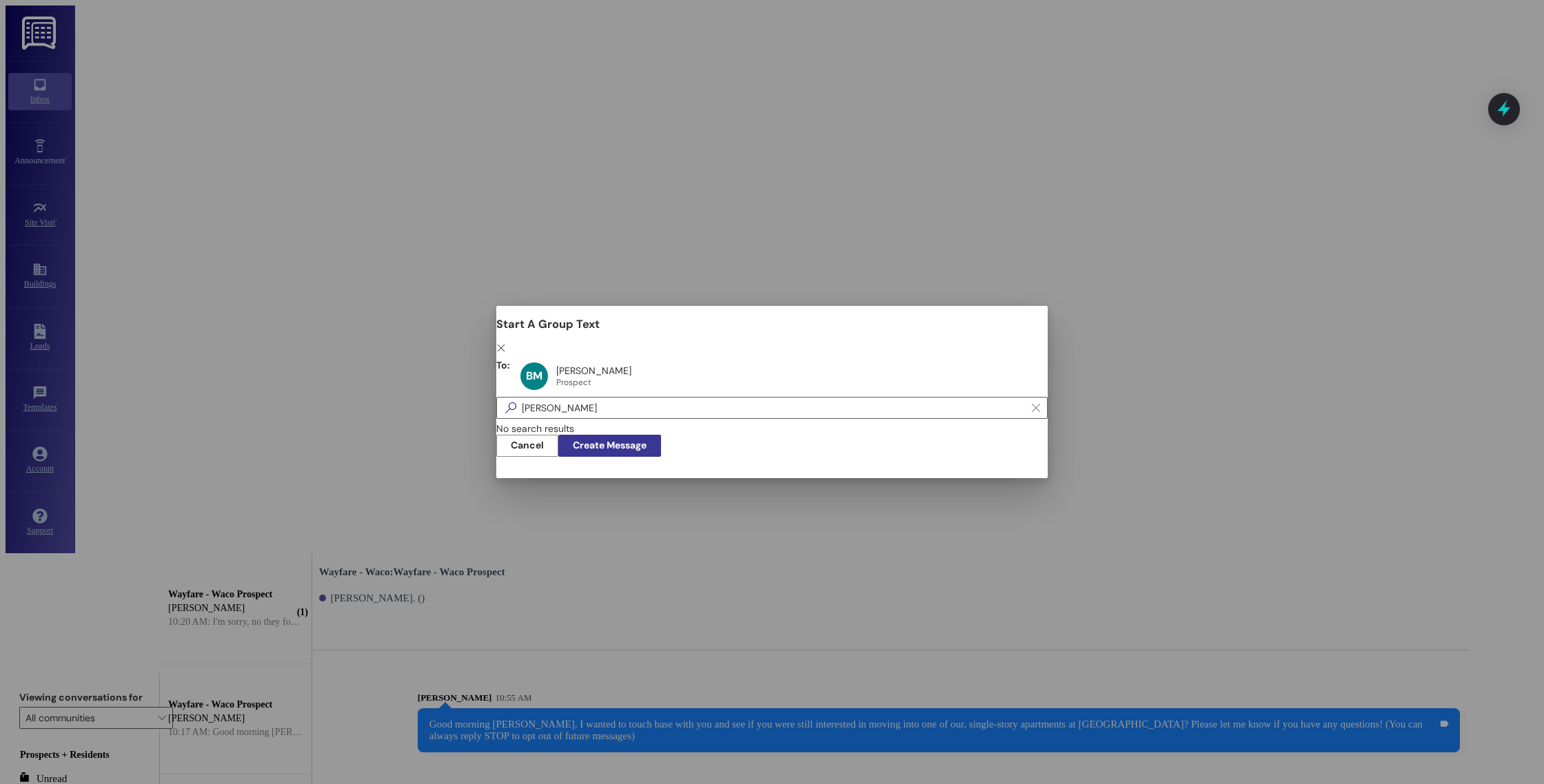
click at [646, 451] on span "Create Message" at bounding box center [609, 445] width 73 height 14
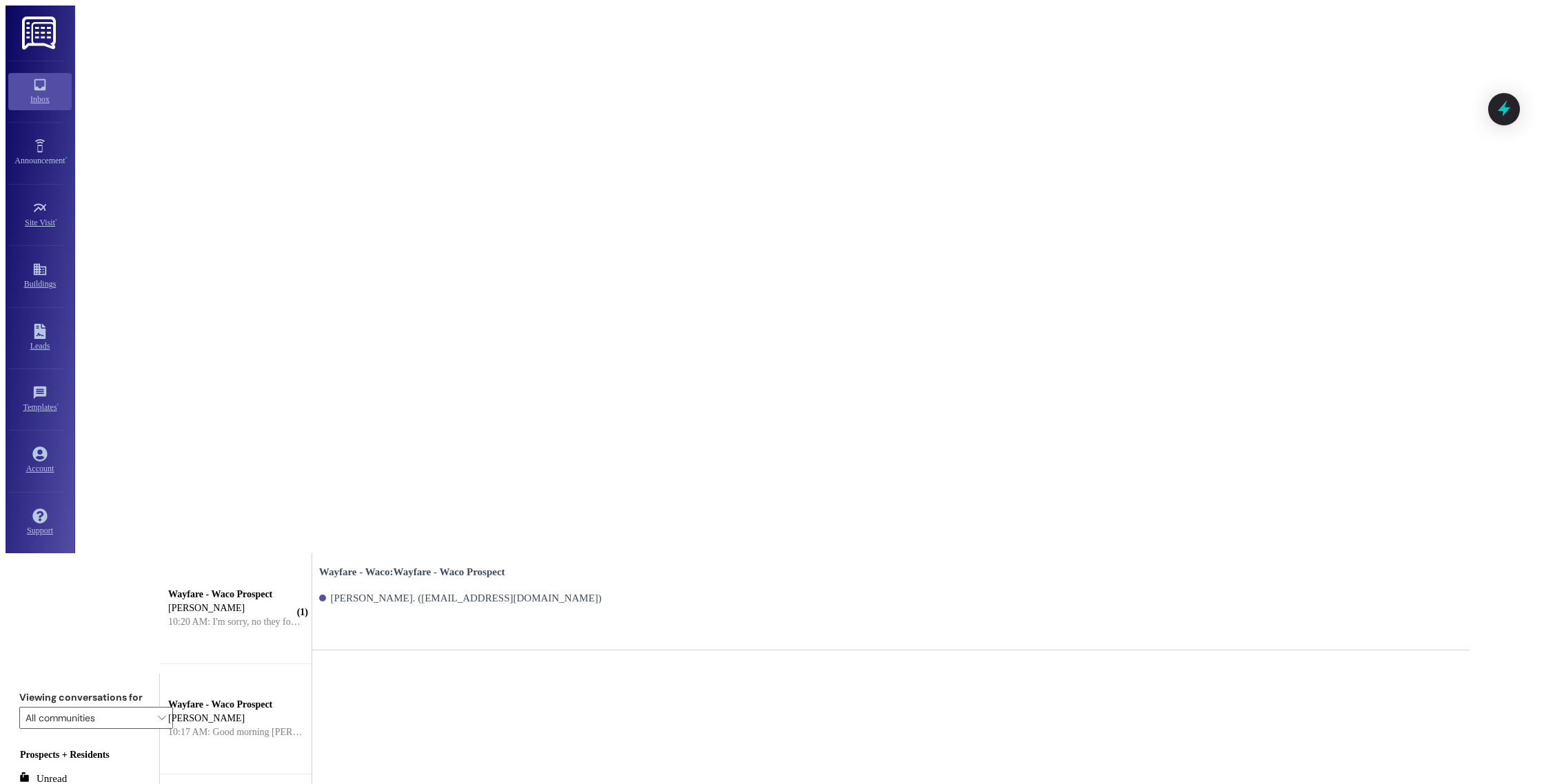
paste textarea "Good morning [PERSON_NAME], I wanted to touch base with you and see if you were…"
type textarea "Good morning [PERSON_NAME], I wanted to touch base with you and see if you were…"
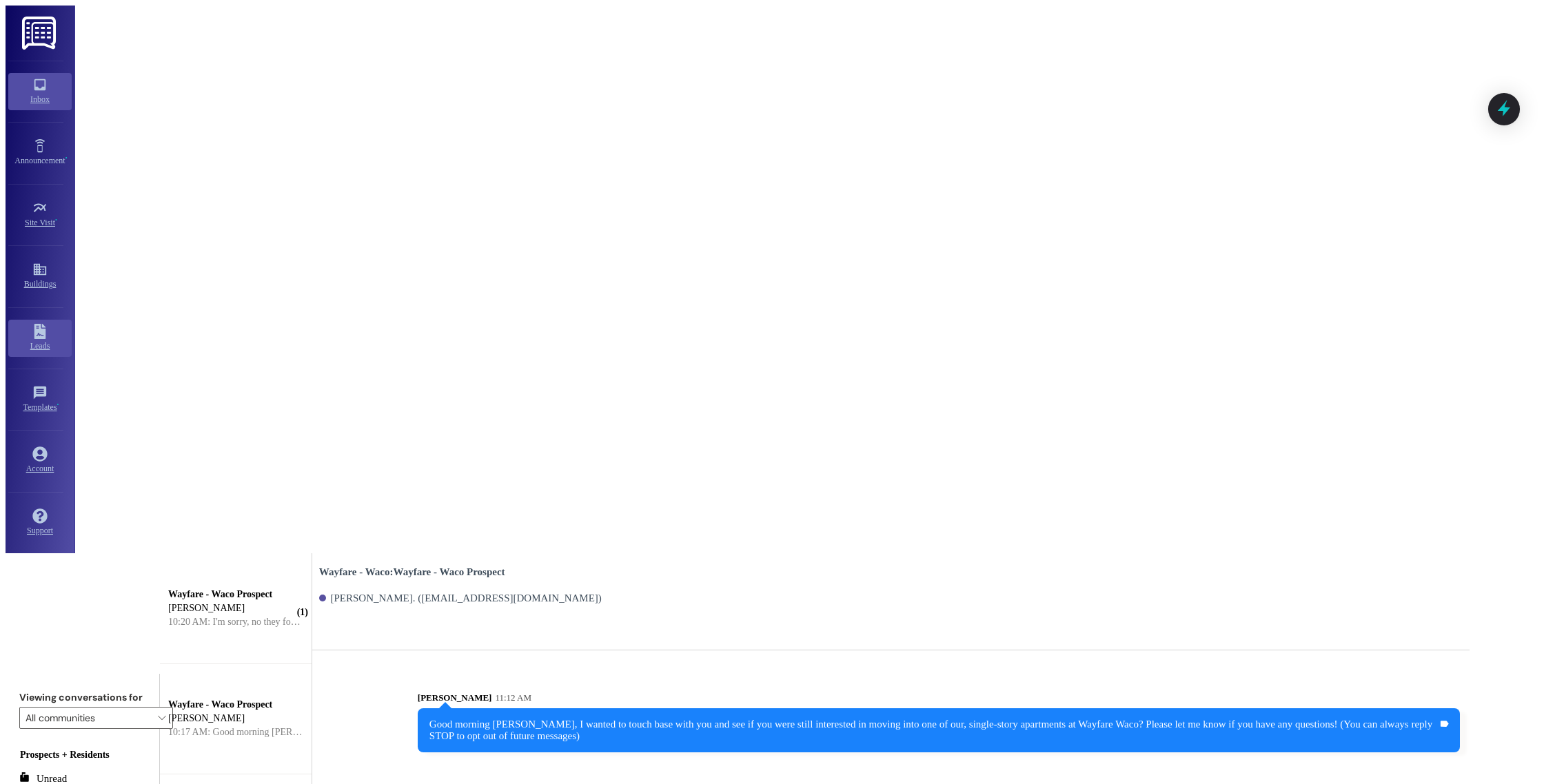
click at [33, 339] on icon at bounding box center [40, 331] width 15 height 15
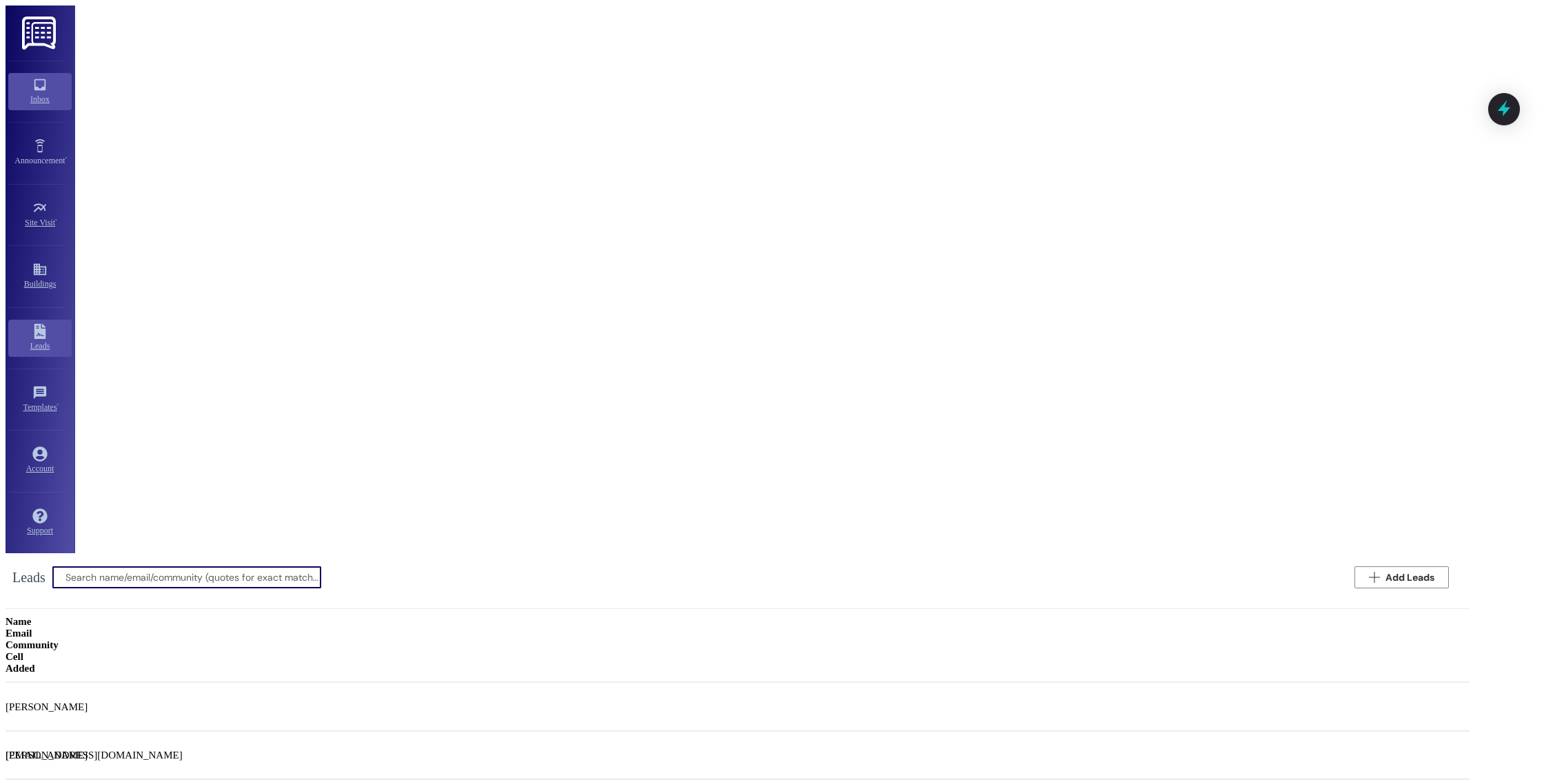
click at [30, 92] on div "Inbox" at bounding box center [40, 99] width 76 height 14
